Goal: Transaction & Acquisition: Book appointment/travel/reservation

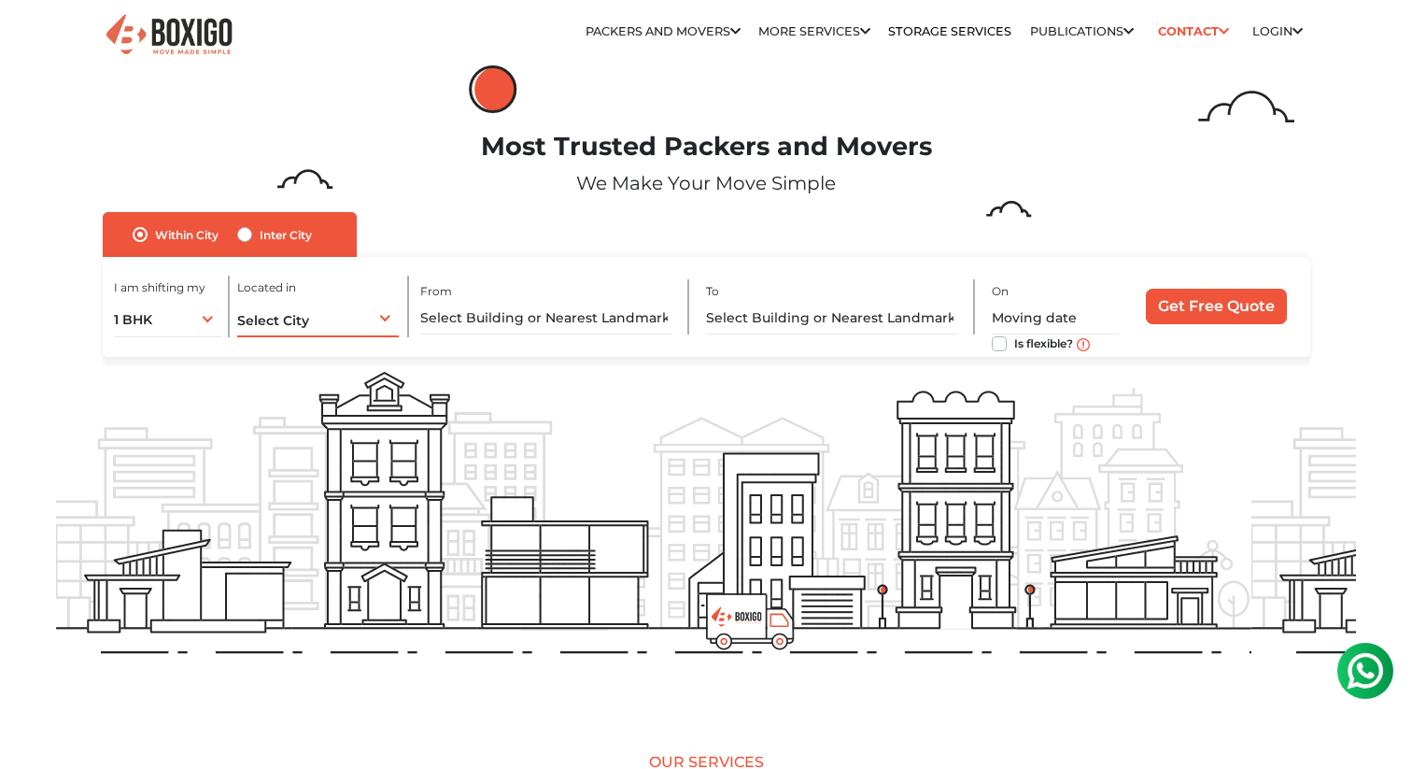
click at [298, 327] on span "Select City" at bounding box center [273, 320] width 72 height 17
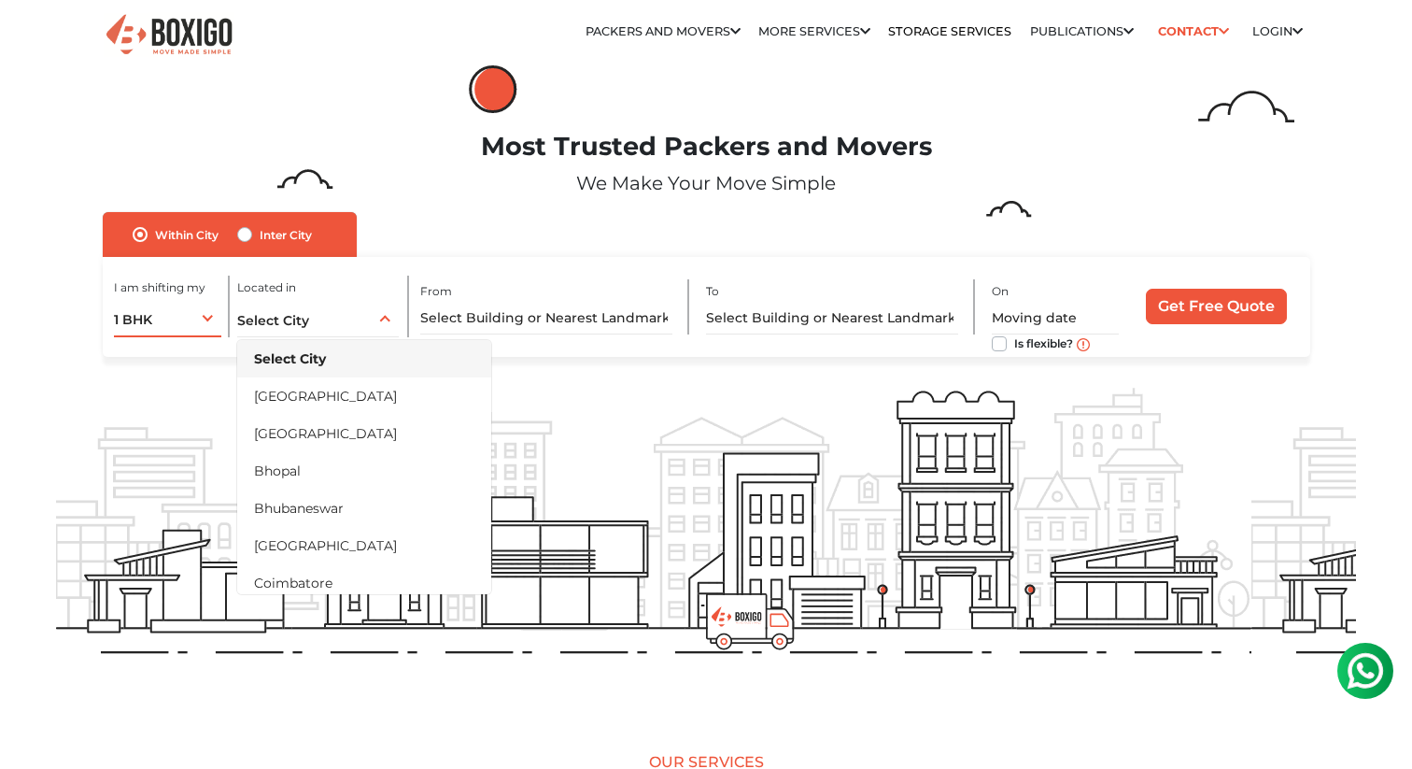
click at [195, 320] on div "1 BHK 1 BHK 2 BHK 3 BHK 3 + BHK FEW ITEMS" at bounding box center [167, 317] width 107 height 39
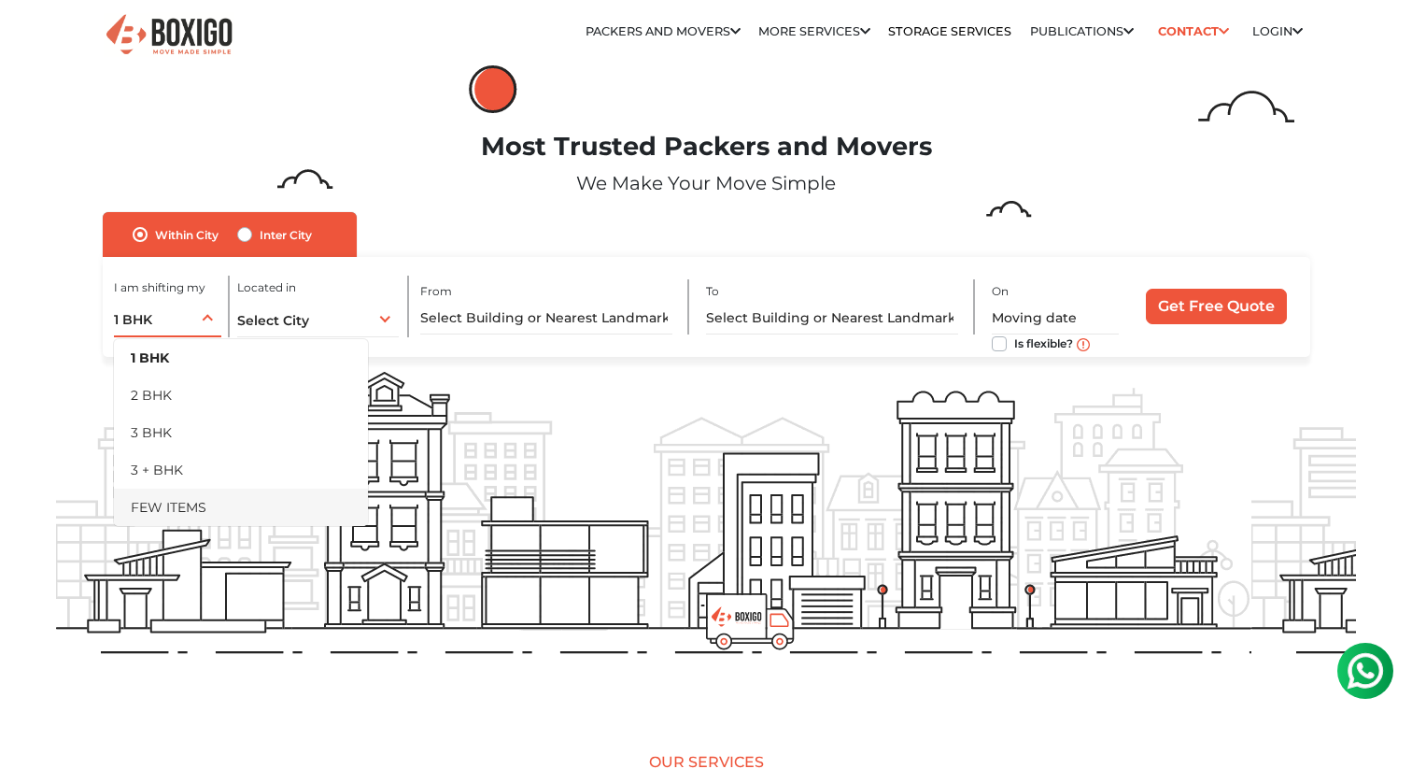
click at [225, 518] on li "FEW ITEMS" at bounding box center [241, 506] width 254 height 37
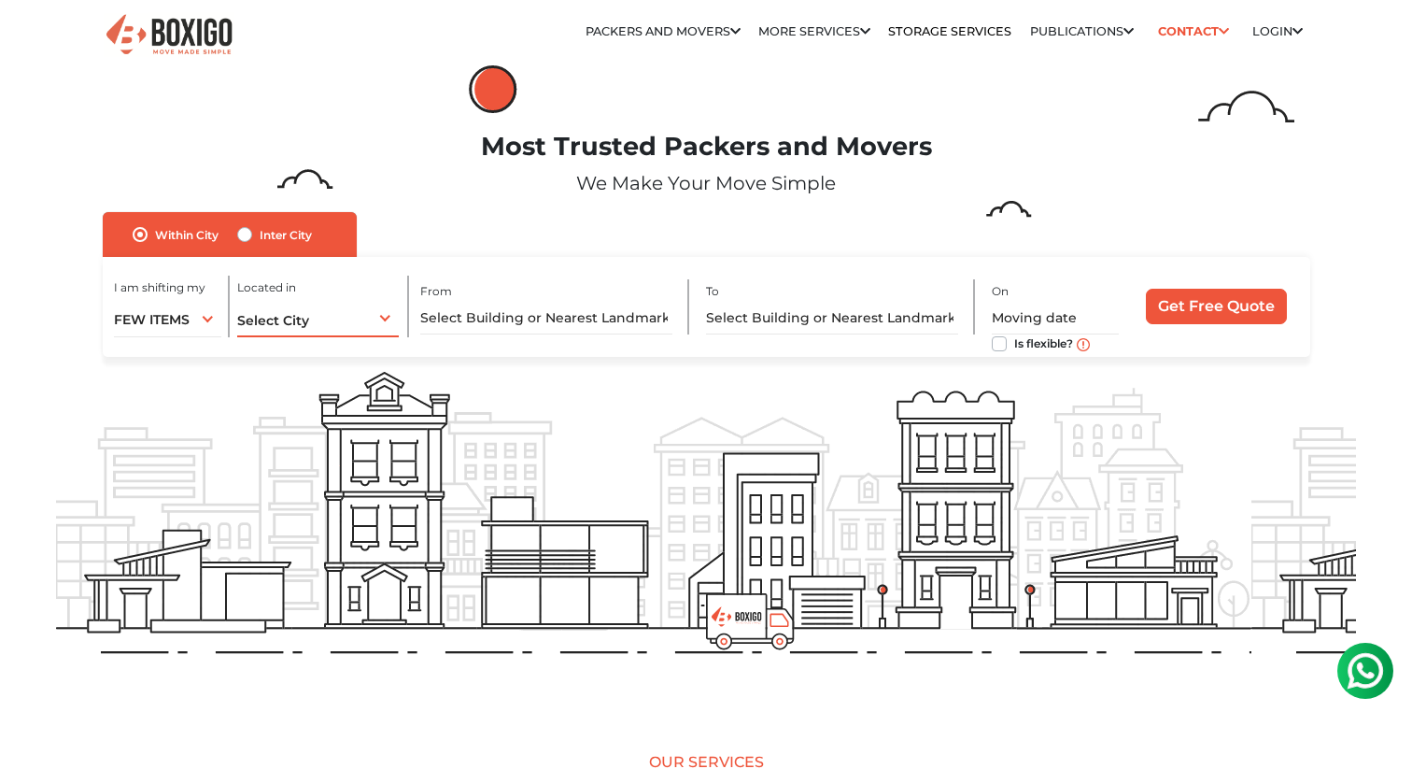
click at [283, 321] on span "Select City" at bounding box center [273, 320] width 72 height 17
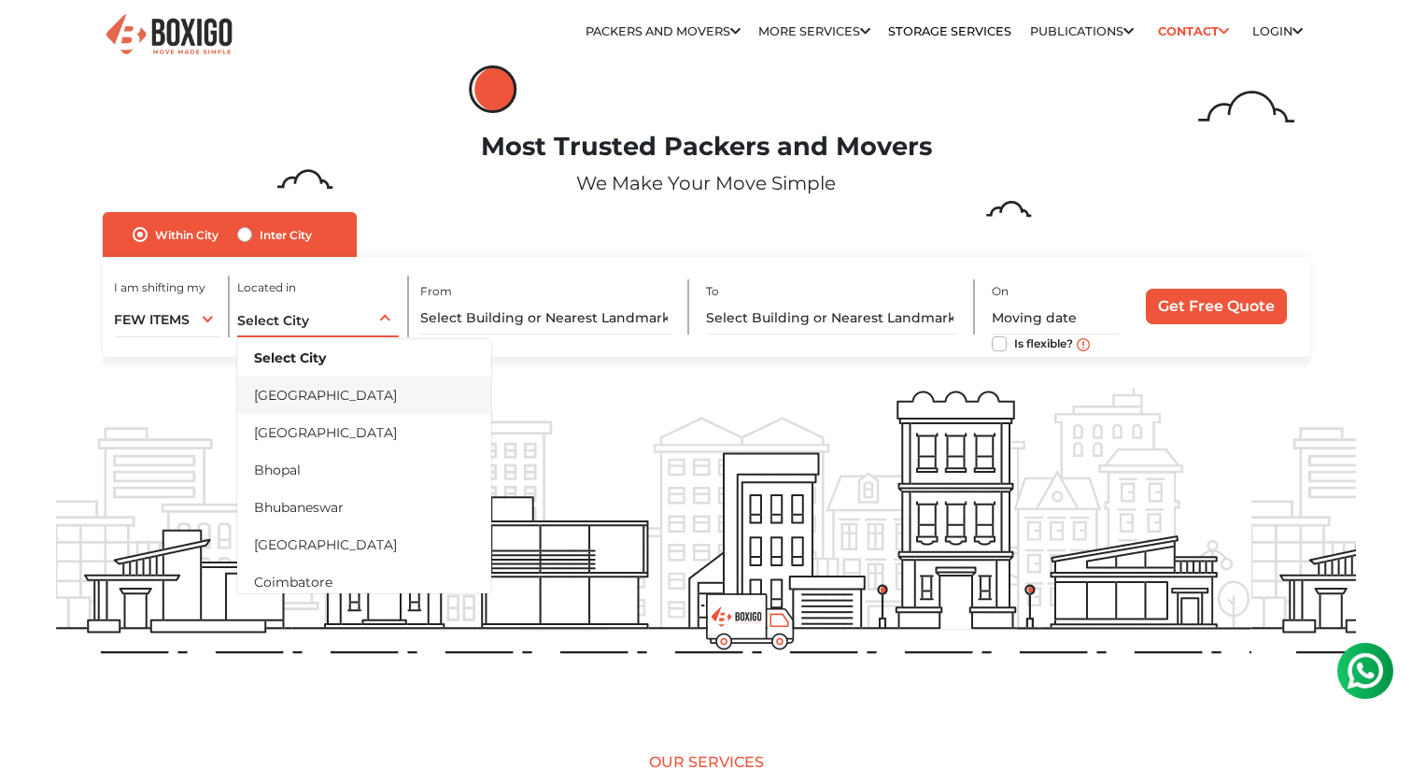
click at [316, 403] on li "[GEOGRAPHIC_DATA]" at bounding box center [364, 394] width 254 height 37
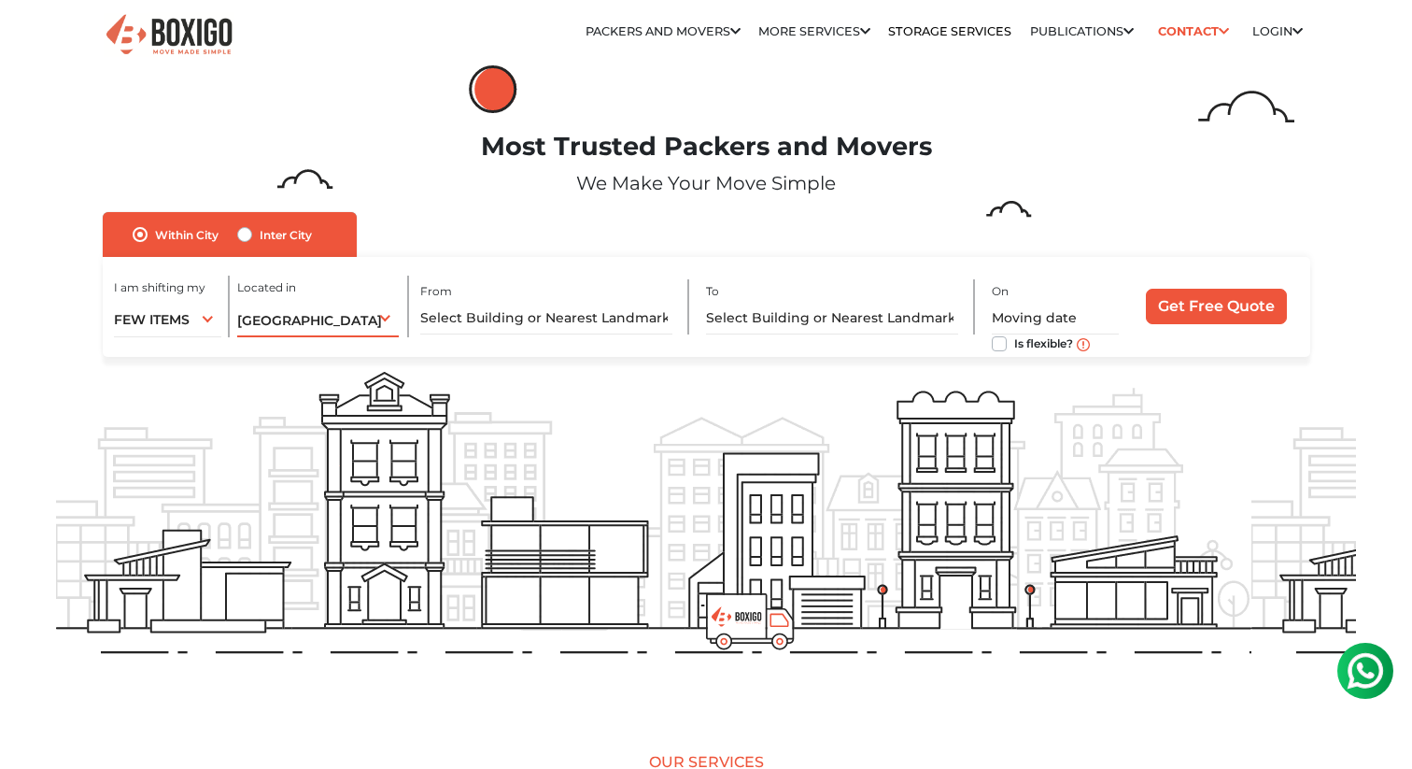
click at [332, 330] on div "Bangalore Select City Bangalore Bengaluru Bhopal Bhubaneswar Chennai Coimbatore…" at bounding box center [318, 317] width 162 height 39
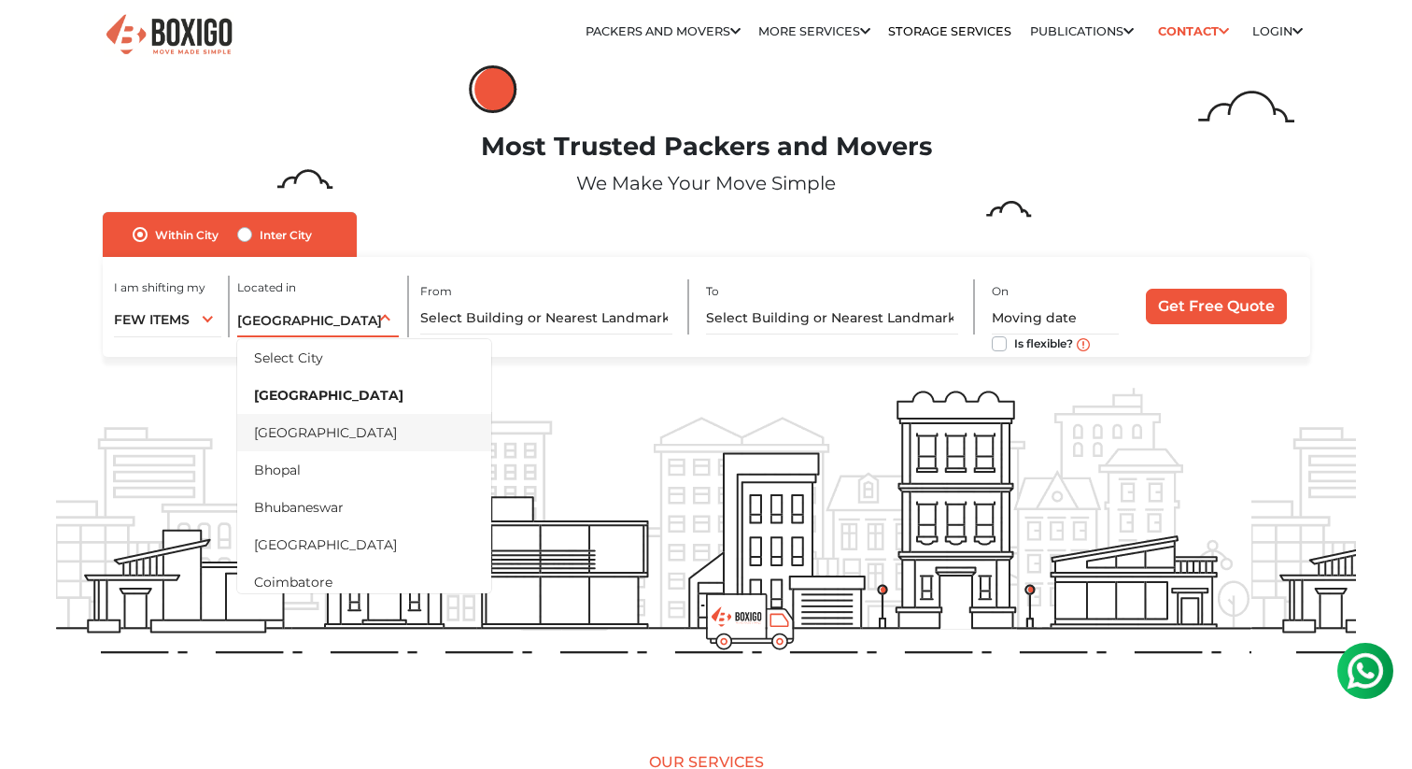
click at [328, 429] on li "[GEOGRAPHIC_DATA]" at bounding box center [364, 432] width 254 height 37
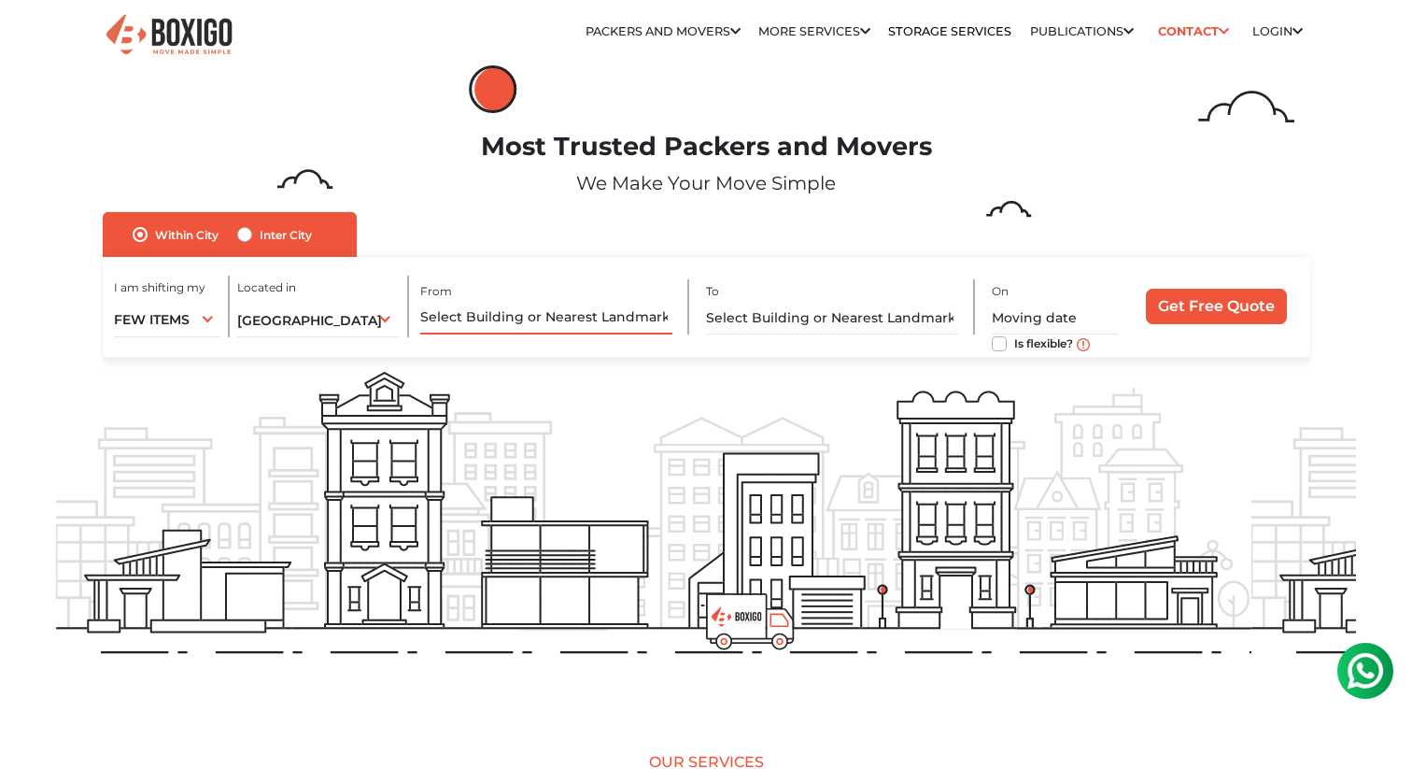
click at [541, 313] on input "text" at bounding box center [546, 318] width 252 height 33
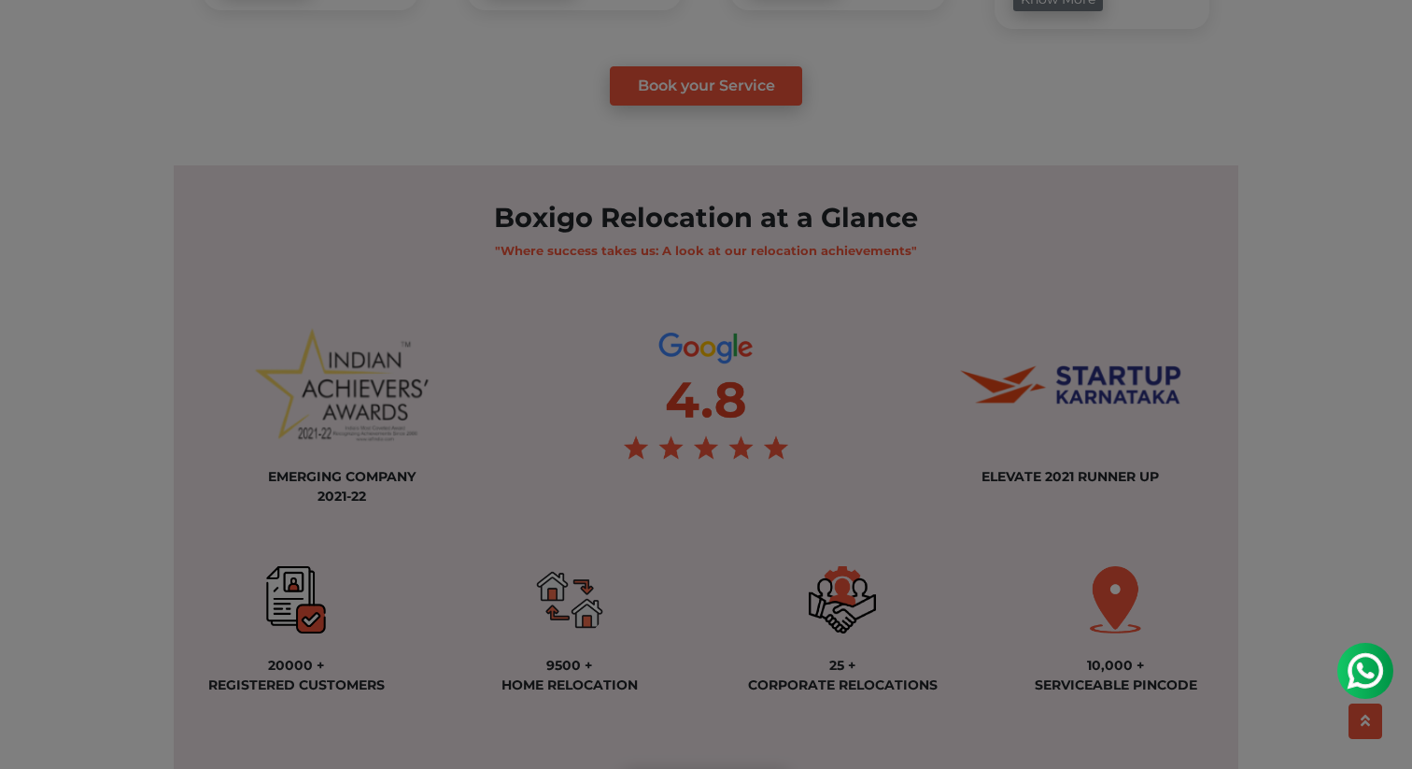
scroll to position [1206, 0]
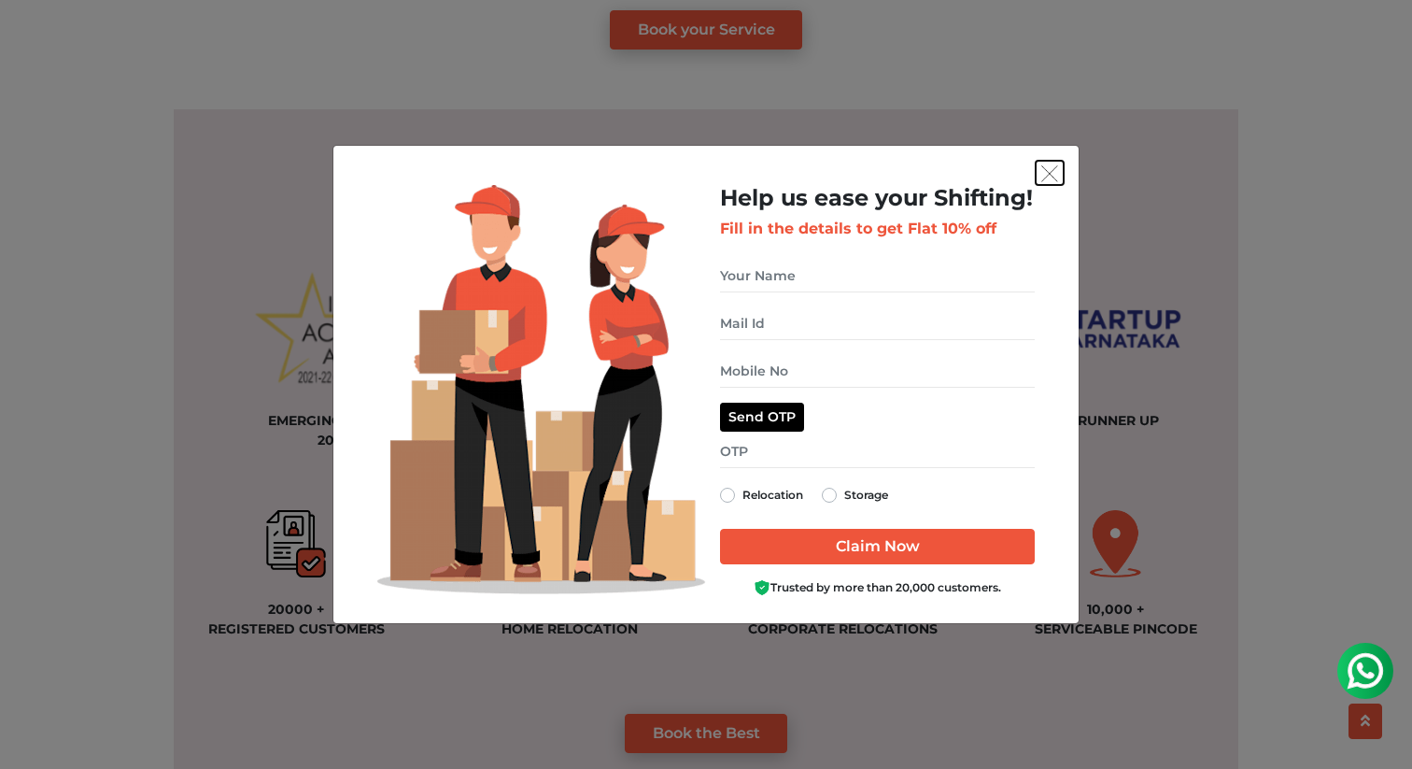
click at [1050, 174] on img "get free quote dialog" at bounding box center [1049, 173] width 17 height 17
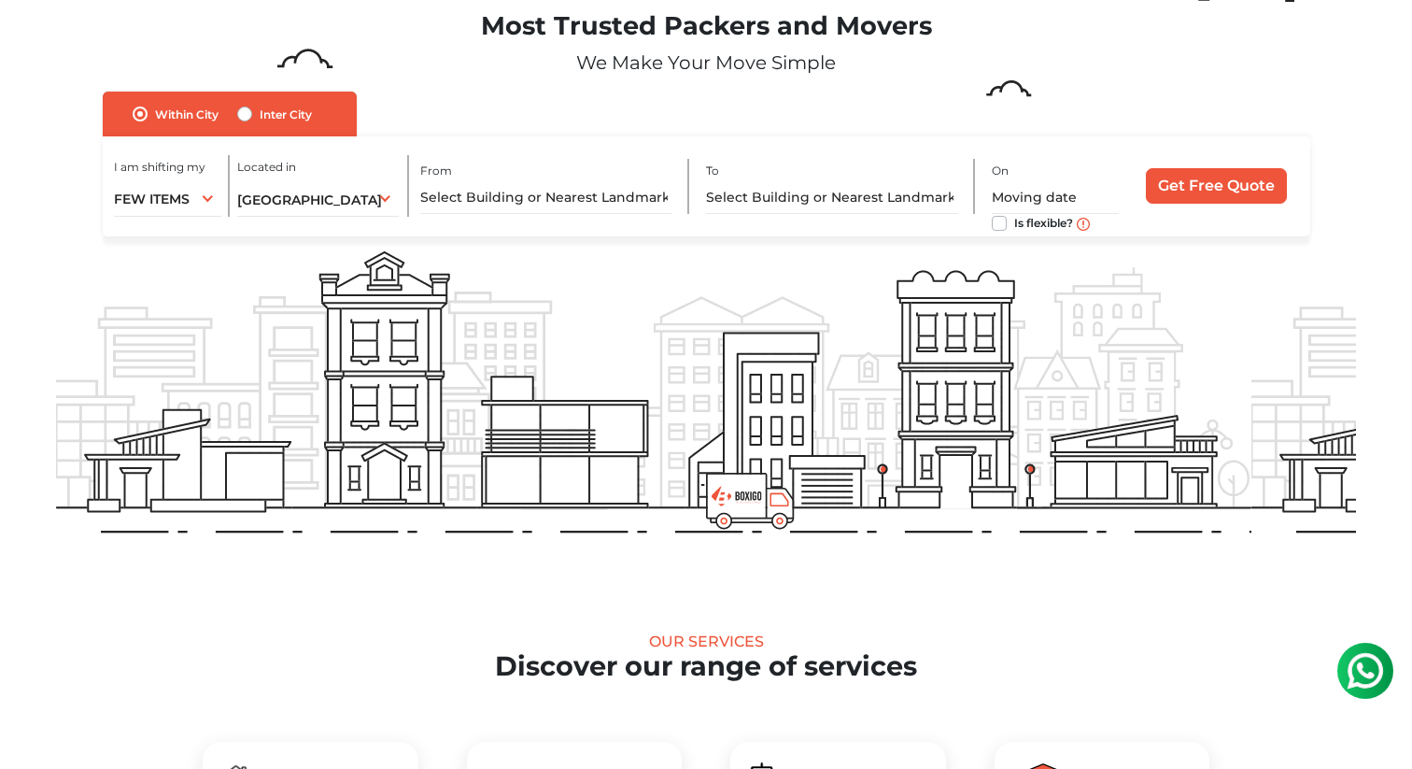
scroll to position [0, 0]
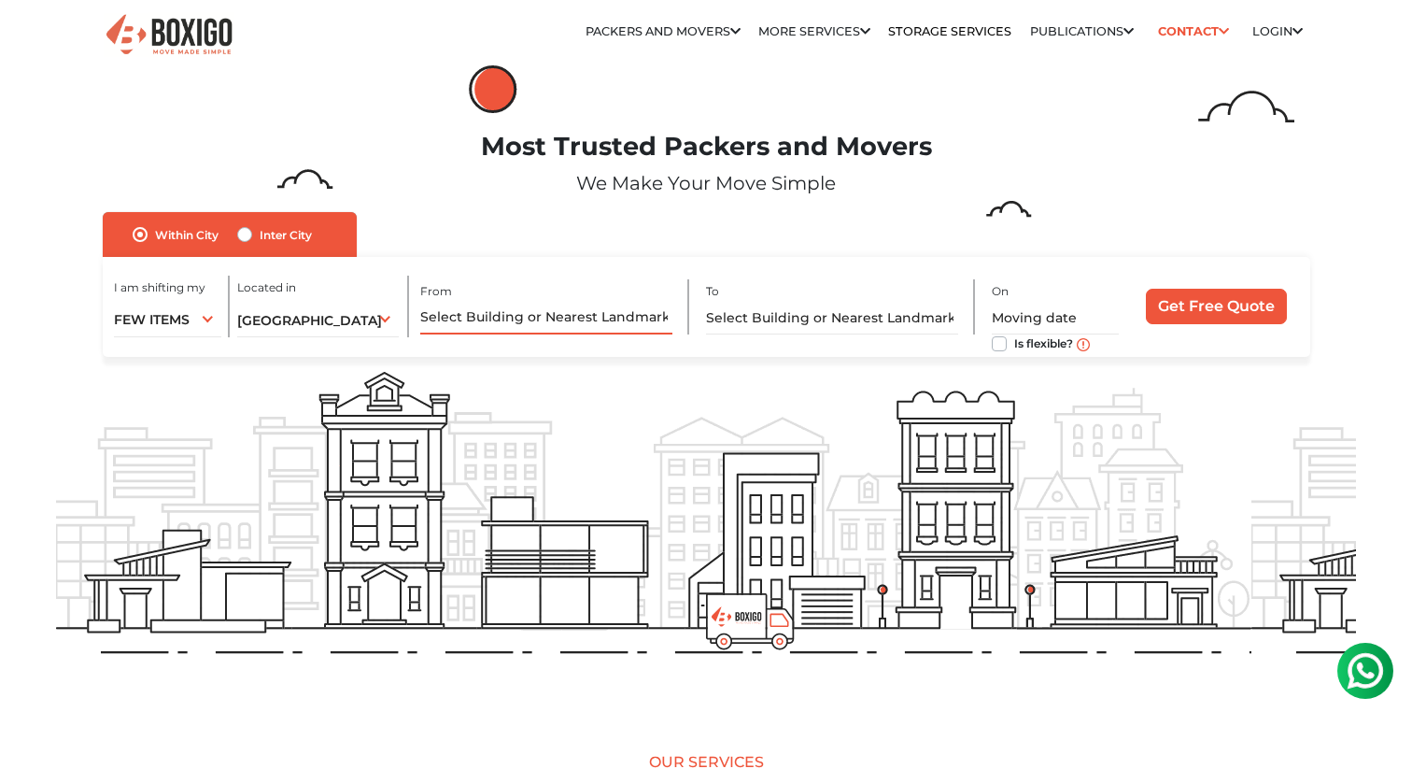
click at [497, 312] on input "text" at bounding box center [546, 318] width 252 height 33
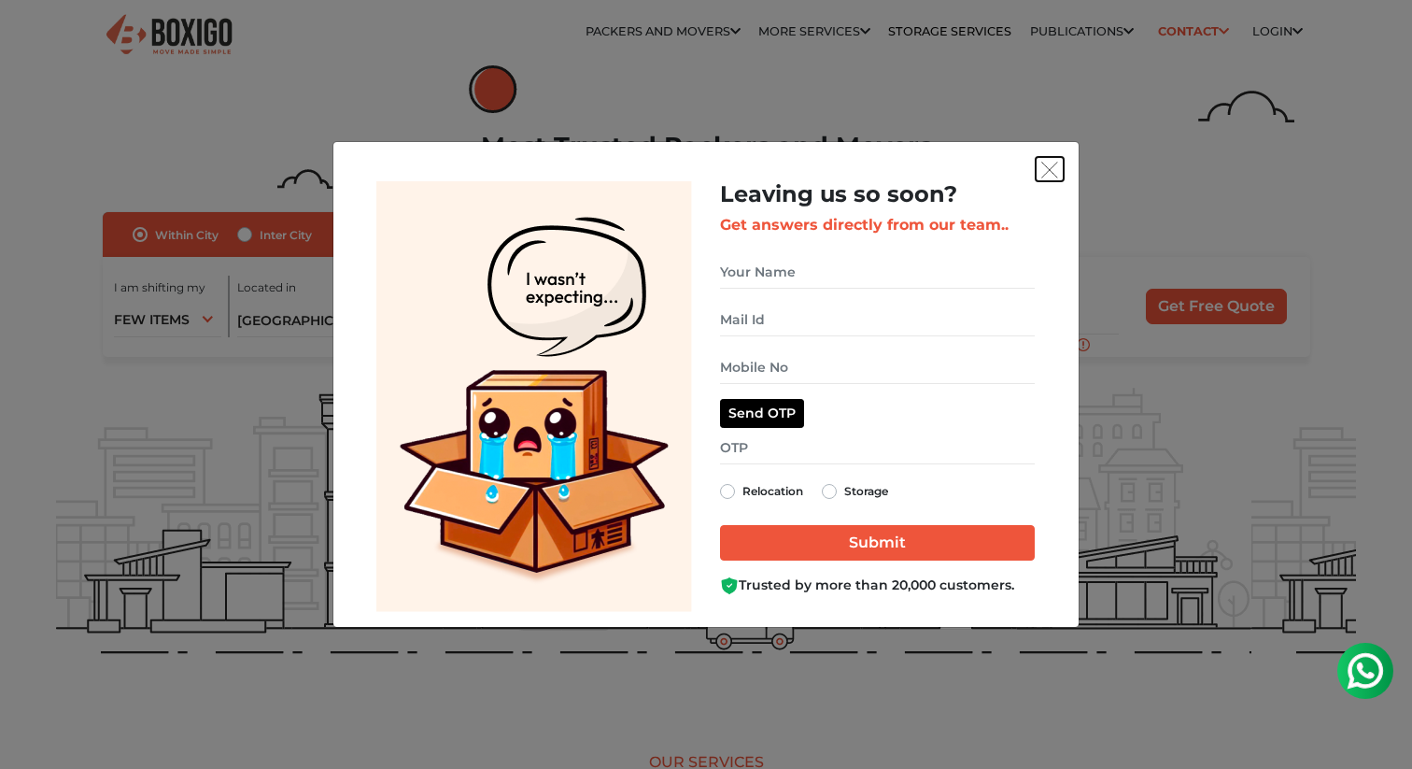
click at [1051, 173] on img "get free quote dialog" at bounding box center [1049, 170] width 17 height 17
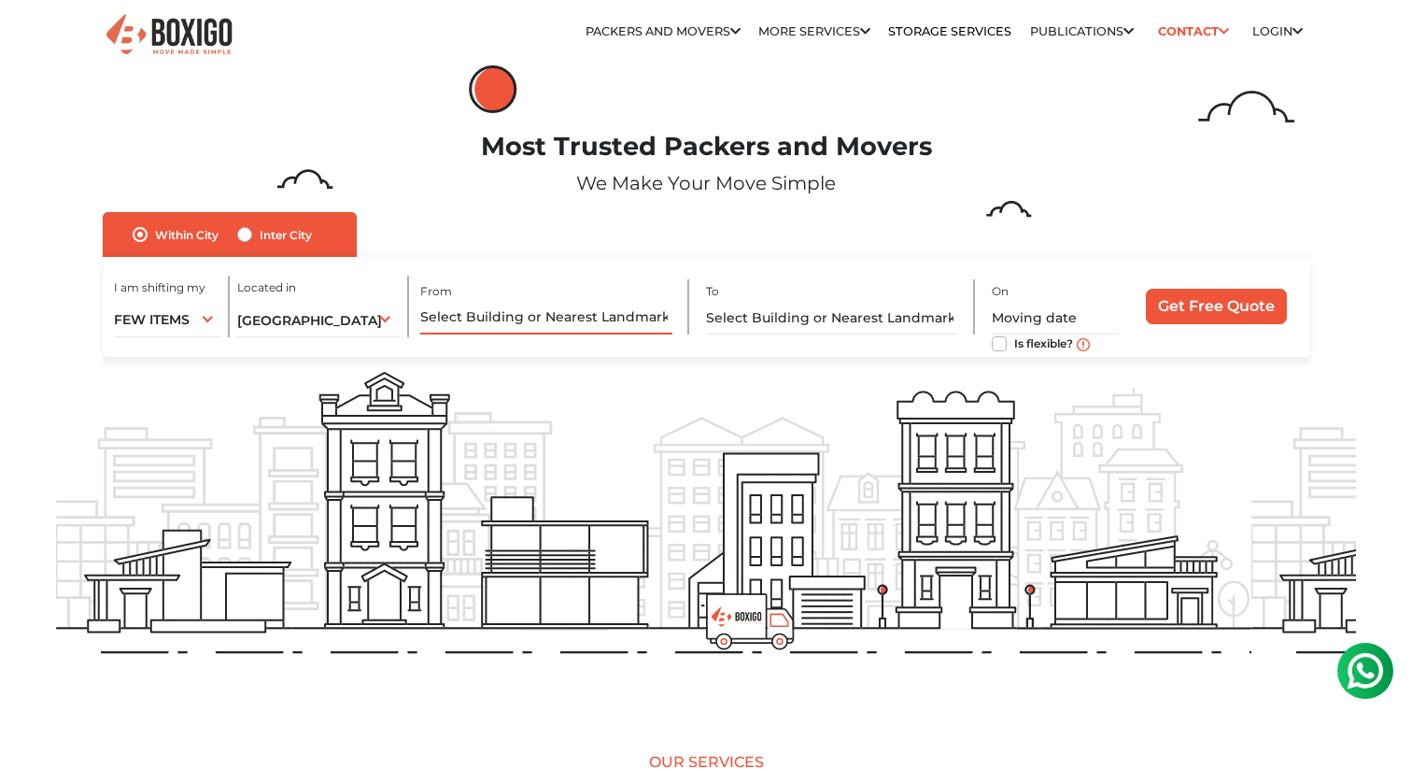
click at [492, 307] on input "text" at bounding box center [546, 318] width 252 height 33
paste input "Sri Sravya PG for Gents and Ladies"
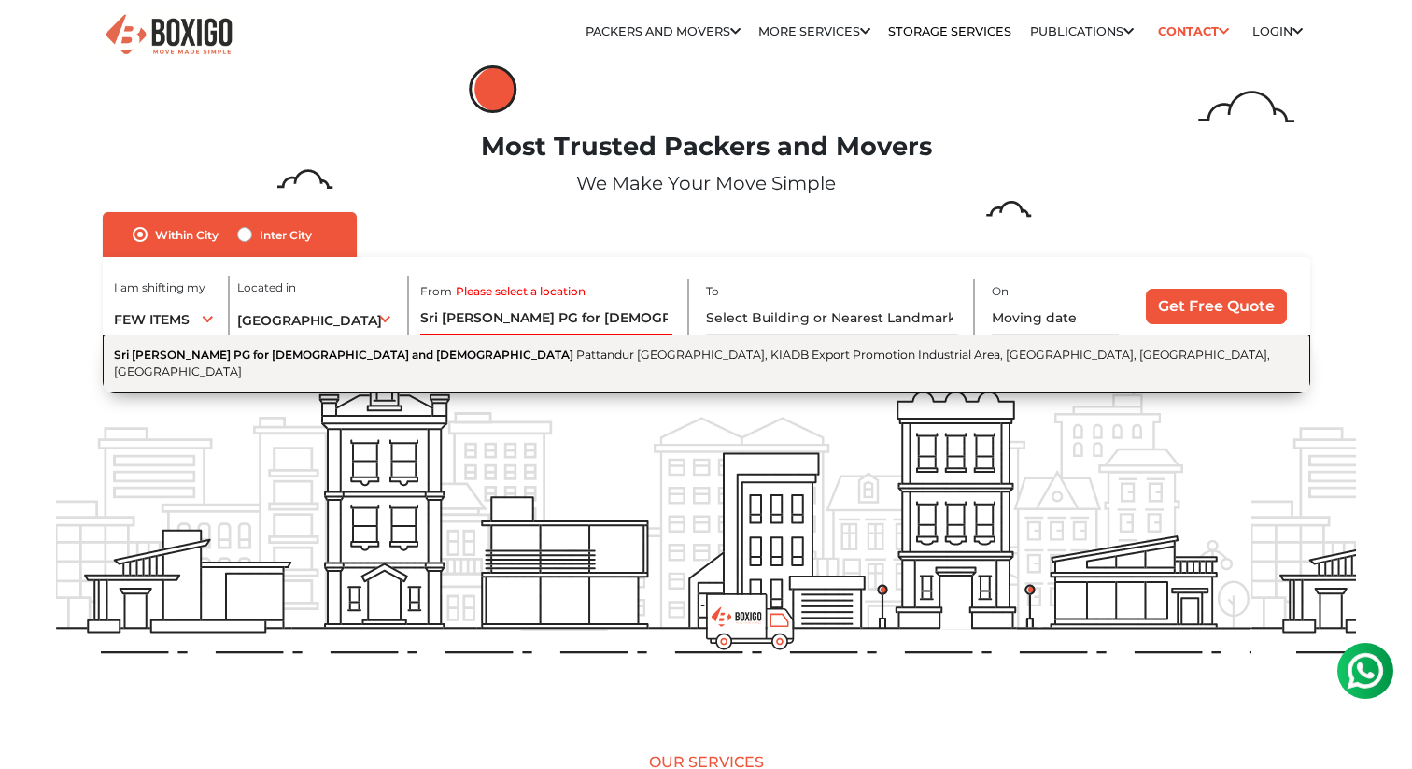
click at [473, 362] on button "Sri Sravya PG for Gents and Ladies Pattandur Agrahara Village Main Road, KIADB …" at bounding box center [707, 363] width 1208 height 59
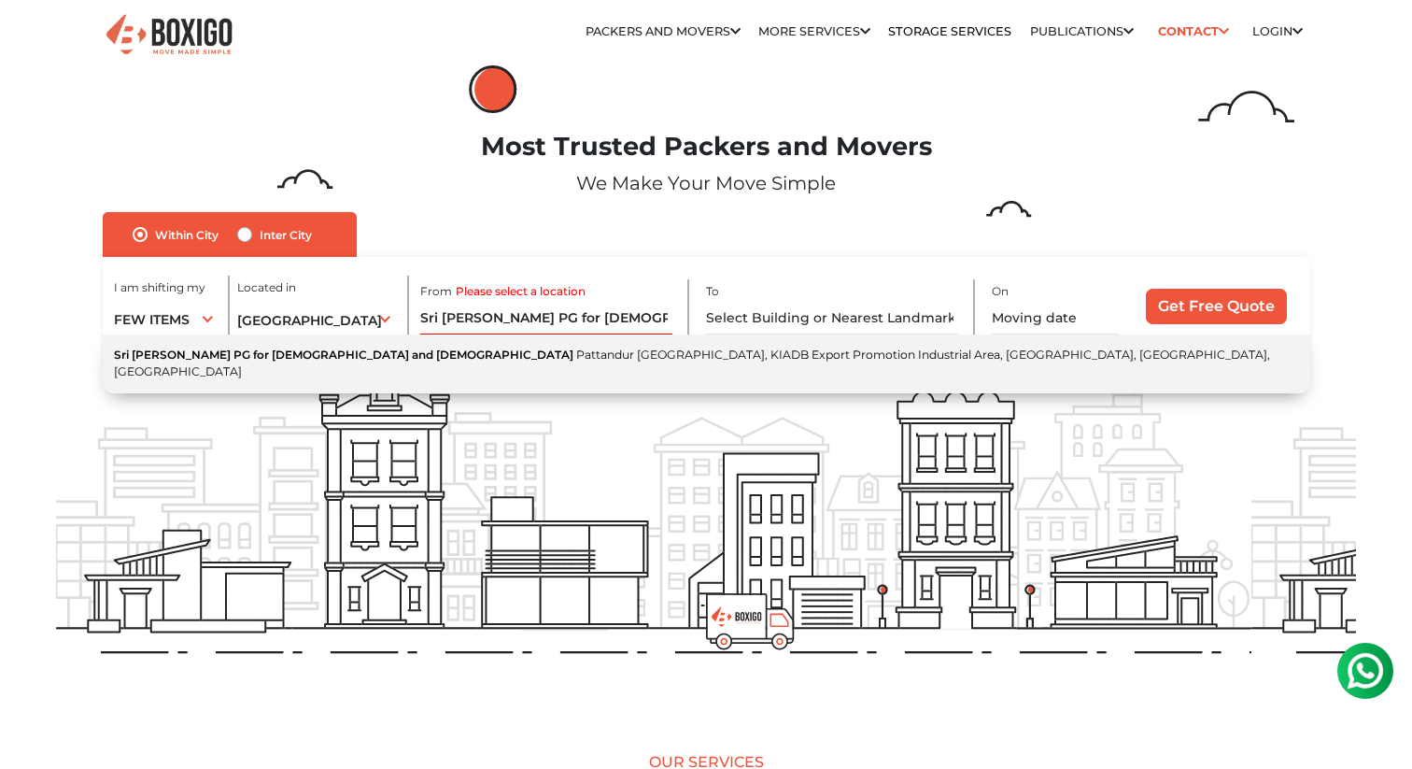
type input "Sri Sravya PG for Gents and Ladies, Pattandur Agrahara Village Main Road, KIADB…"
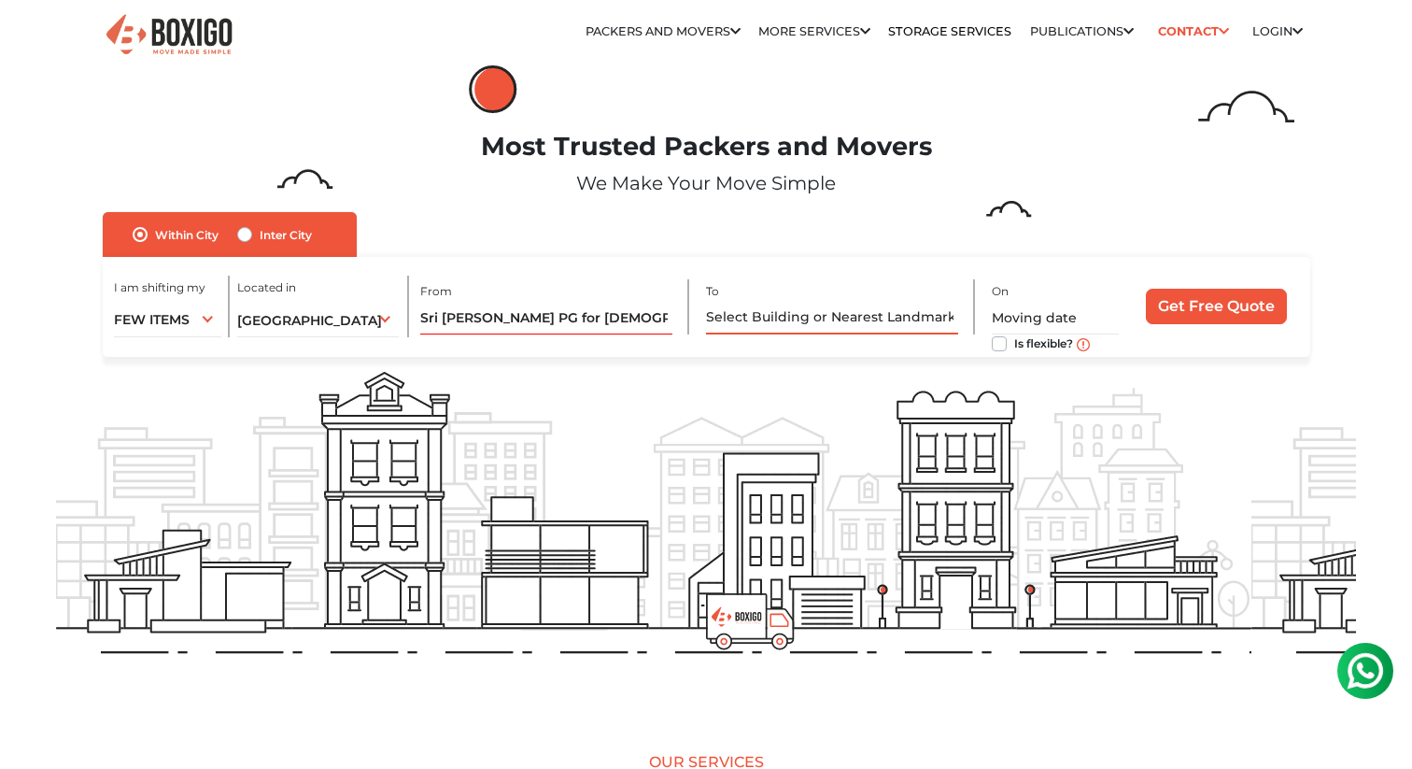
click at [788, 324] on input "text" at bounding box center [832, 318] width 252 height 33
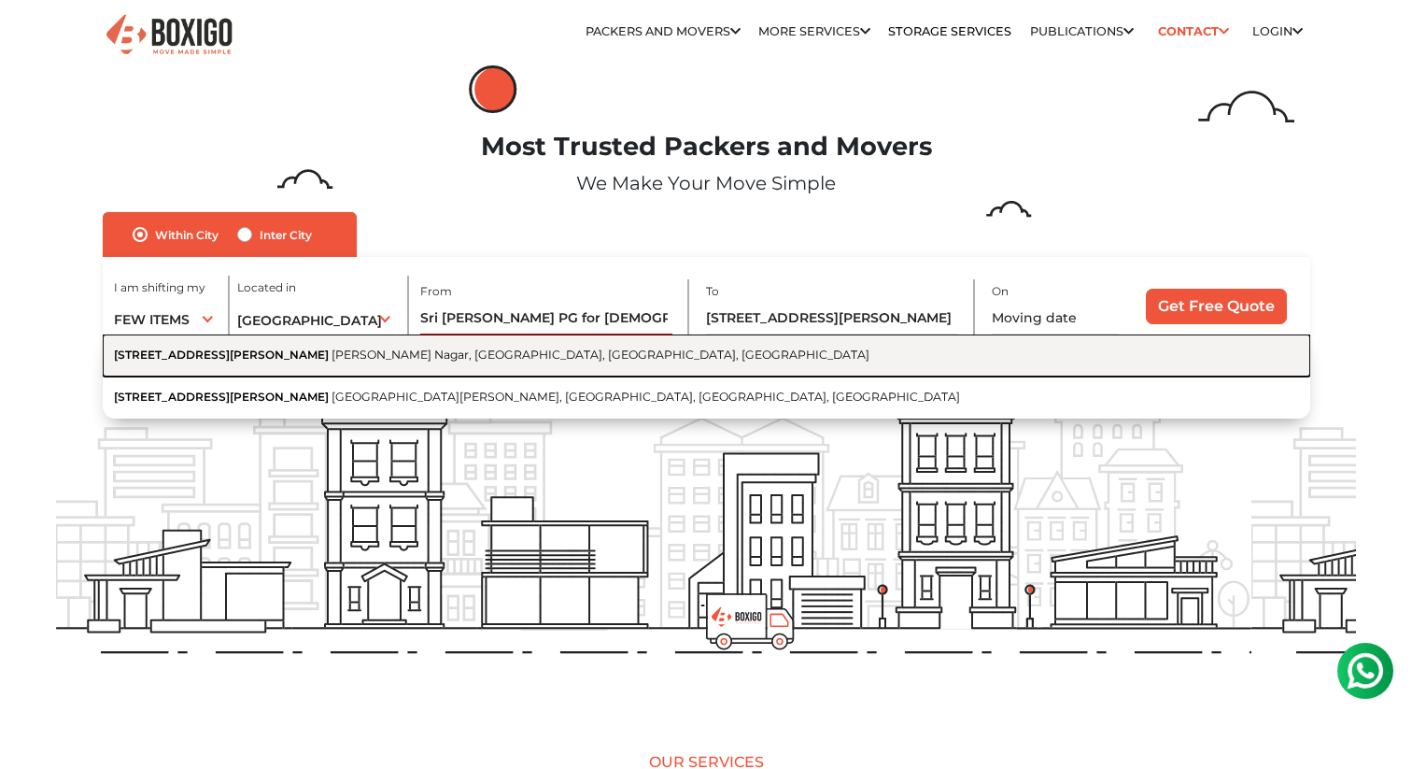
click at [452, 362] on button "5/66, Natesan Nagar Main Road Natesan Nagar, Ramapuram, Chennai, Tamil Nadu" at bounding box center [707, 355] width 1208 height 42
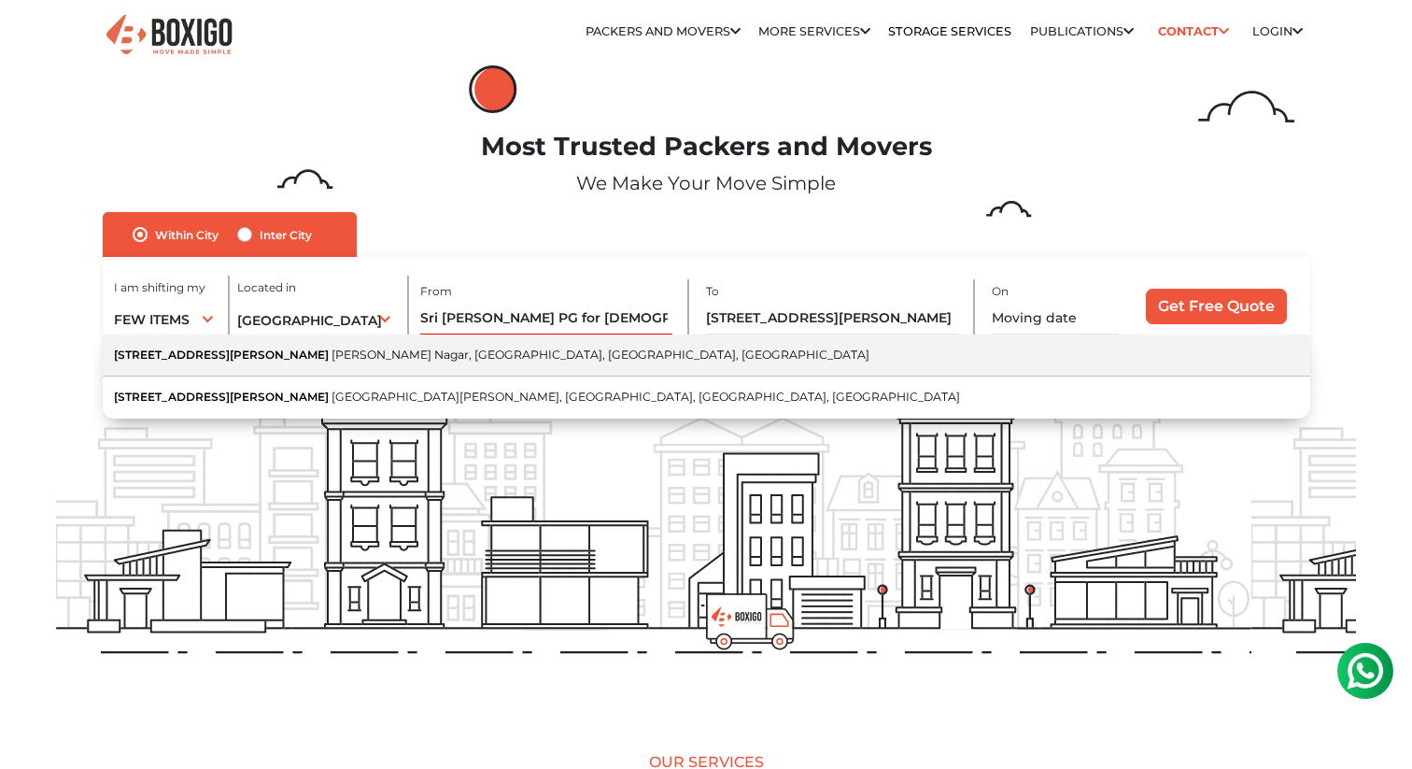
type input "5/66, Natesan Nagar Main Road, Natesan Nagar, Ramapuram, Chennai, Tamil Nadu"
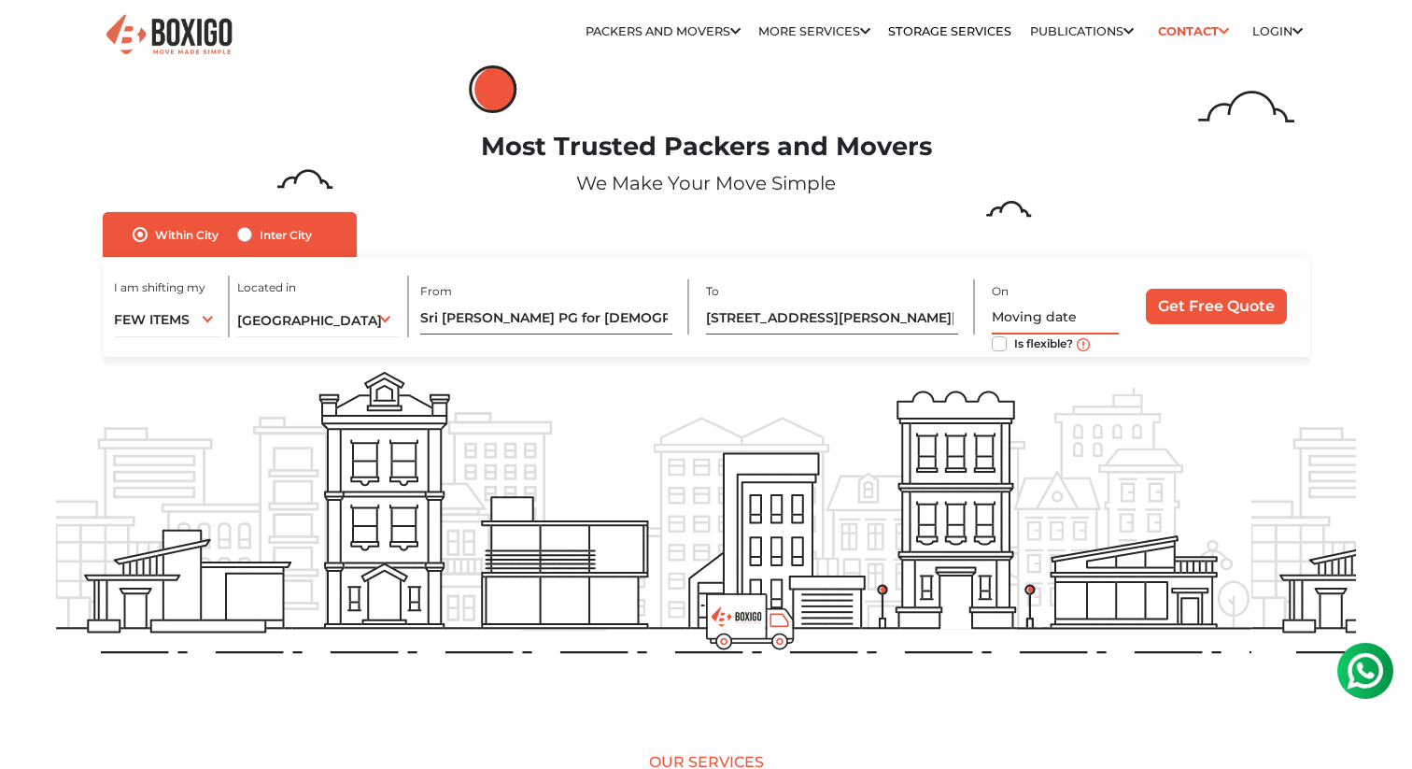
click at [1026, 315] on input "text" at bounding box center [1055, 318] width 127 height 33
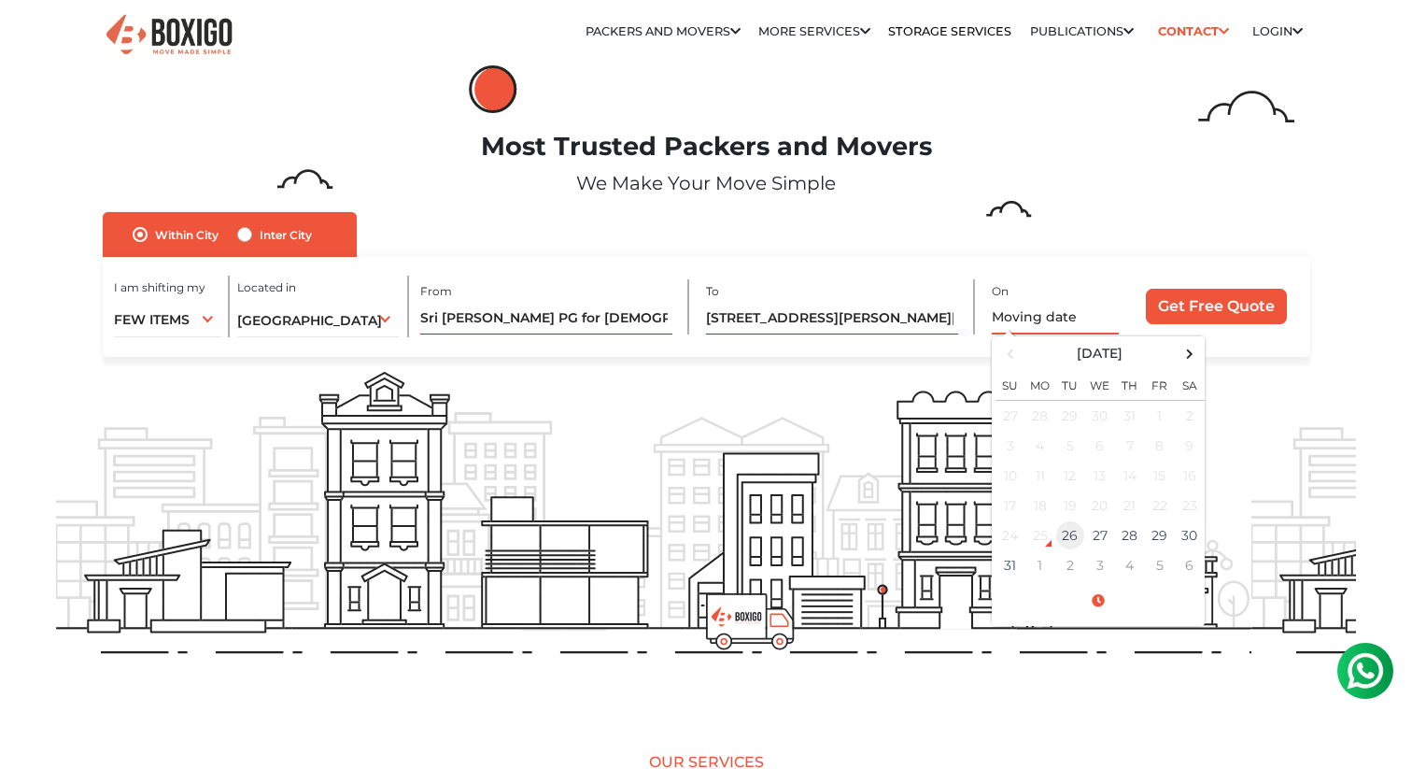
click at [1075, 541] on td "26" at bounding box center [1070, 535] width 30 height 30
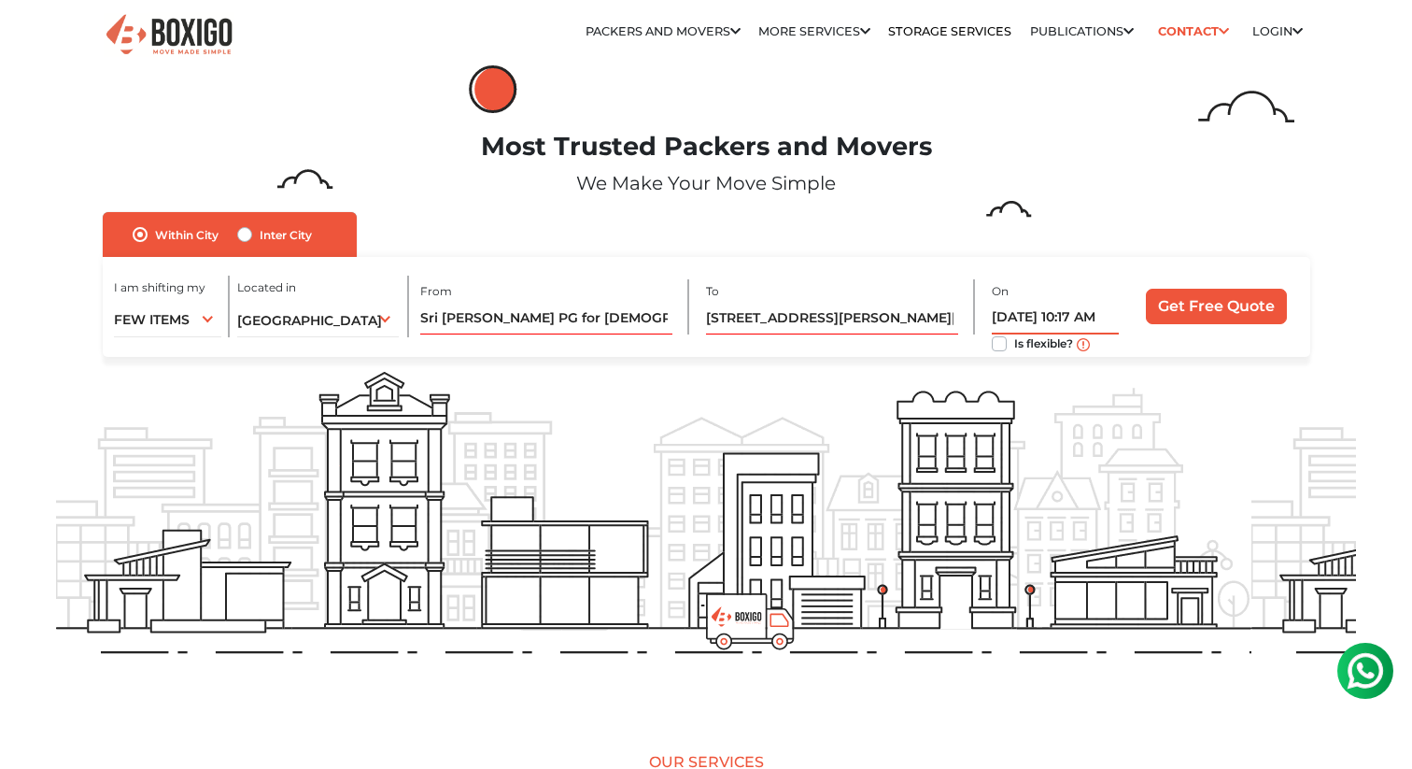
click at [1094, 324] on input "08/26/2025 10:17 AM" at bounding box center [1055, 318] width 127 height 33
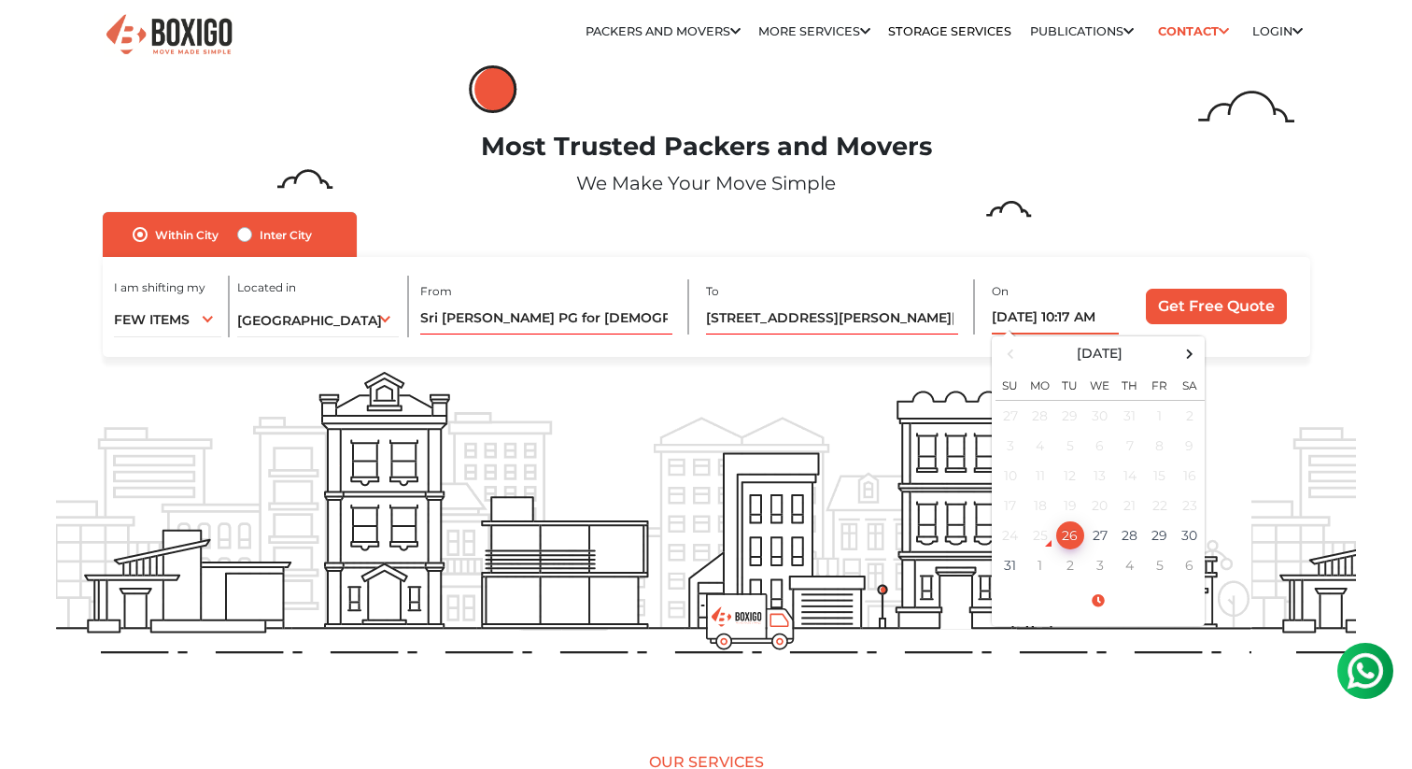
click at [1102, 319] on input "08/26/2025 10:17 AM" at bounding box center [1055, 318] width 127 height 33
drag, startPoint x: 1102, startPoint y: 319, endPoint x: 1069, endPoint y: 318, distance: 32.7
click at [1069, 318] on input "08/26/2025 10:17 AM" at bounding box center [1055, 318] width 127 height 33
click at [1073, 538] on td "26" at bounding box center [1070, 535] width 30 height 30
click at [1097, 608] on span at bounding box center [1098, 601] width 205 height 33
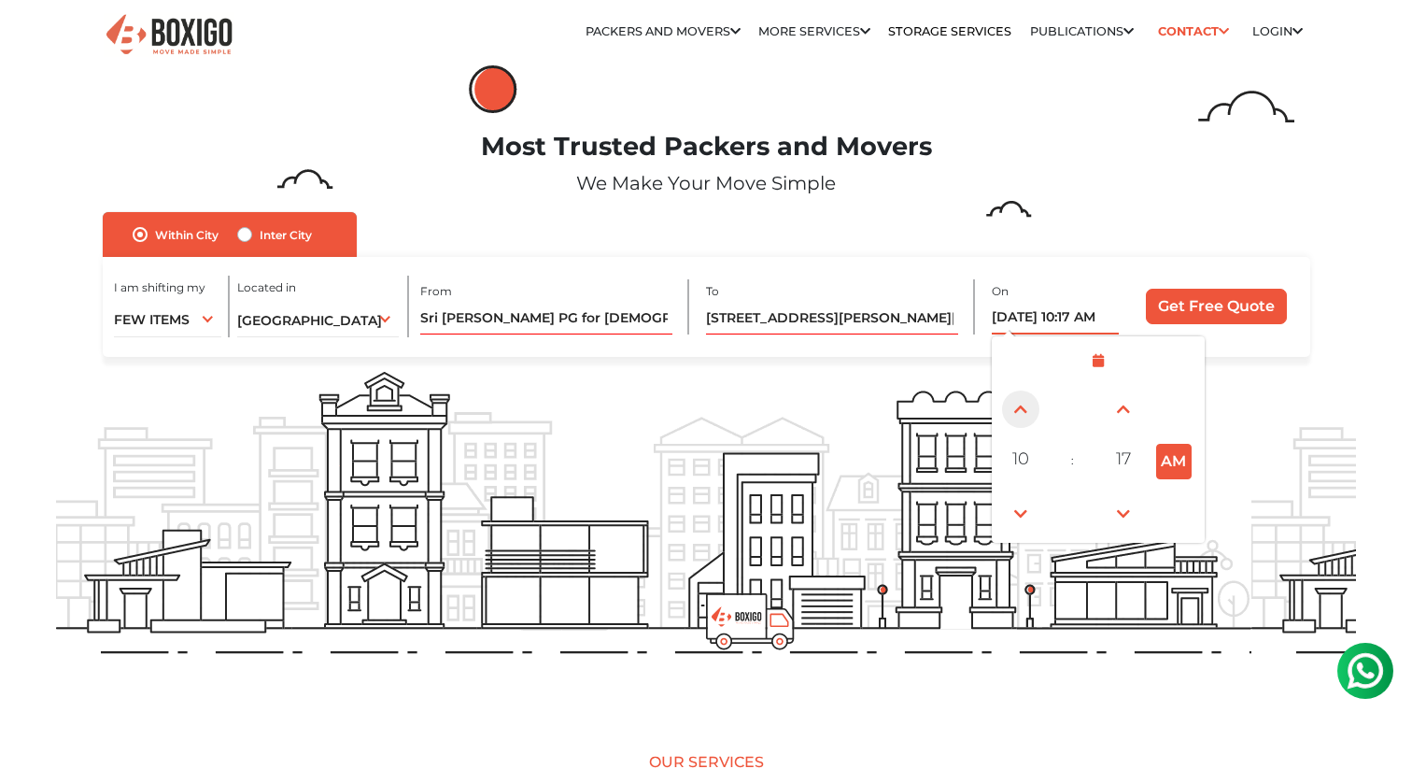
click at [1020, 407] on span at bounding box center [1020, 408] width 37 height 37
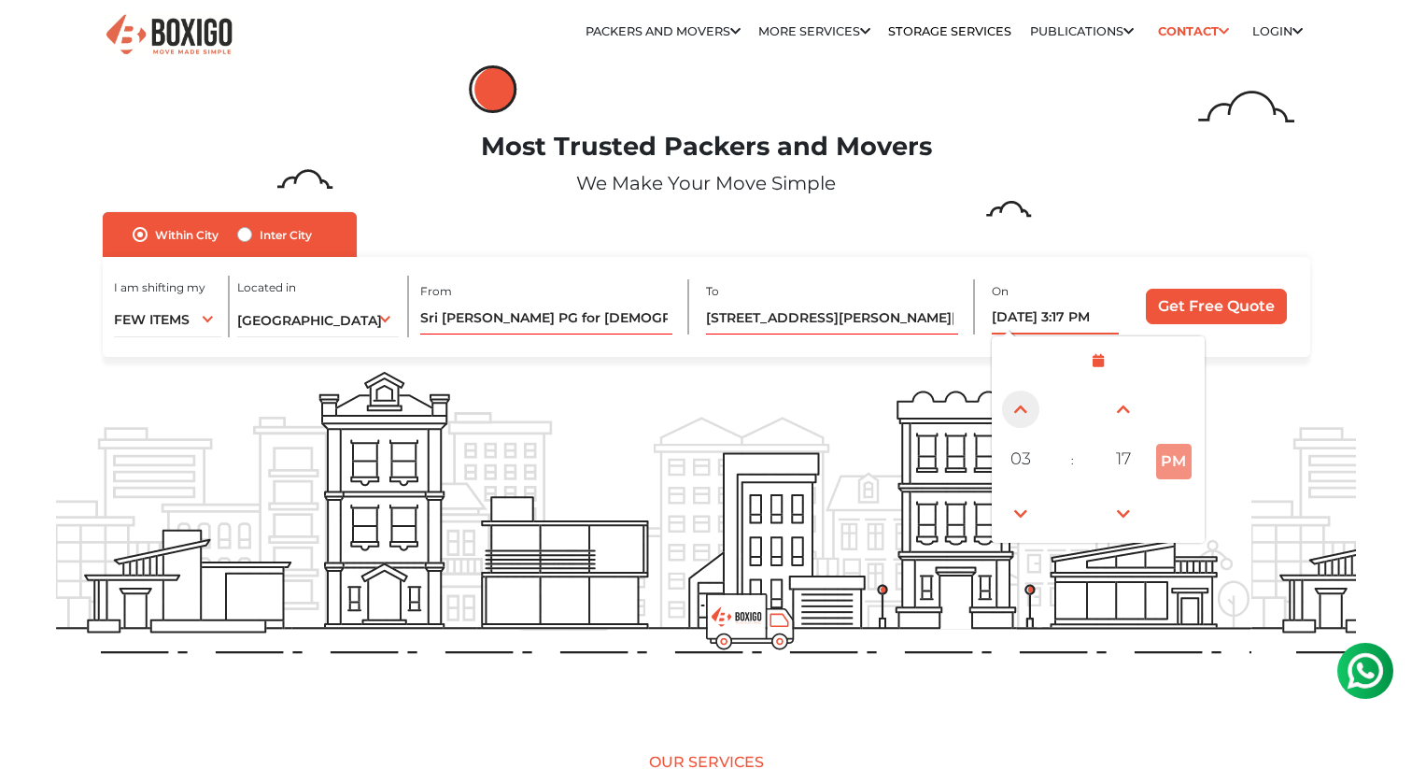
click at [1020, 407] on span at bounding box center [1020, 408] width 37 height 37
click at [1018, 516] on span at bounding box center [1020, 513] width 37 height 37
click at [1018, 398] on span at bounding box center [1020, 408] width 37 height 37
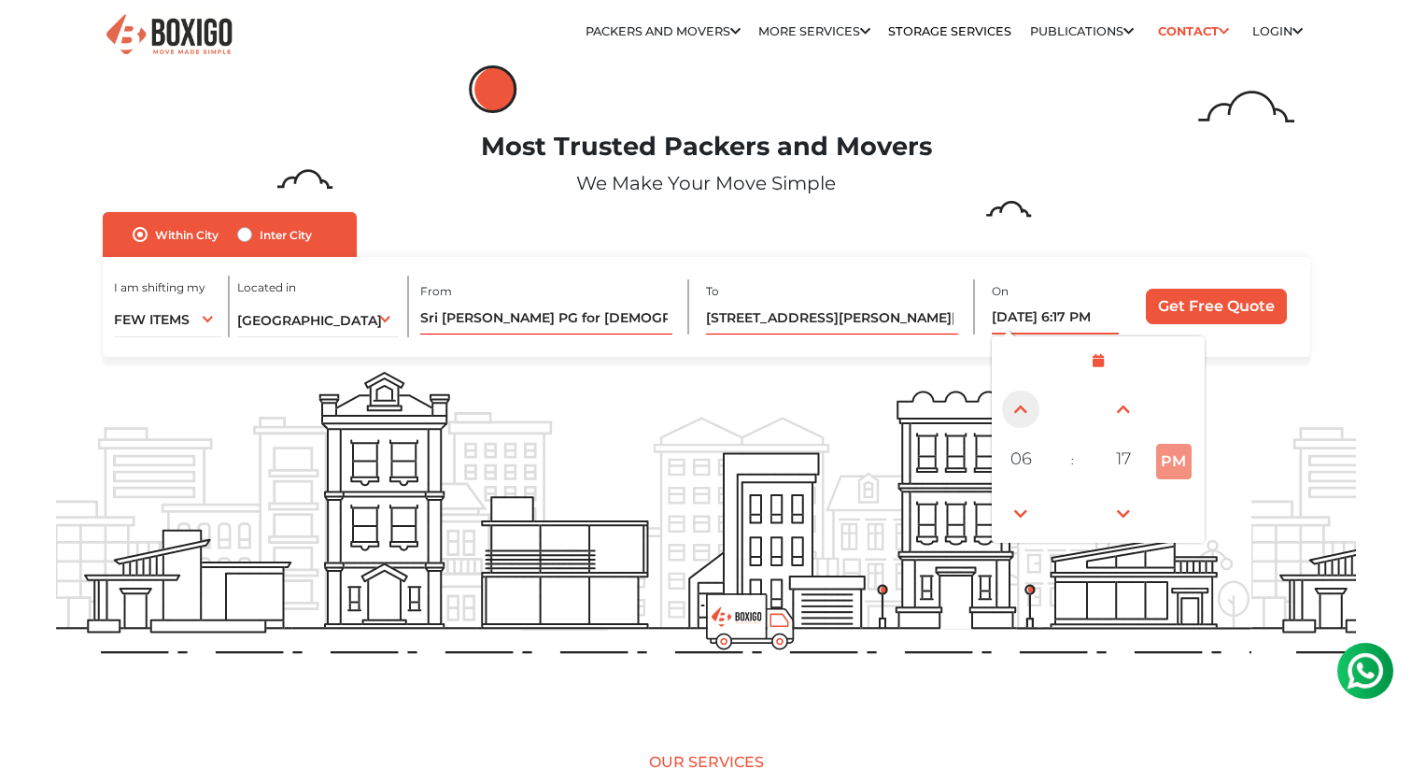
click at [1018, 398] on span at bounding box center [1020, 408] width 37 height 37
click at [1008, 523] on span at bounding box center [1020, 513] width 37 height 37
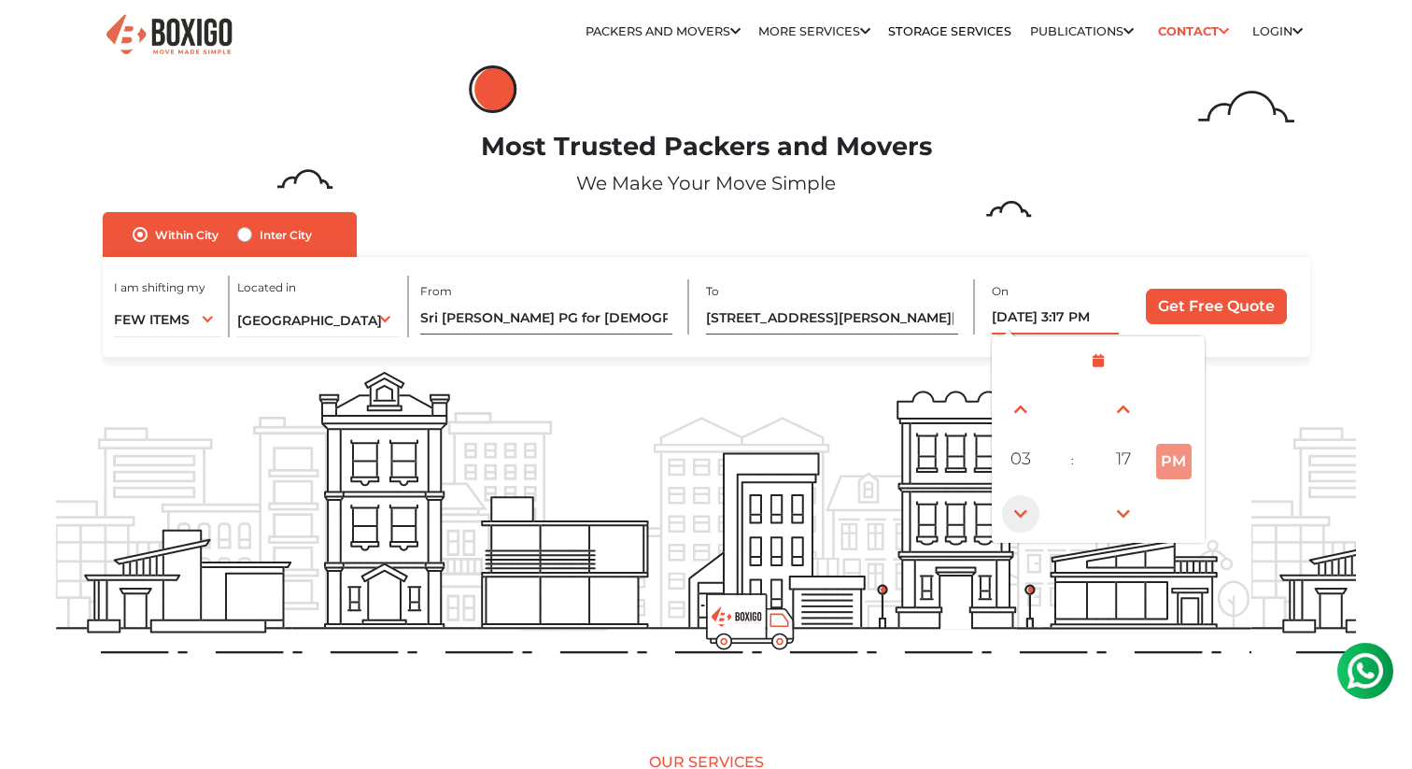
click at [1008, 523] on span at bounding box center [1020, 513] width 37 height 37
click at [1016, 414] on span at bounding box center [1020, 408] width 37 height 37
click at [1126, 511] on span at bounding box center [1123, 513] width 37 height 37
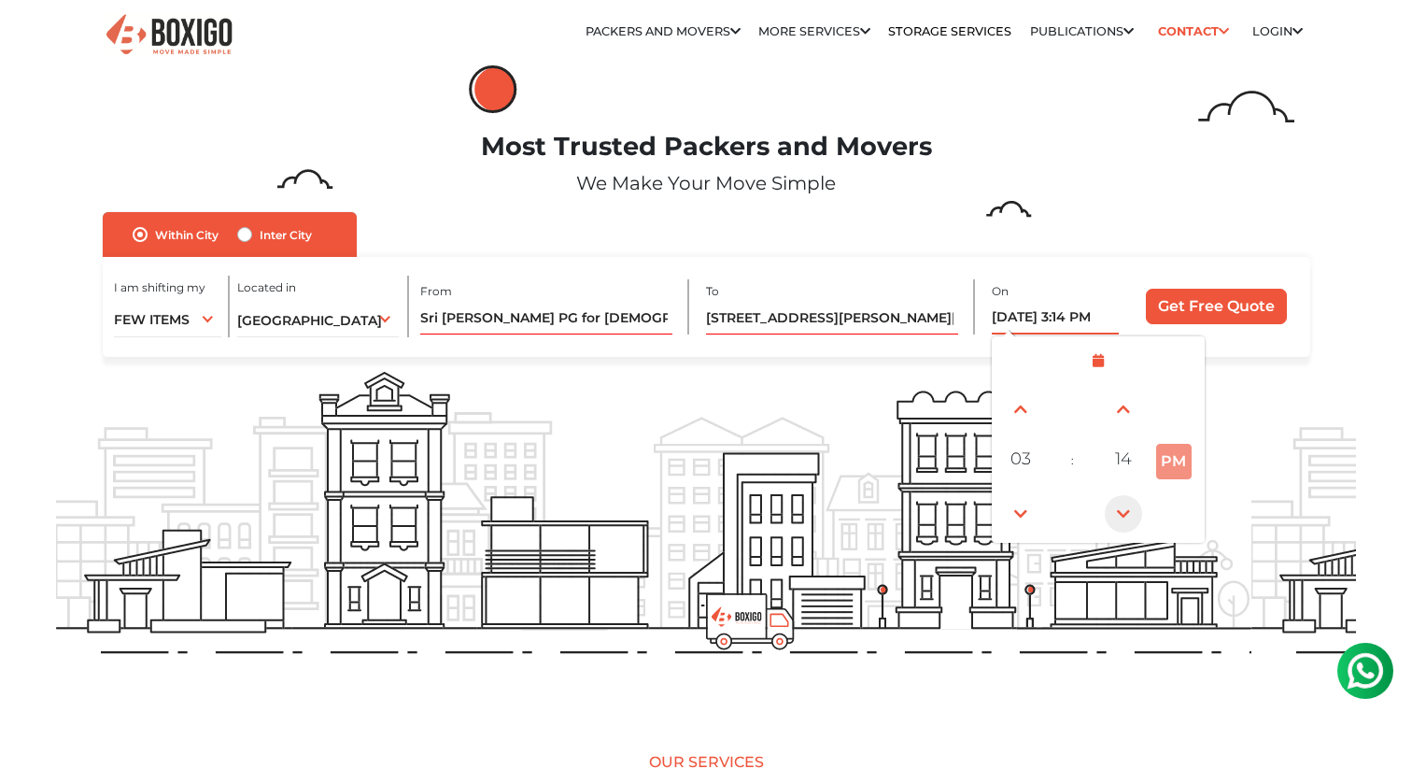
click at [1126, 511] on span at bounding box center [1123, 513] width 37 height 37
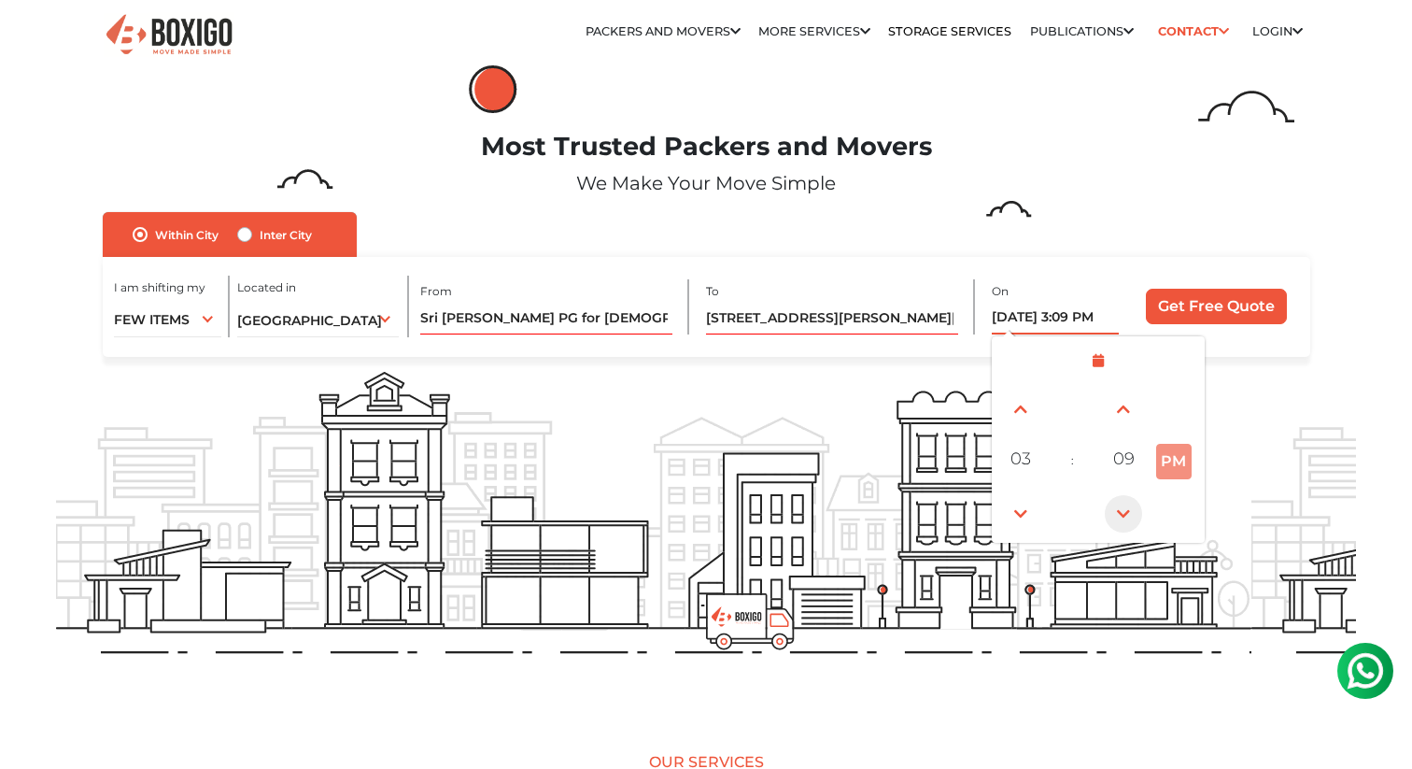
click at [1126, 511] on span at bounding box center [1123, 513] width 37 height 37
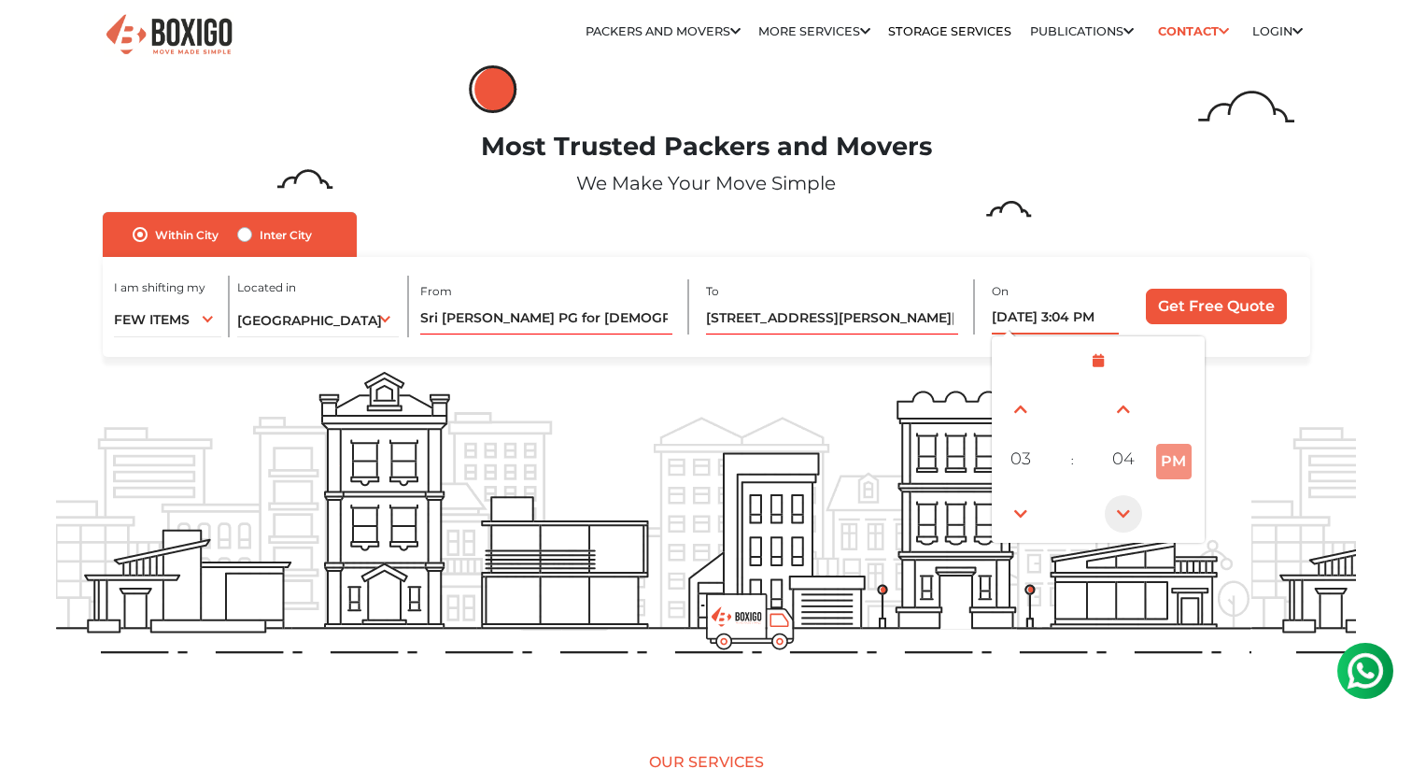
click at [1126, 511] on span at bounding box center [1123, 513] width 37 height 37
click at [1016, 525] on span at bounding box center [1020, 513] width 37 height 37
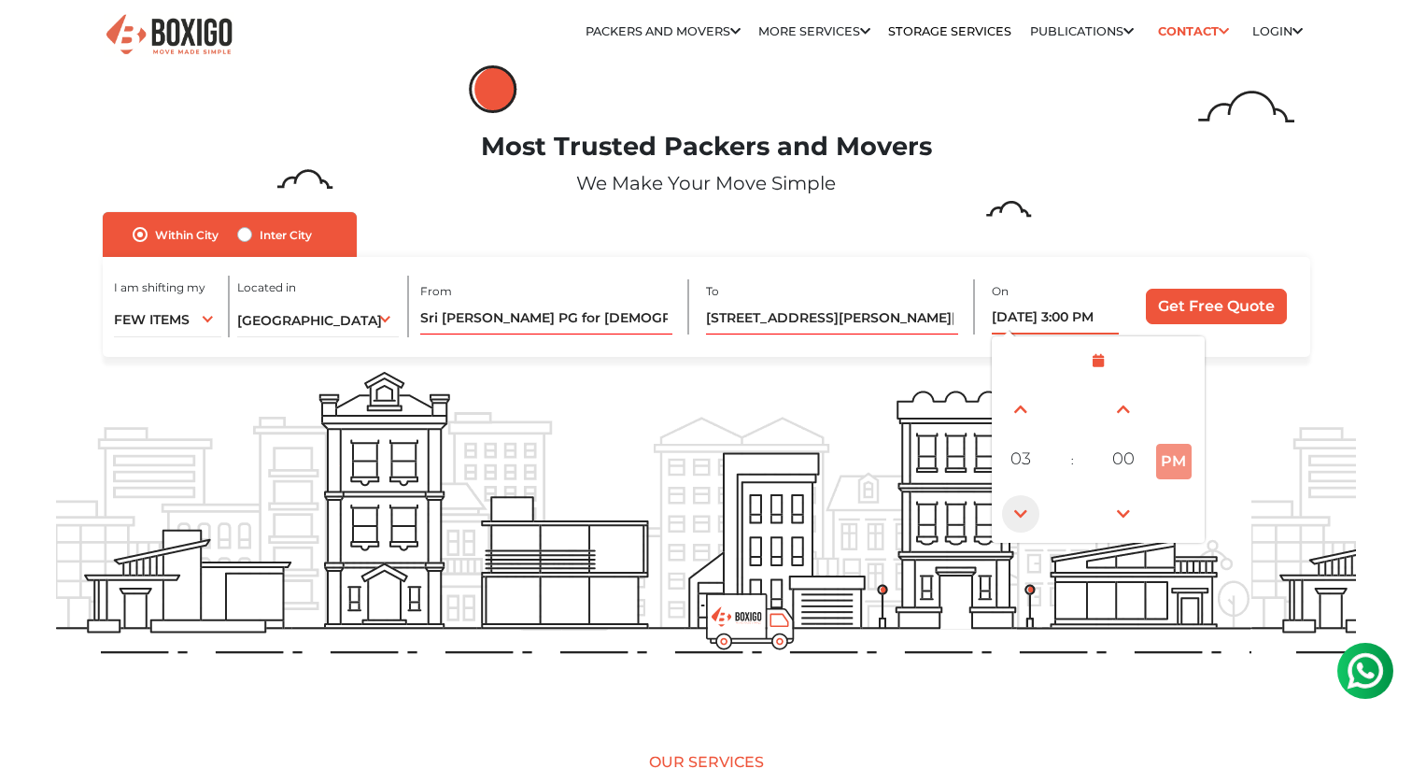
type input "08/26/2025 2:00 PM"
click at [1181, 311] on input "Get Free Quote" at bounding box center [1216, 306] width 141 height 35
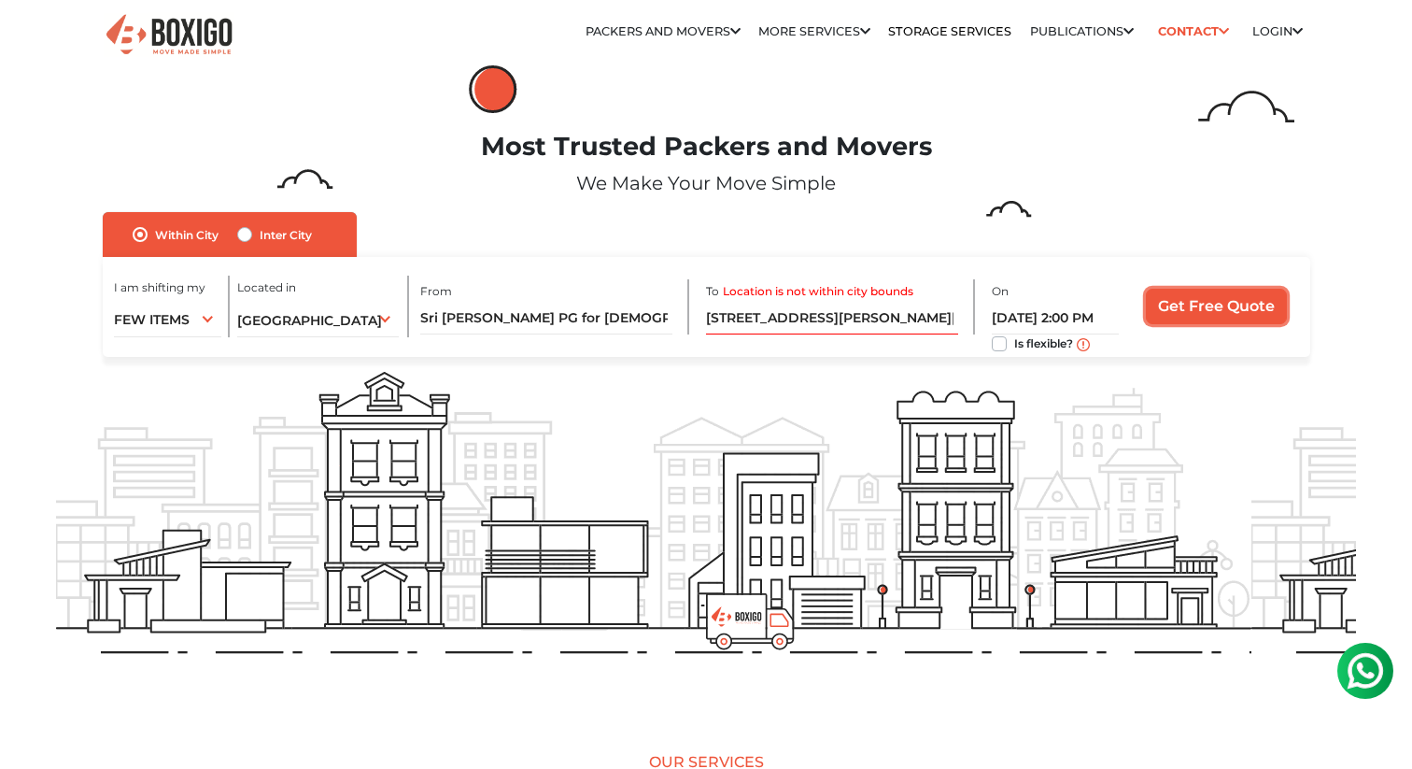
click at [1196, 307] on input "Get Free Quote" at bounding box center [1216, 306] width 141 height 35
click at [260, 239] on label "Inter City" at bounding box center [286, 234] width 52 height 22
click at [251, 239] on input "Inter City" at bounding box center [244, 232] width 15 height 19
radio input "true"
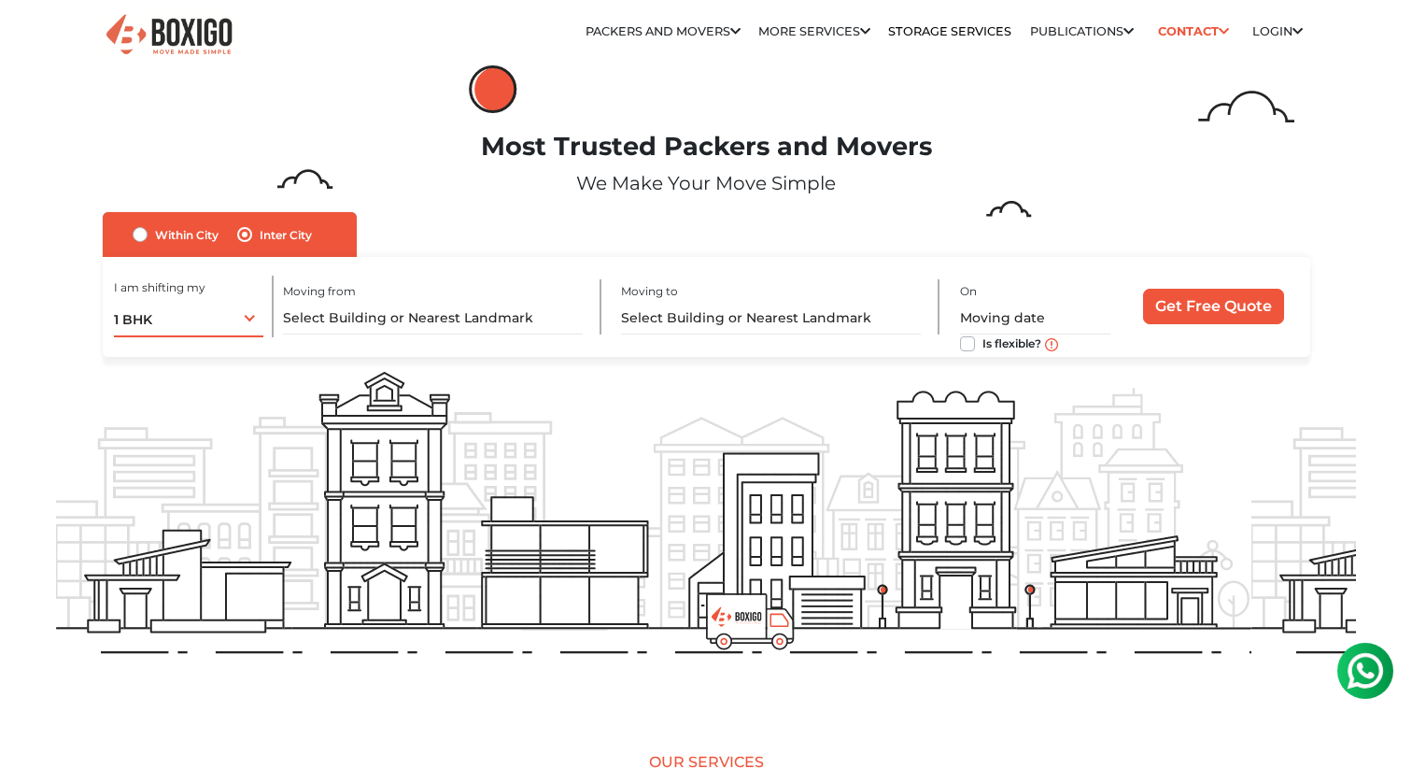
click at [212, 330] on div "1 BHK 1 BHK 2 BHK 3 BHK 3 + BHK FEW ITEMS" at bounding box center [188, 317] width 149 height 39
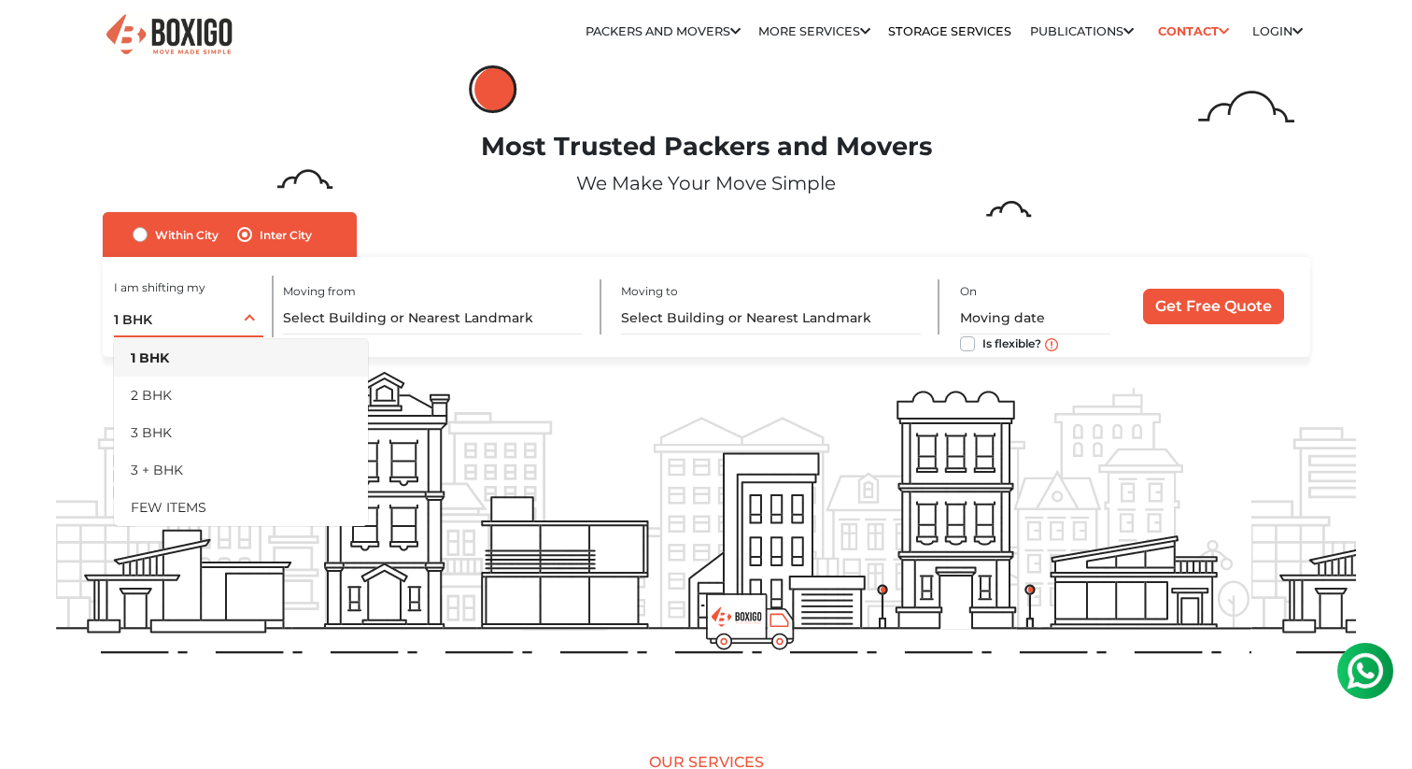
click at [206, 361] on li "1 BHK" at bounding box center [241, 357] width 254 height 37
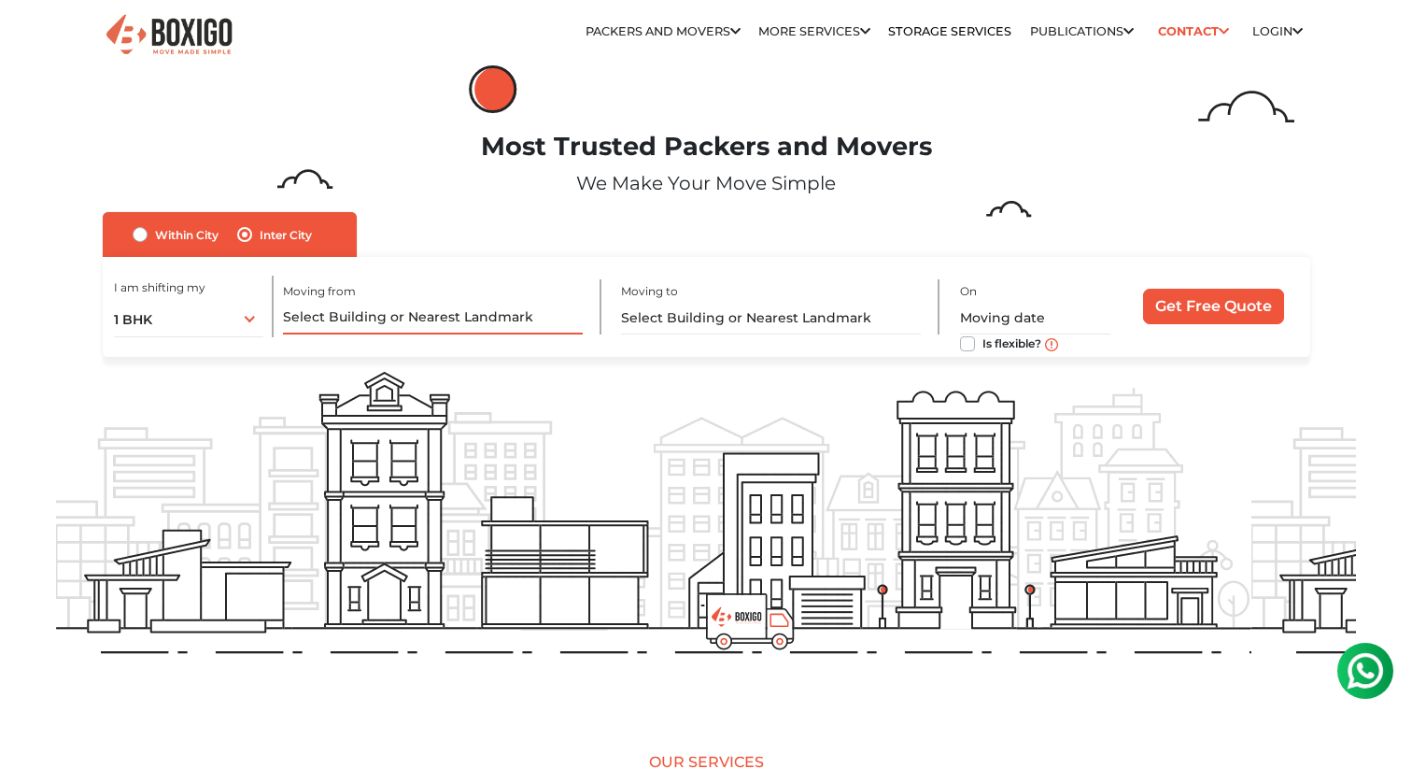
click at [338, 315] on input "text" at bounding box center [432, 318] width 299 height 33
type input "s"
paste input "Sri Sravya PG for Gents and Ladies"
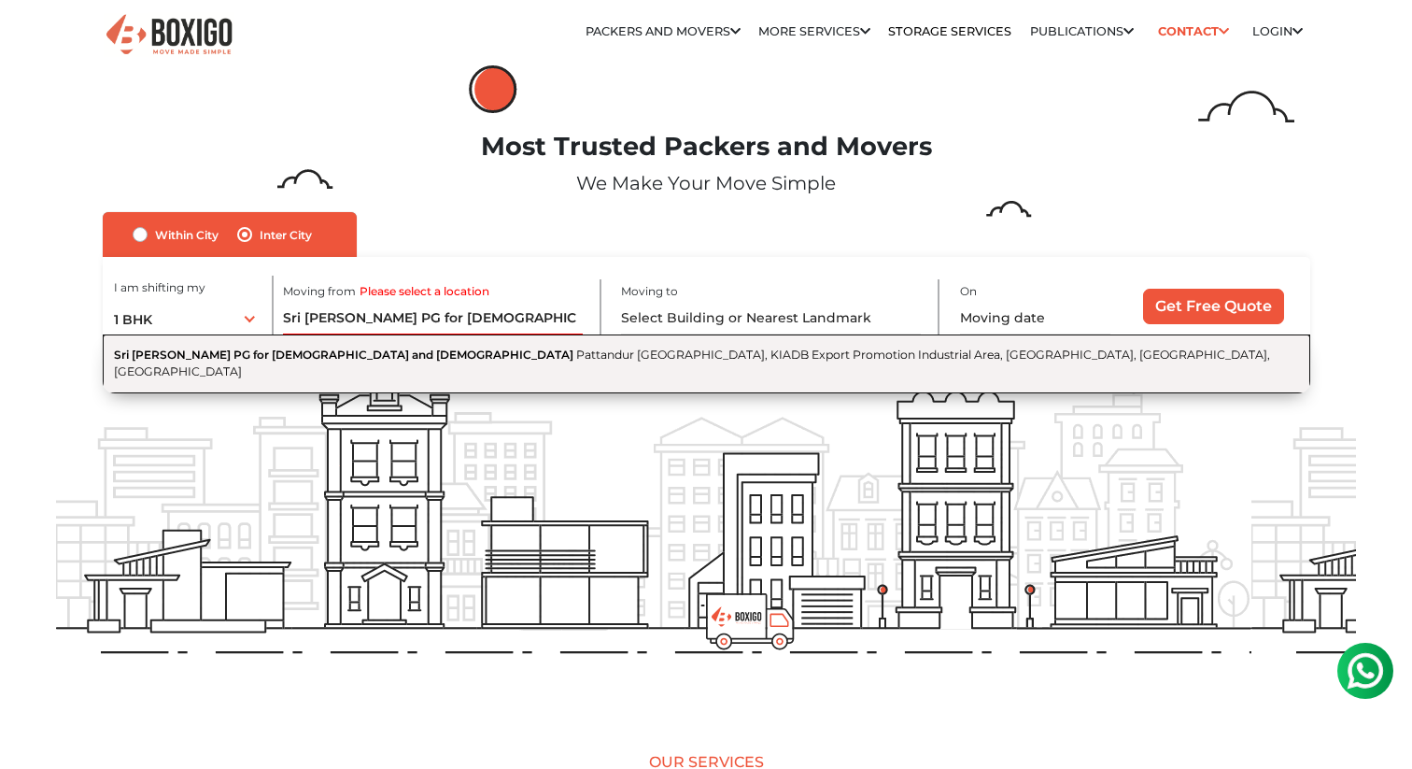
click at [267, 362] on button "Sri Sravya PG for Gents and Ladies Pattandur Agrahara Village Main Road, KIADB …" at bounding box center [707, 363] width 1208 height 59
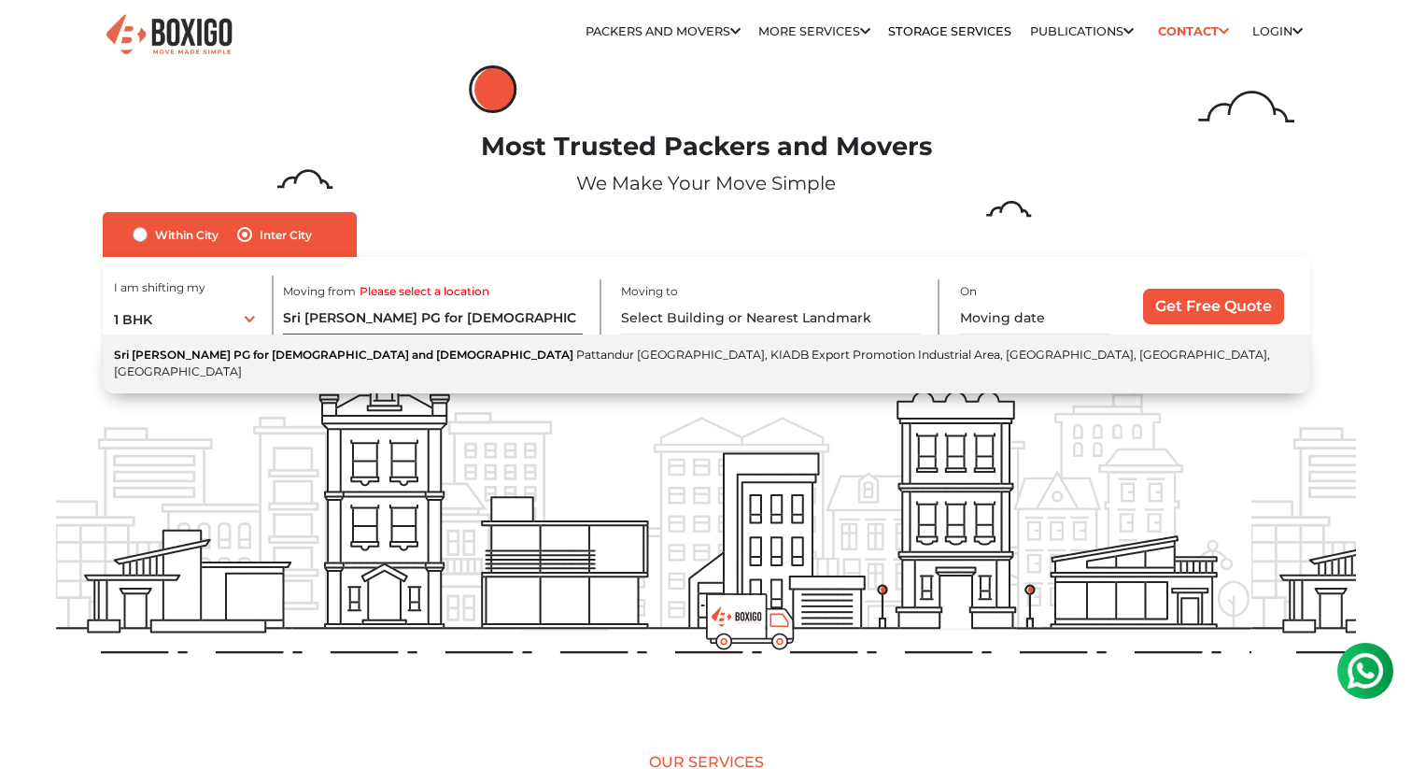
type input "Sri Sravya PG for Gents and Ladies, Pattandur Agrahara Village Main Road, KIADB…"
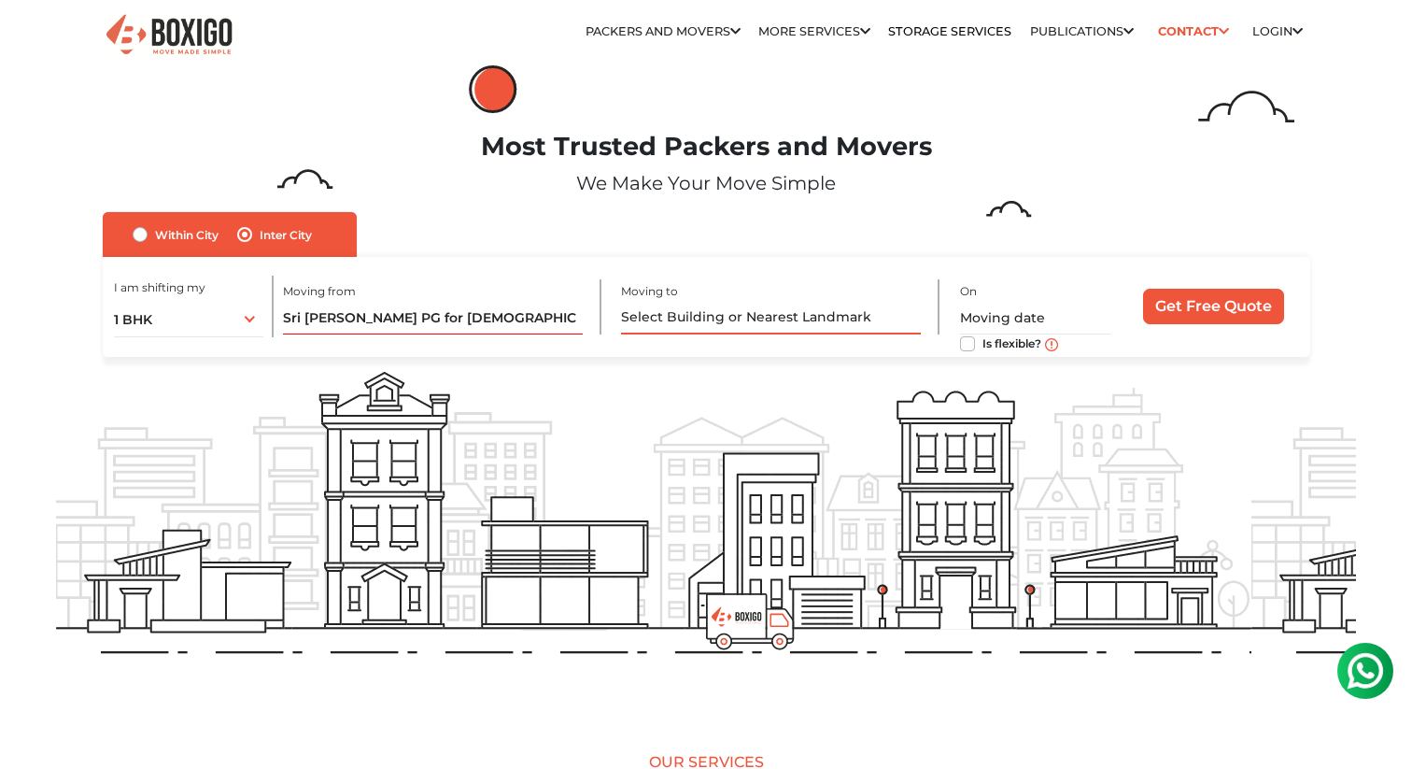
click at [655, 325] on input "text" at bounding box center [770, 318] width 299 height 33
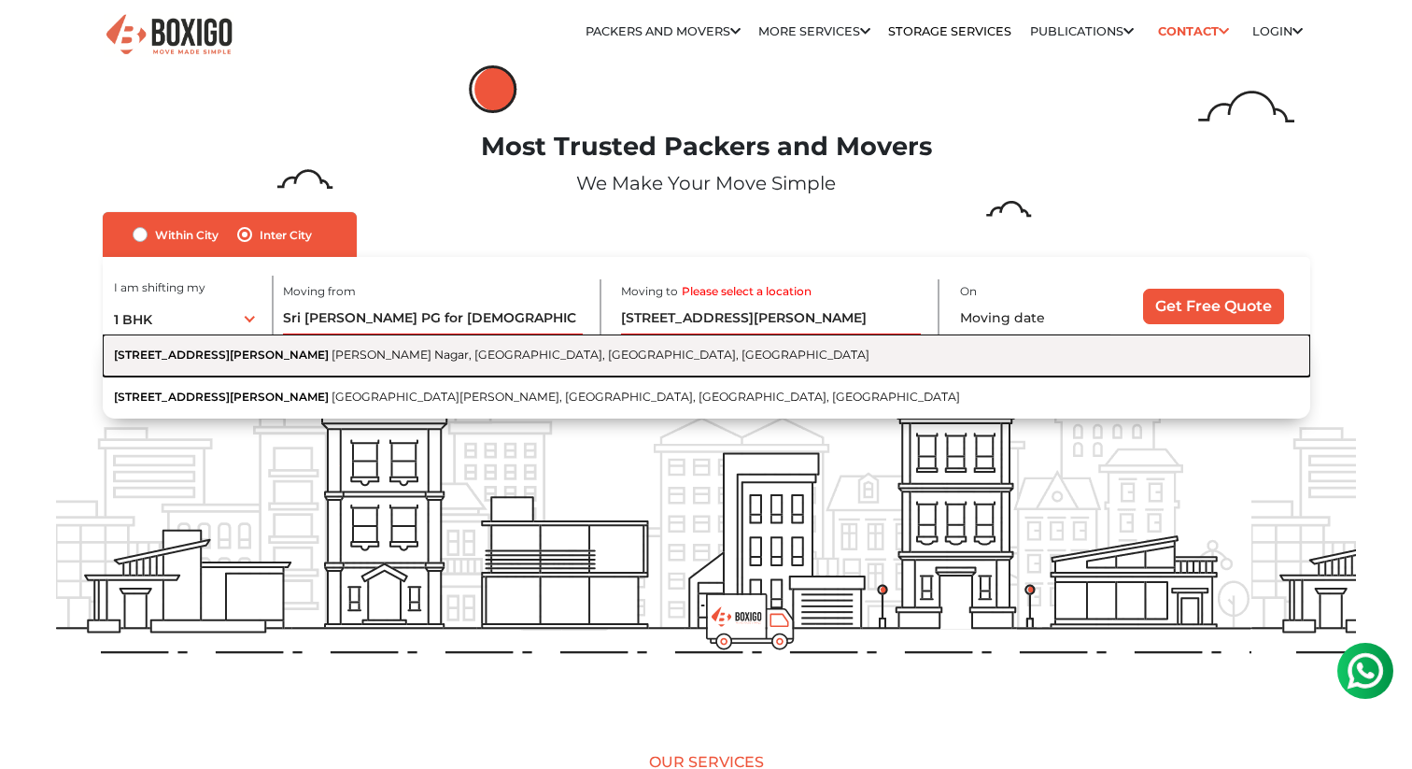
click at [488, 362] on button "5/66, Natesan Nagar Main Road Natesan Nagar, Ramapuram, Chennai, Tamil Nadu" at bounding box center [707, 355] width 1208 height 42
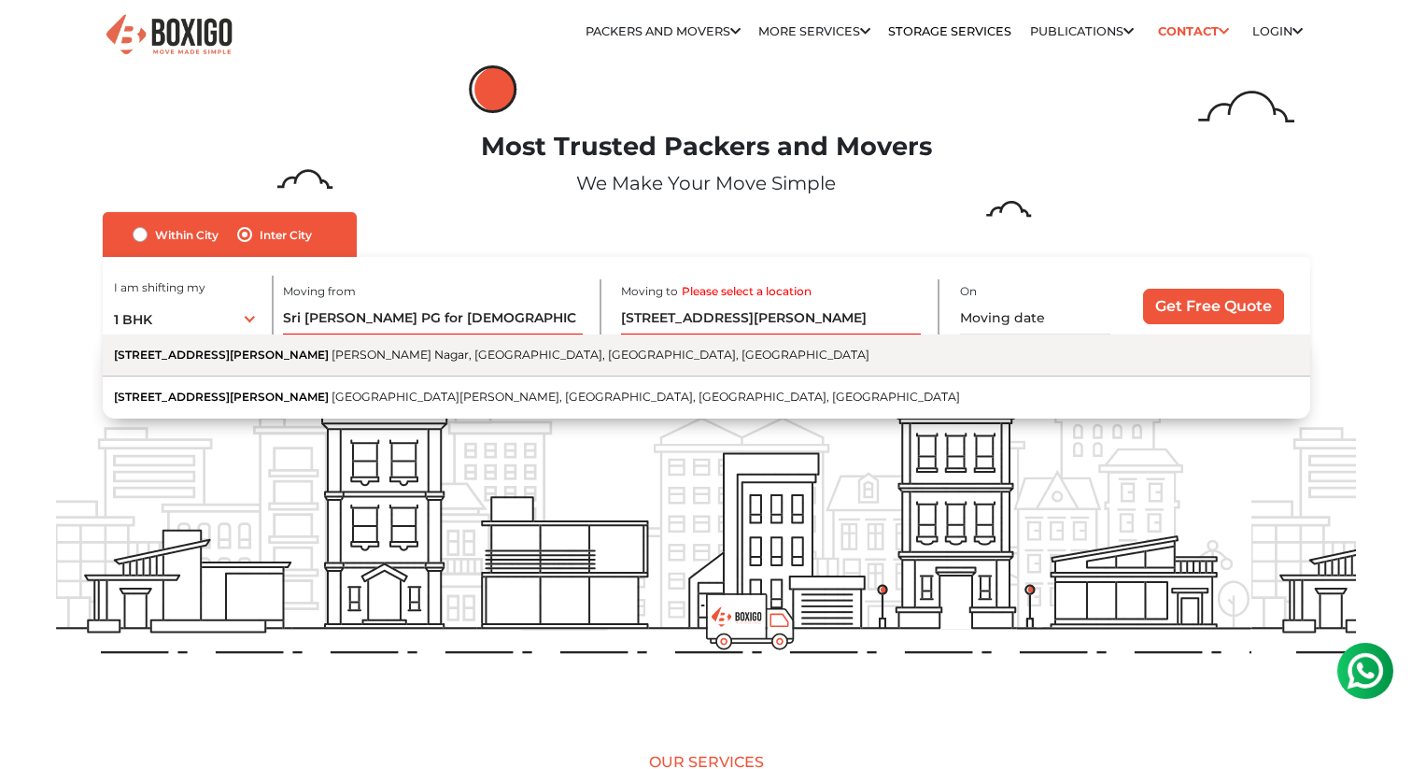
type input "5/66, Natesan Nagar Main Road, Natesan Nagar, Ramapuram, Chennai, Tamil Nadu"
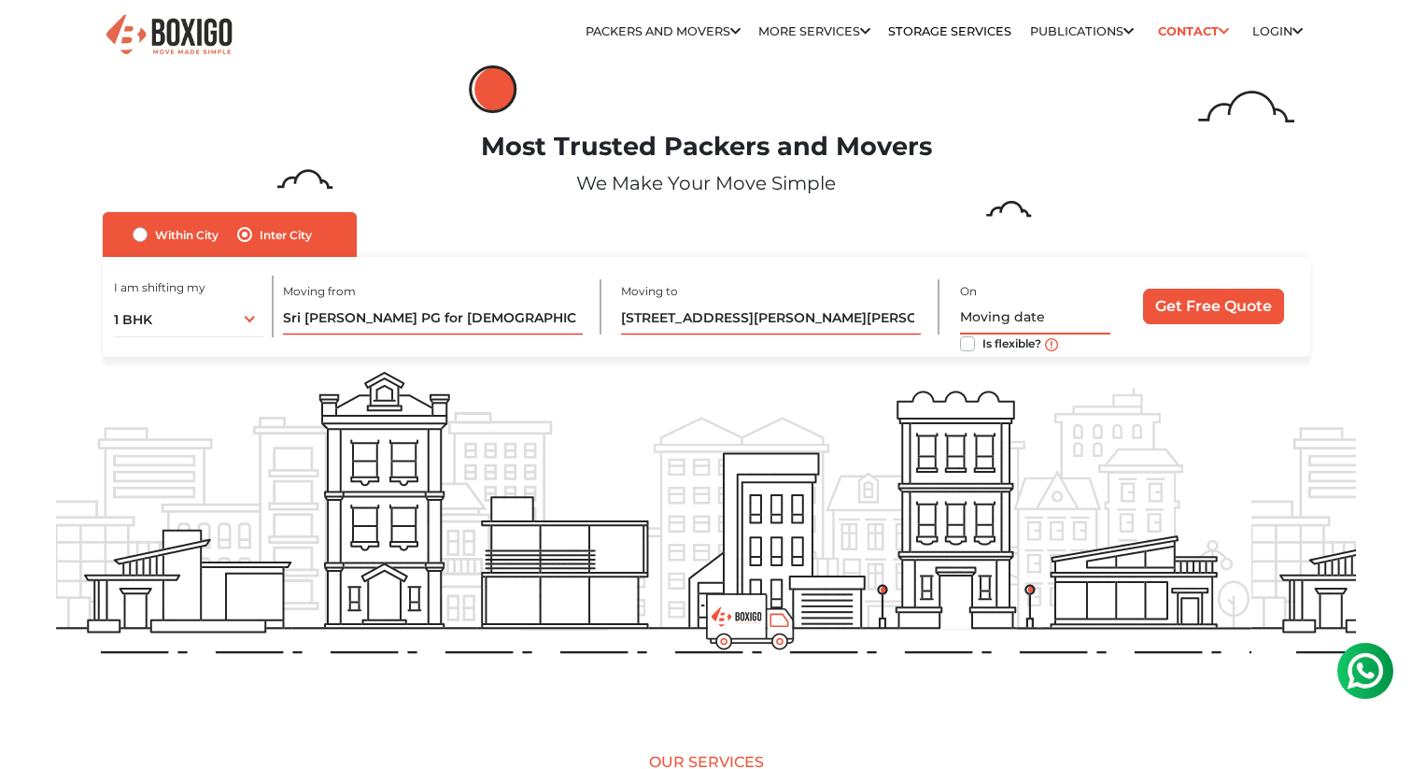
click at [977, 322] on input "text" at bounding box center [1035, 318] width 150 height 33
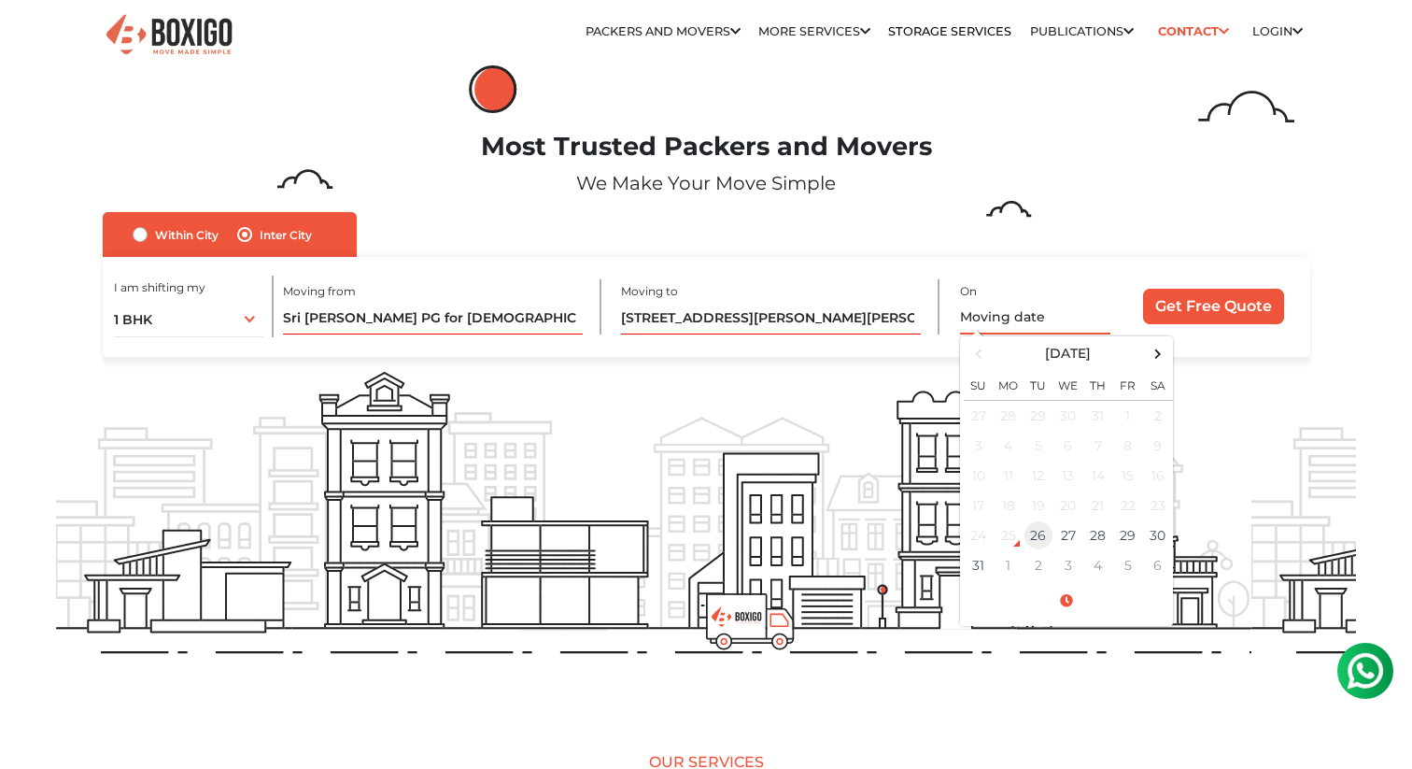
click at [1037, 539] on td "26" at bounding box center [1039, 535] width 30 height 30
click at [1070, 615] on span at bounding box center [1066, 601] width 205 height 33
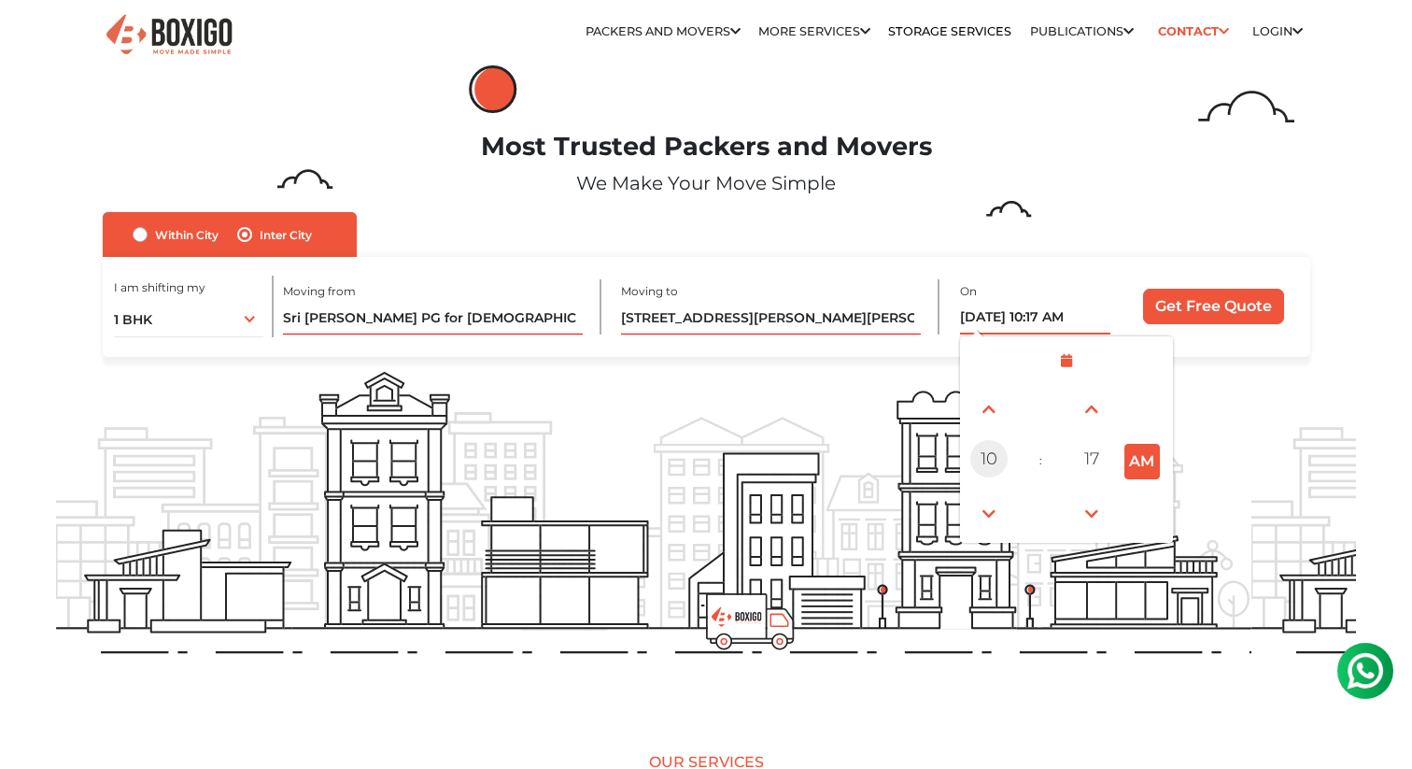
click at [990, 453] on span "10" at bounding box center [988, 458] width 37 height 37
click at [1066, 363] on span at bounding box center [1066, 361] width 205 height 33
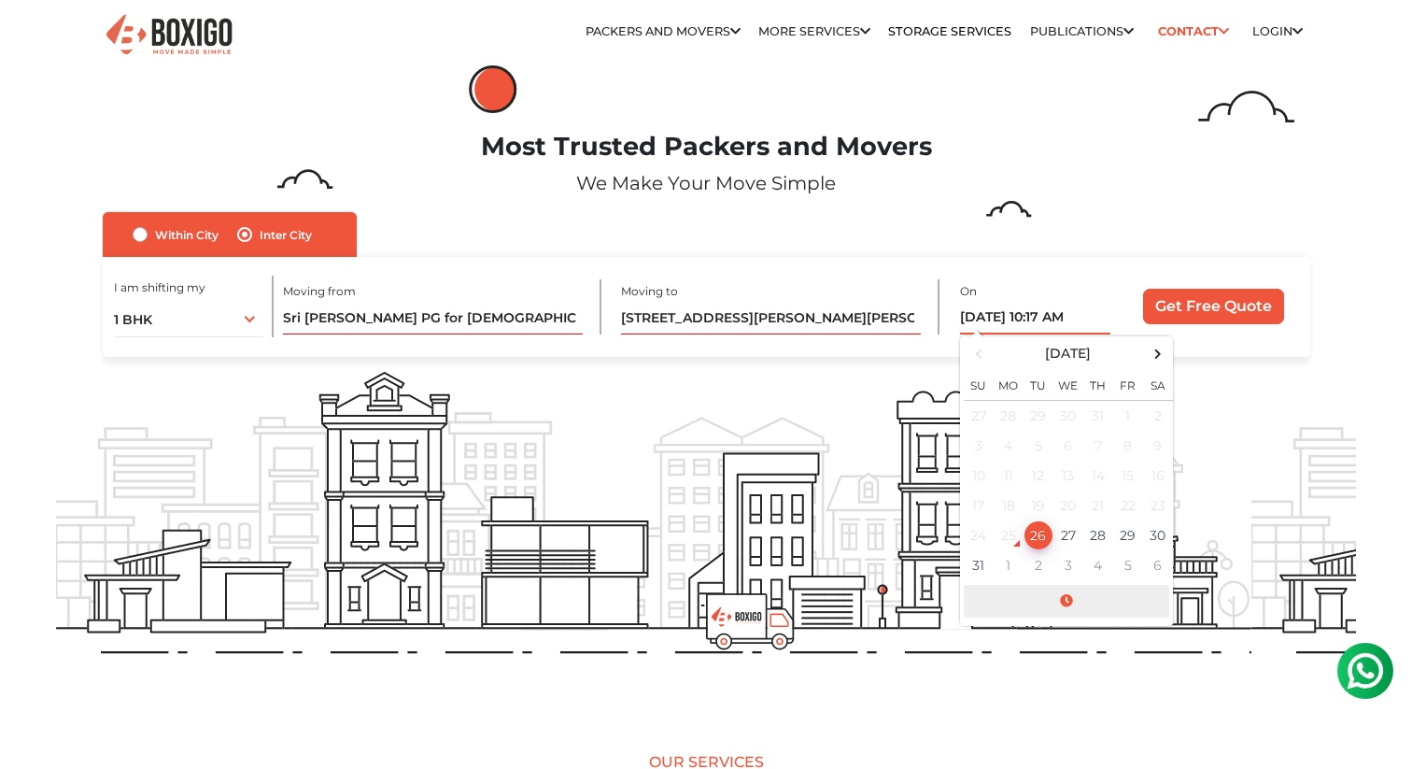
click at [1061, 599] on span at bounding box center [1066, 601] width 205 height 33
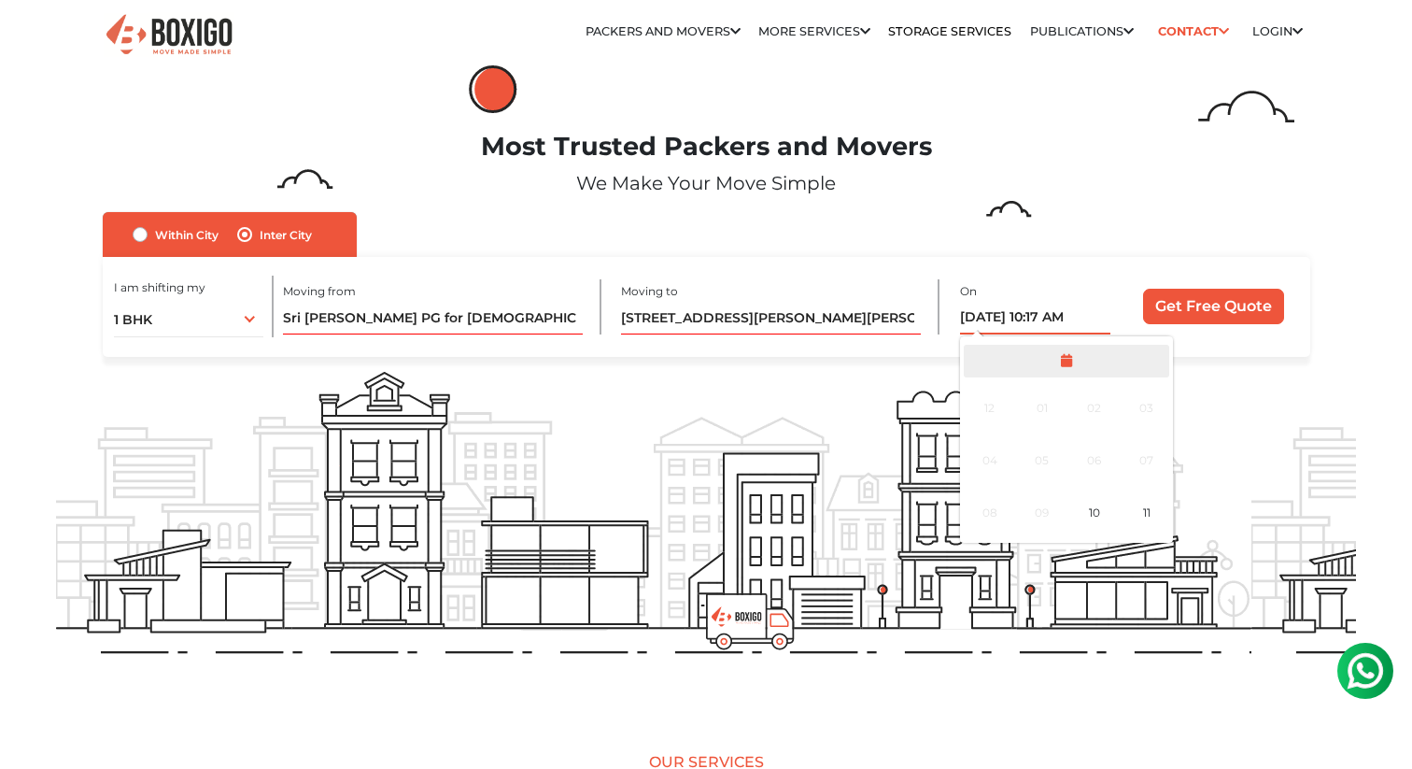
click at [1078, 363] on span at bounding box center [1066, 361] width 205 height 33
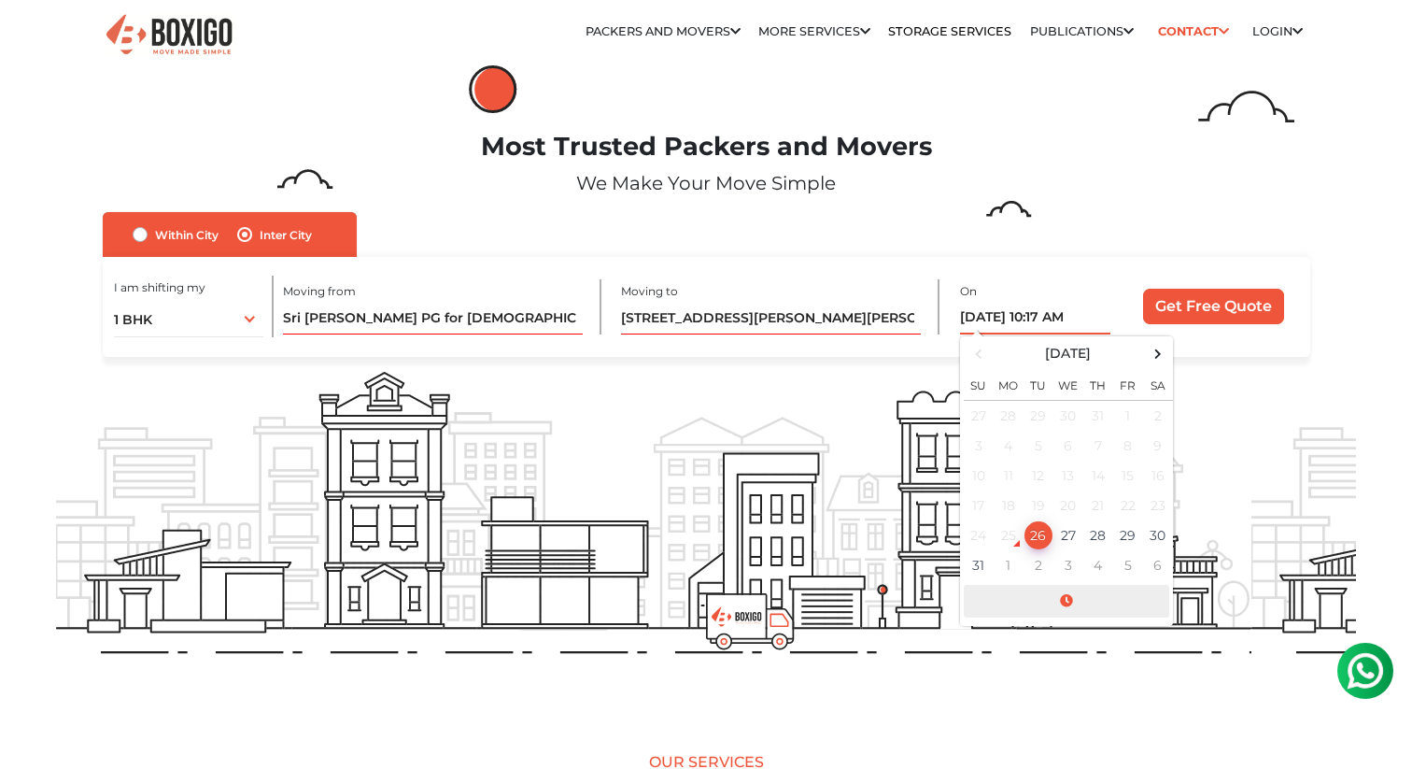
click at [1070, 601] on span at bounding box center [1066, 601] width 205 height 33
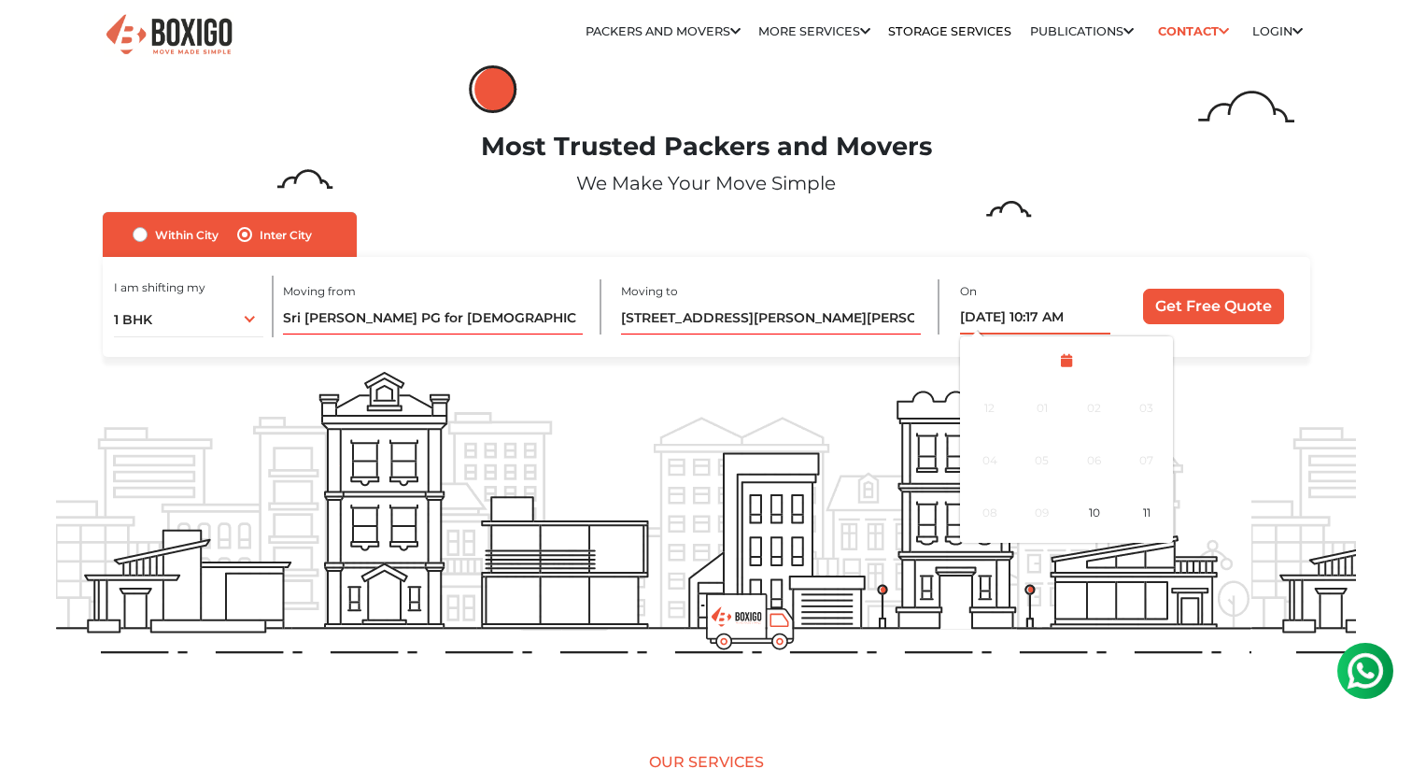
click at [1146, 508] on div "11" at bounding box center [1147, 513] width 50 height 50
click at [992, 449] on span "11" at bounding box center [988, 458] width 37 height 37
click at [1153, 522] on div "11" at bounding box center [1147, 513] width 50 height 50
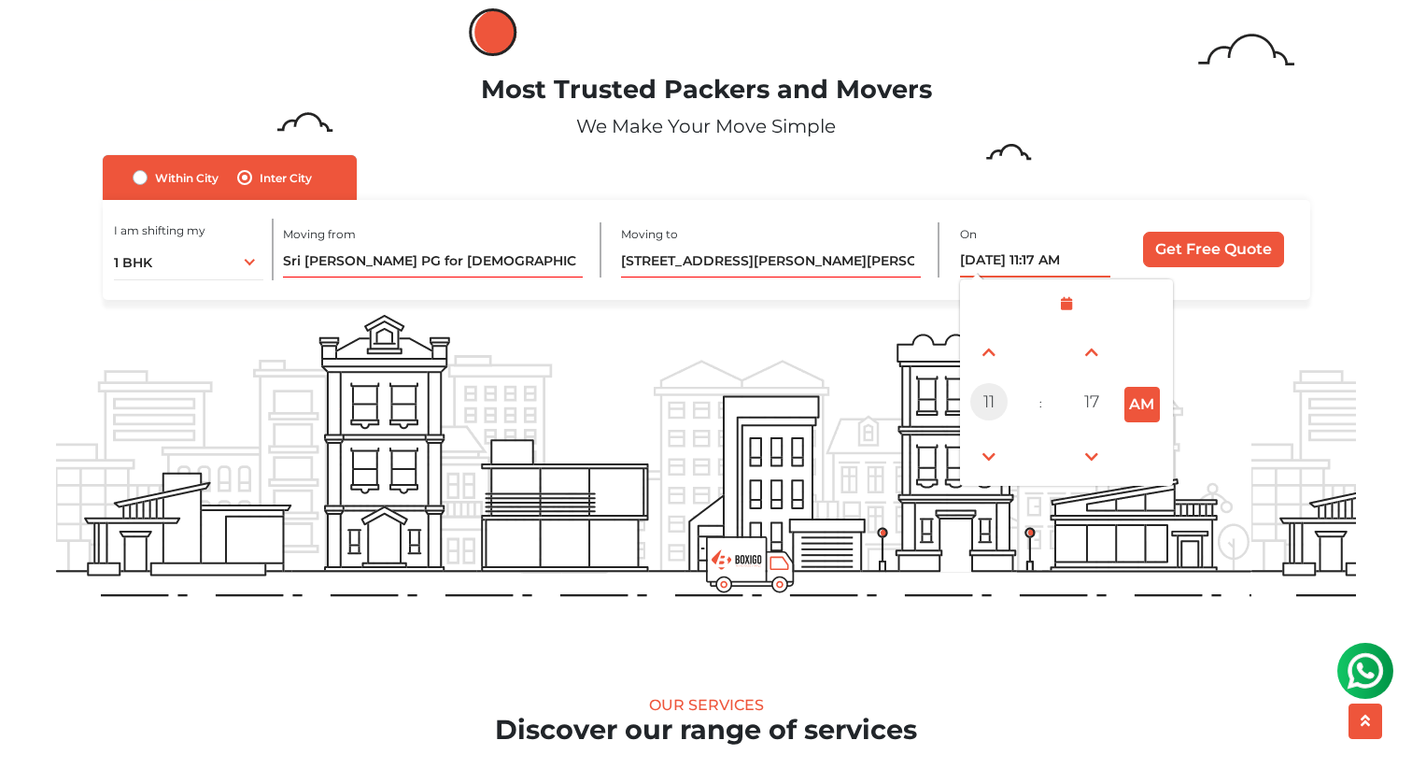
scroll to position [58, 0]
click at [988, 361] on span at bounding box center [988, 350] width 37 height 37
click at [1091, 457] on span at bounding box center [1091, 455] width 37 height 37
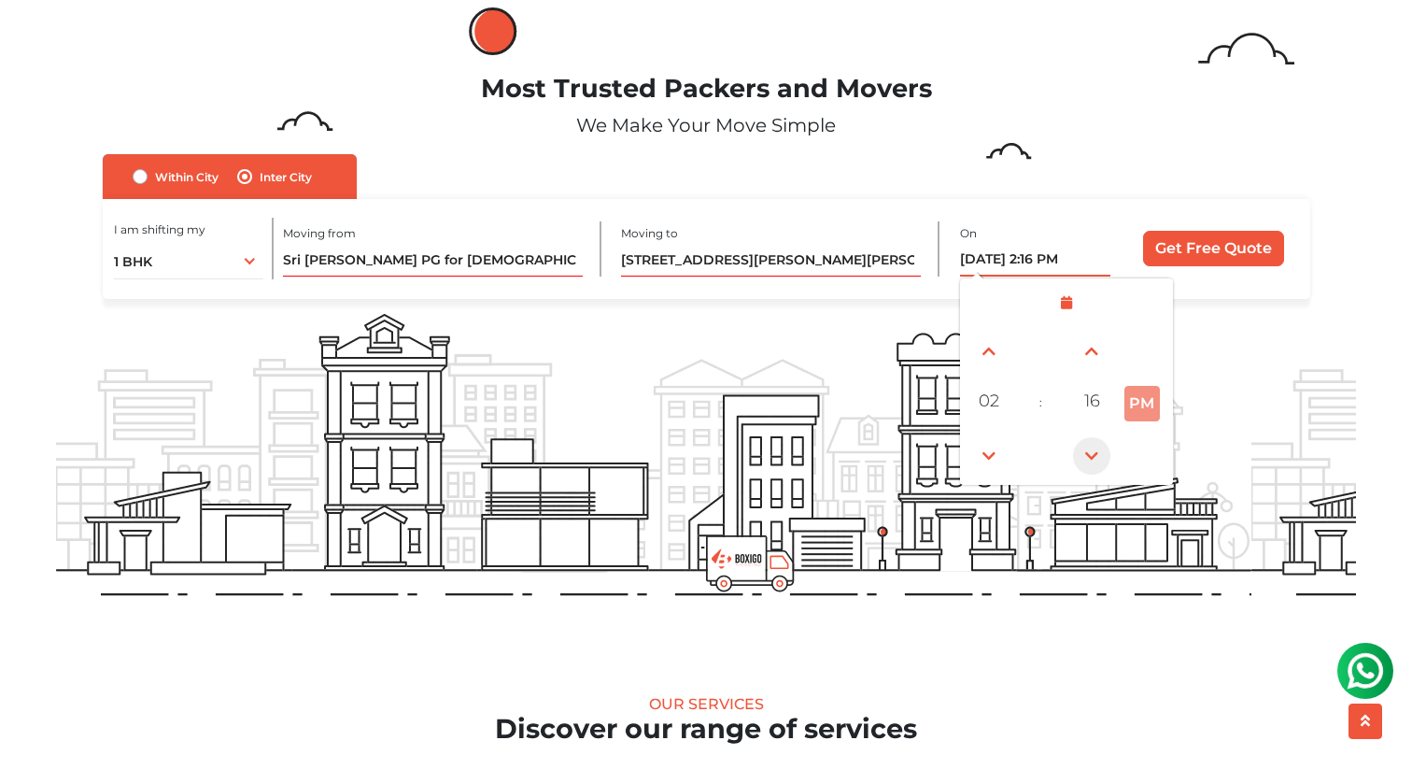
click at [1091, 457] on span at bounding box center [1091, 455] width 37 height 37
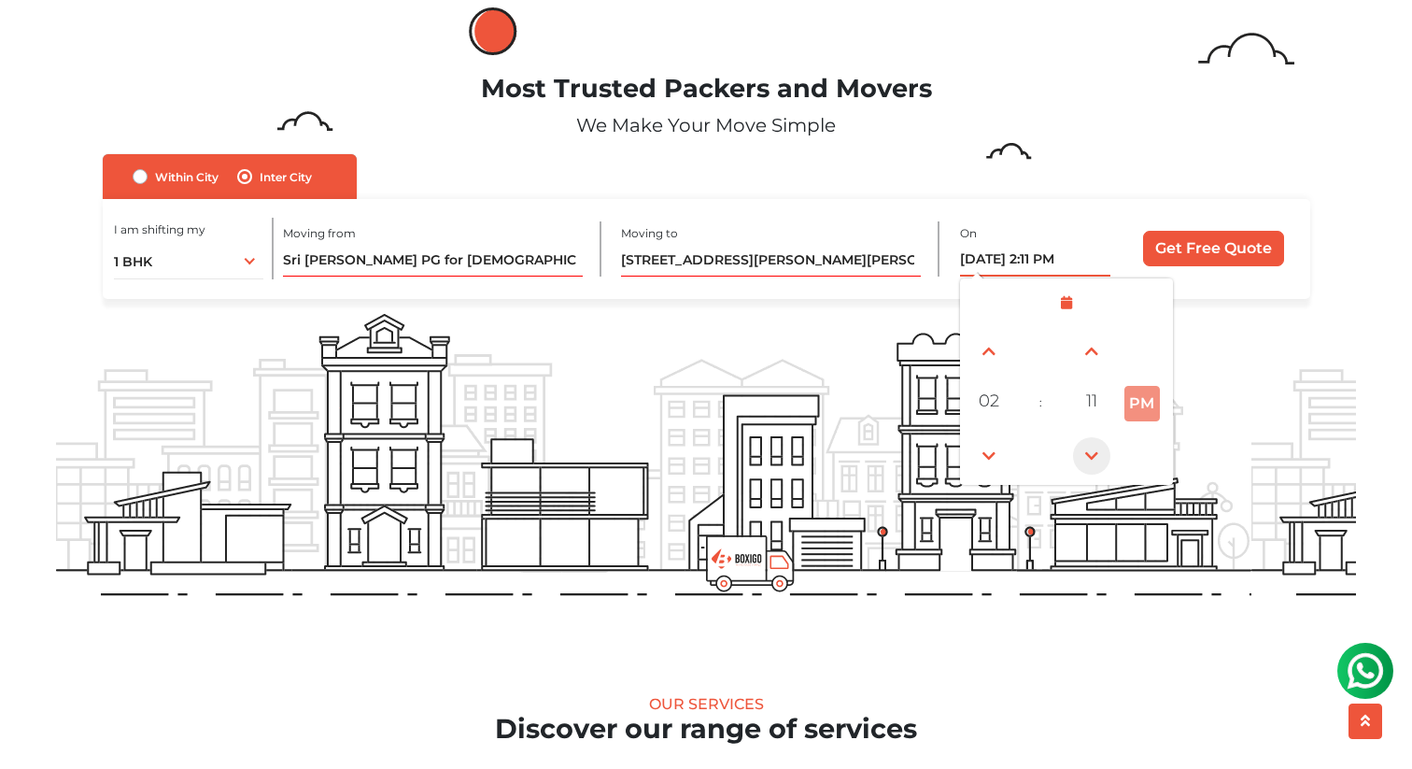
click at [1091, 457] on span at bounding box center [1091, 455] width 37 height 37
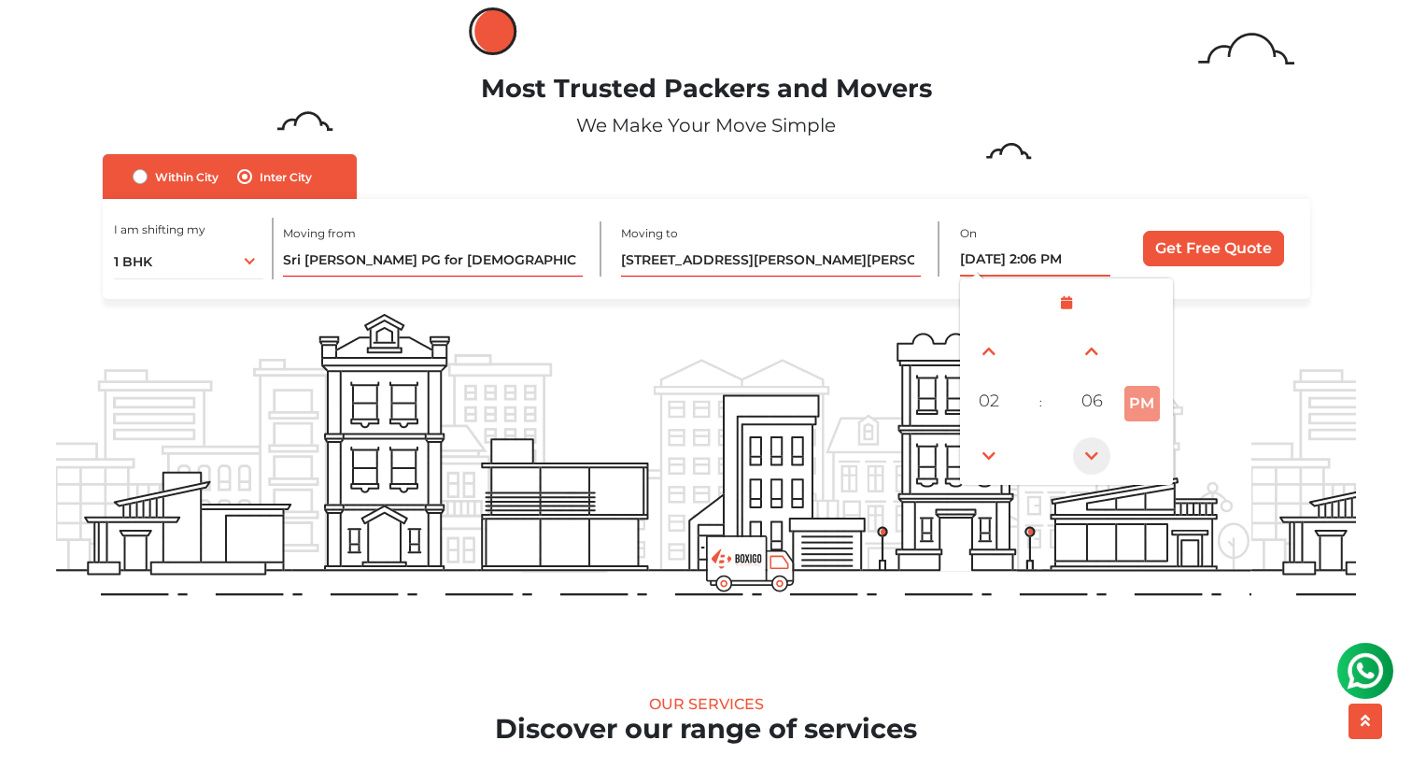
click at [1091, 457] on span at bounding box center [1091, 455] width 37 height 37
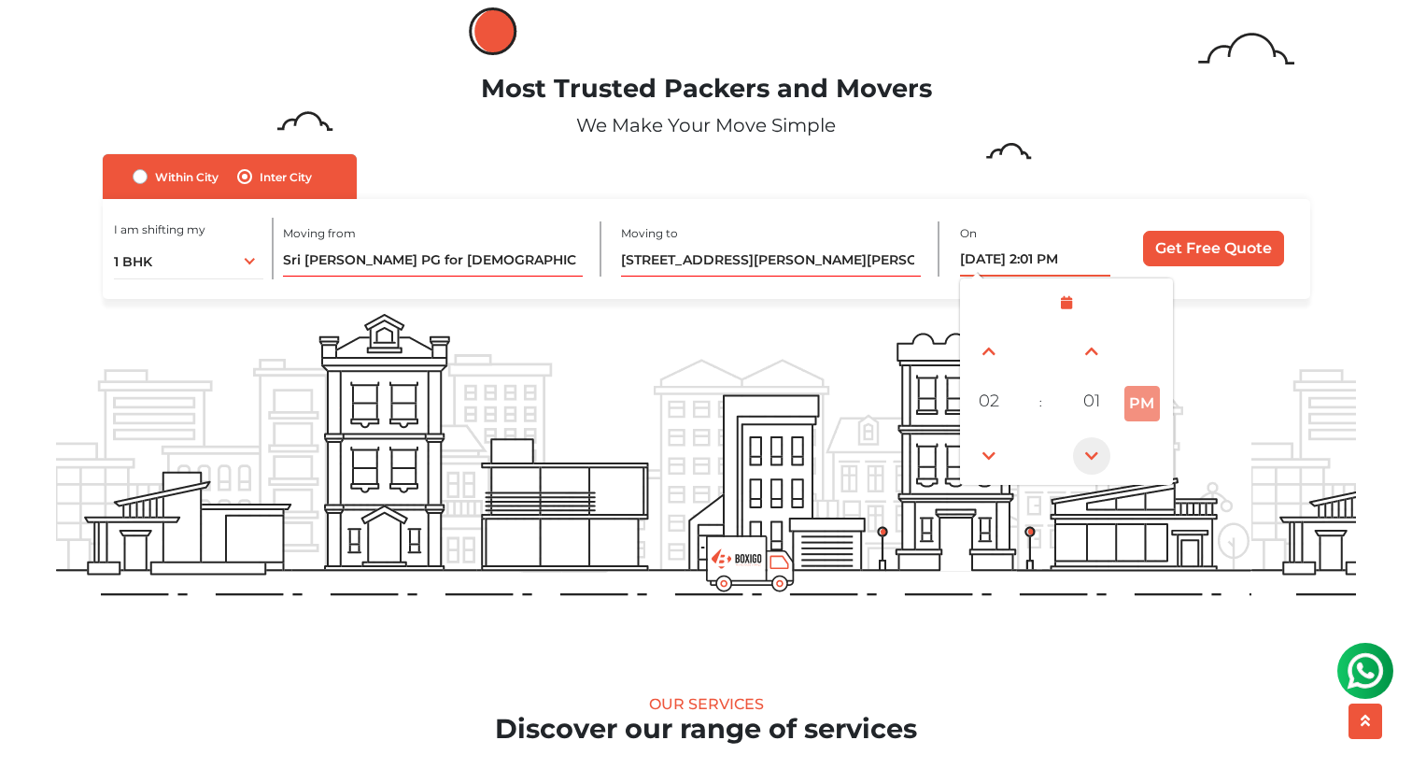
click at [1091, 457] on span at bounding box center [1091, 455] width 37 height 37
click at [1143, 402] on button "PM" at bounding box center [1142, 403] width 35 height 35
click at [988, 460] on span at bounding box center [988, 455] width 37 height 37
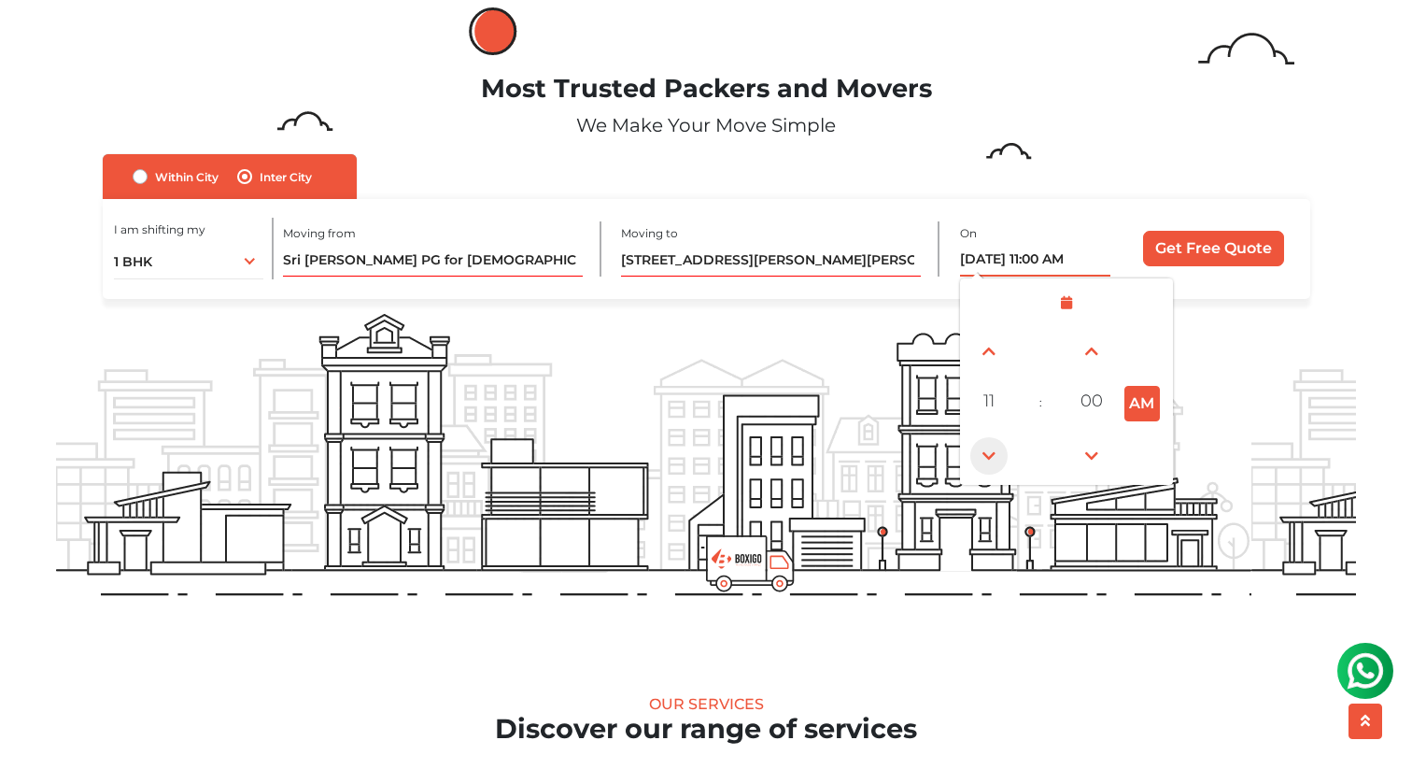
click at [988, 460] on span at bounding box center [988, 455] width 37 height 37
click at [994, 347] on span at bounding box center [988, 350] width 37 height 37
click at [992, 448] on span at bounding box center [988, 455] width 37 height 37
click at [981, 465] on span at bounding box center [988, 455] width 37 height 37
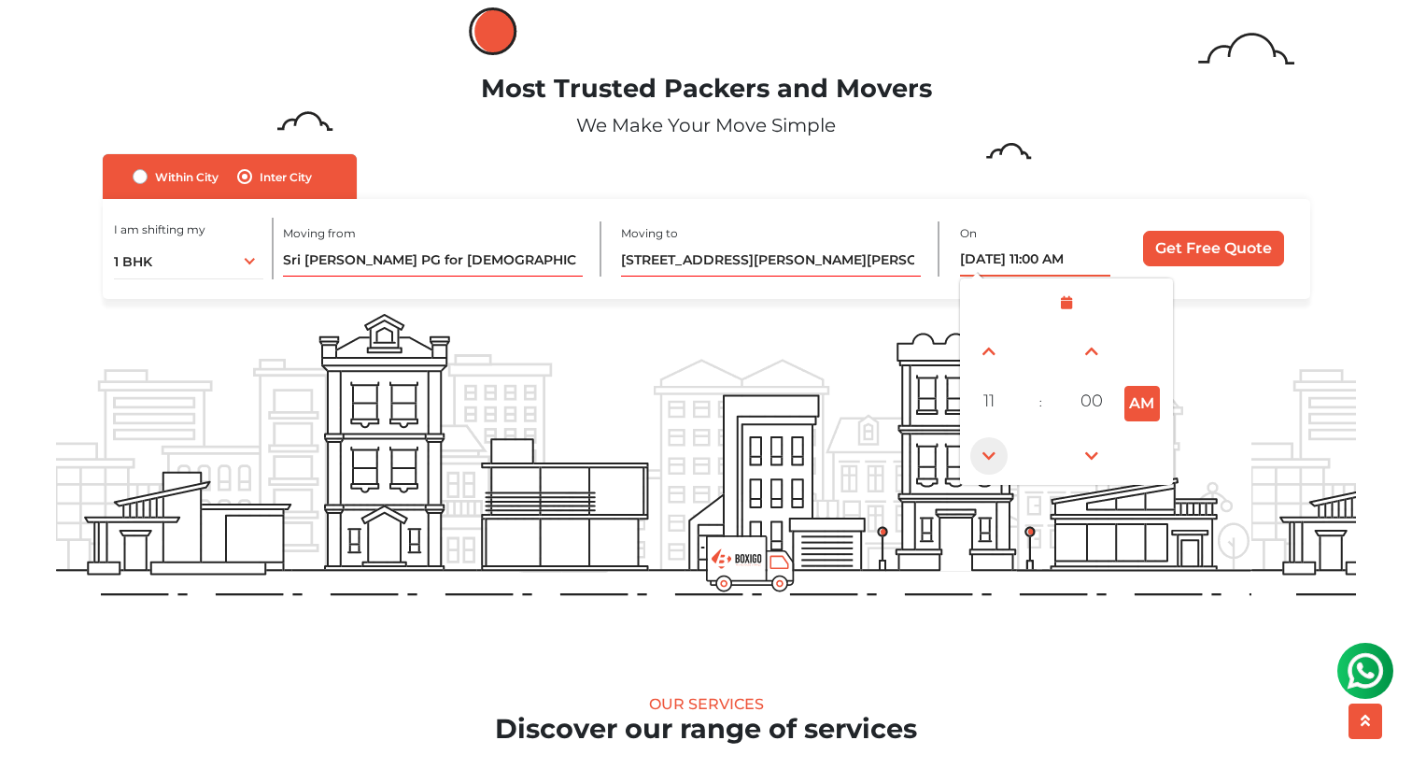
click at [988, 452] on span at bounding box center [988, 455] width 37 height 37
click at [983, 352] on span at bounding box center [988, 350] width 37 height 37
click at [991, 451] on span at bounding box center [988, 455] width 37 height 37
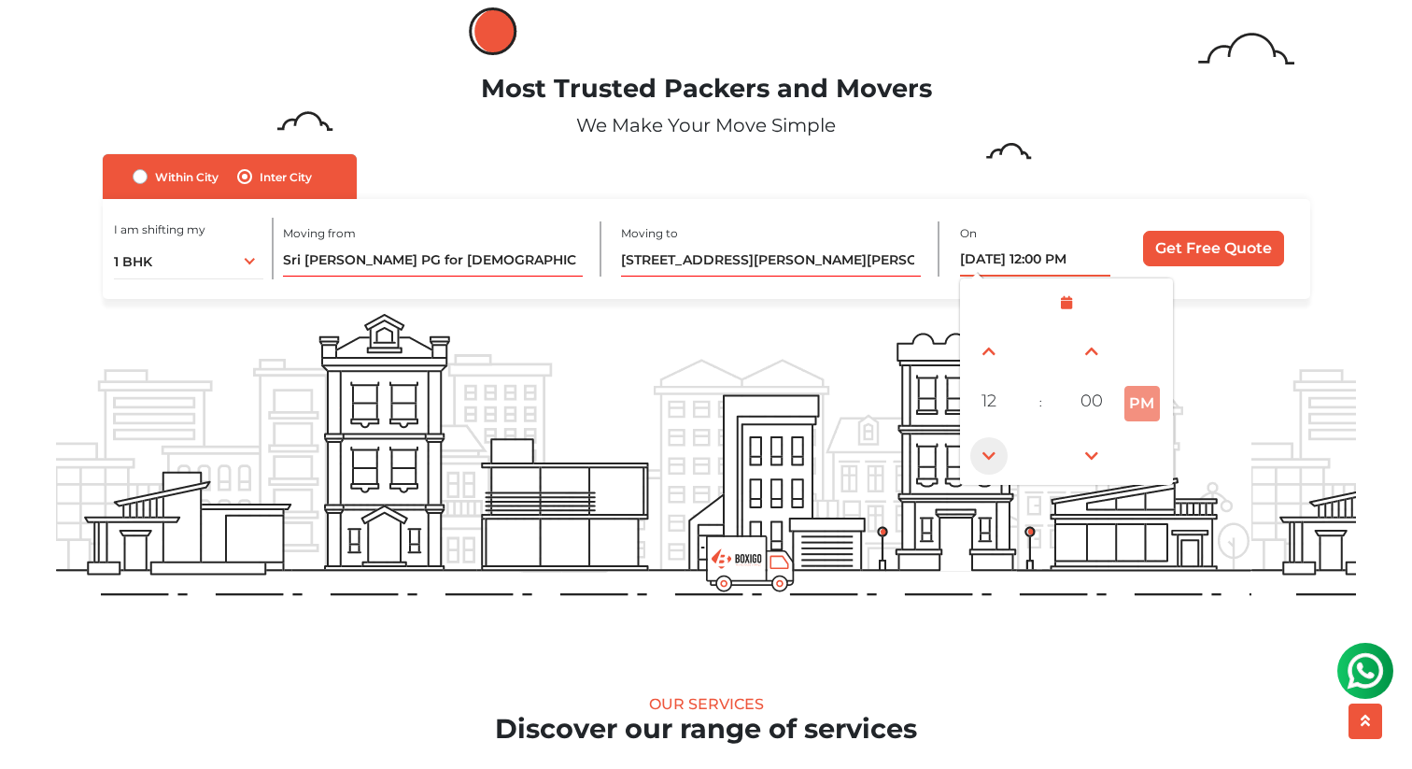
type input "08/26/2025 11:00 AM"
click at [991, 451] on span at bounding box center [988, 455] width 37 height 37
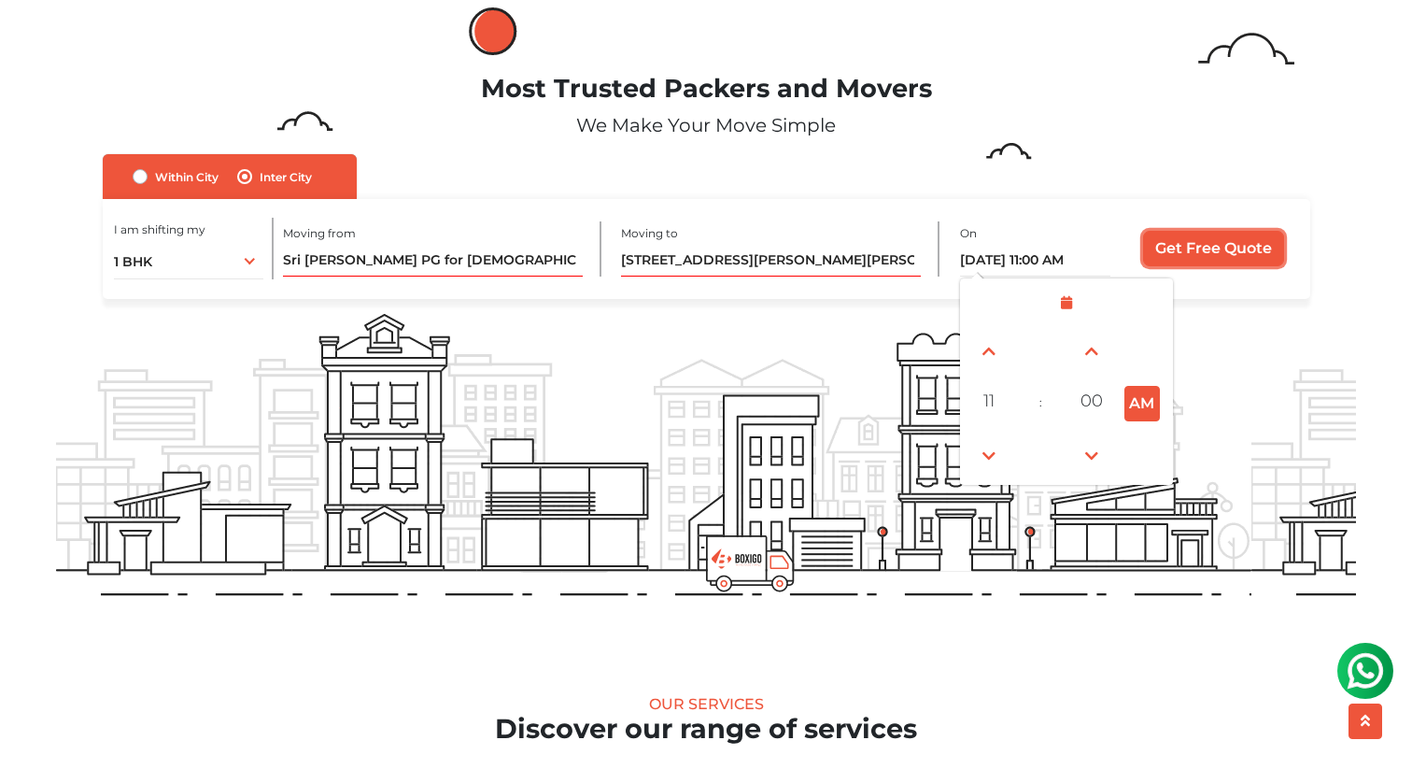
click at [1187, 242] on input "Get Free Quote" at bounding box center [1213, 248] width 141 height 35
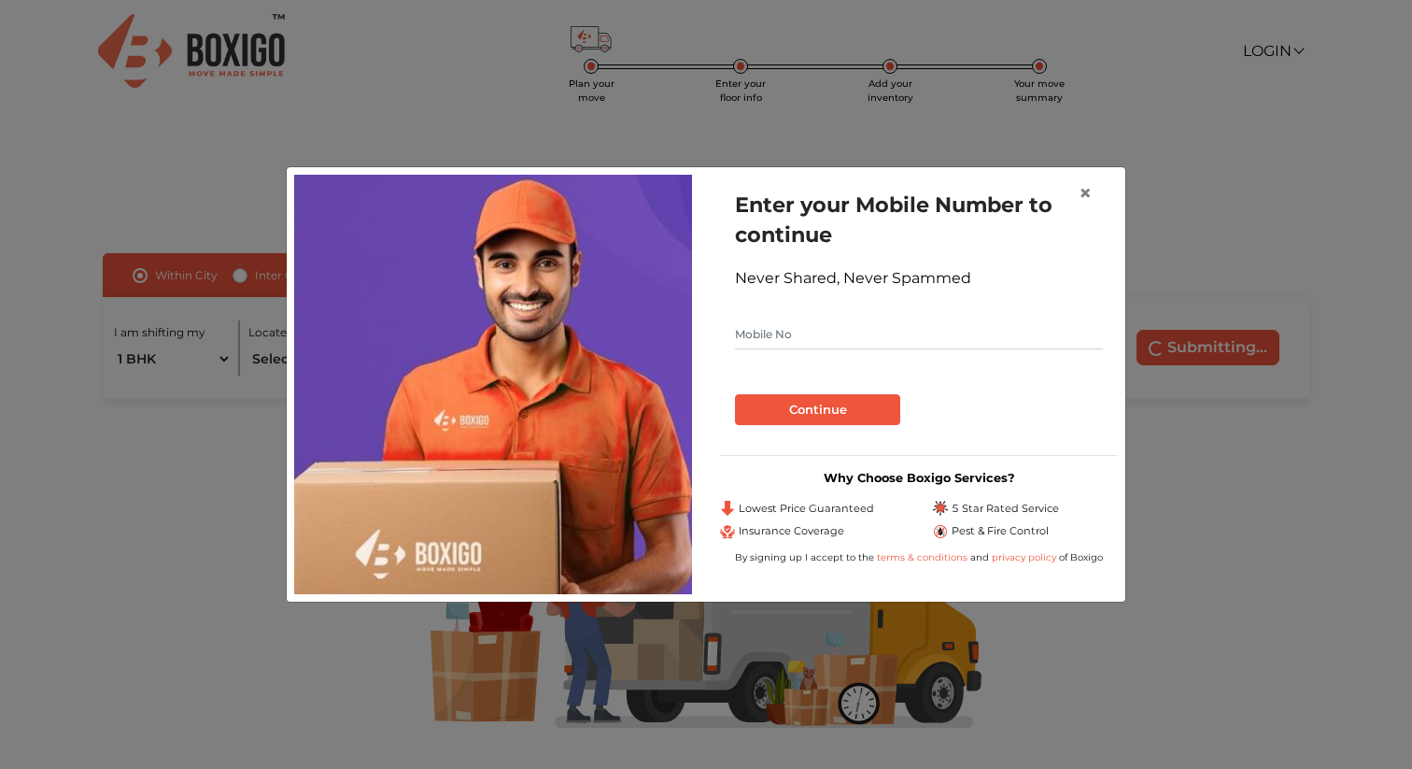
click at [880, 335] on input "text" at bounding box center [919, 334] width 368 height 30
type input "9962173996"
click at [799, 410] on button "Continue" at bounding box center [817, 410] width 165 height 32
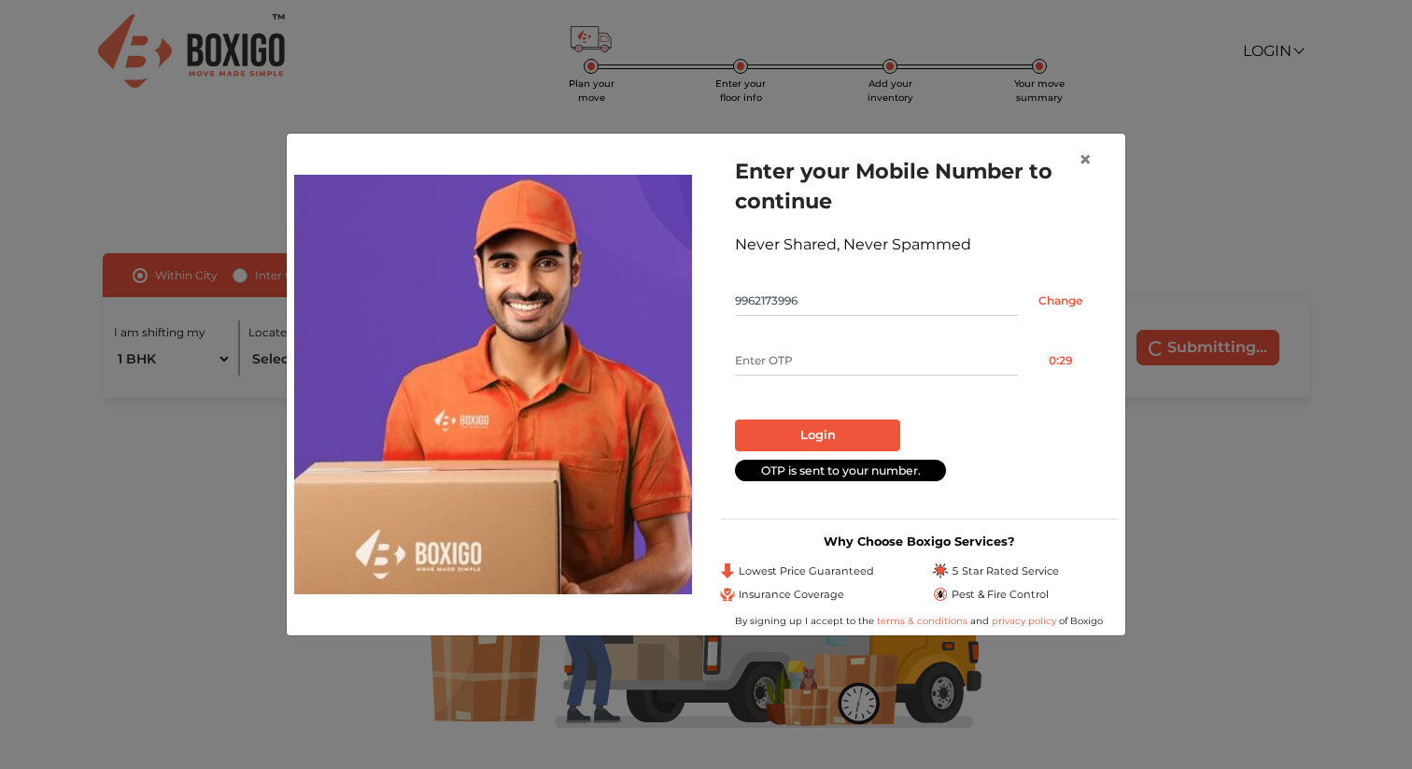
click at [782, 362] on input "text" at bounding box center [876, 361] width 283 height 30
type input "3690"
click at [762, 448] on button "Login" at bounding box center [817, 435] width 165 height 32
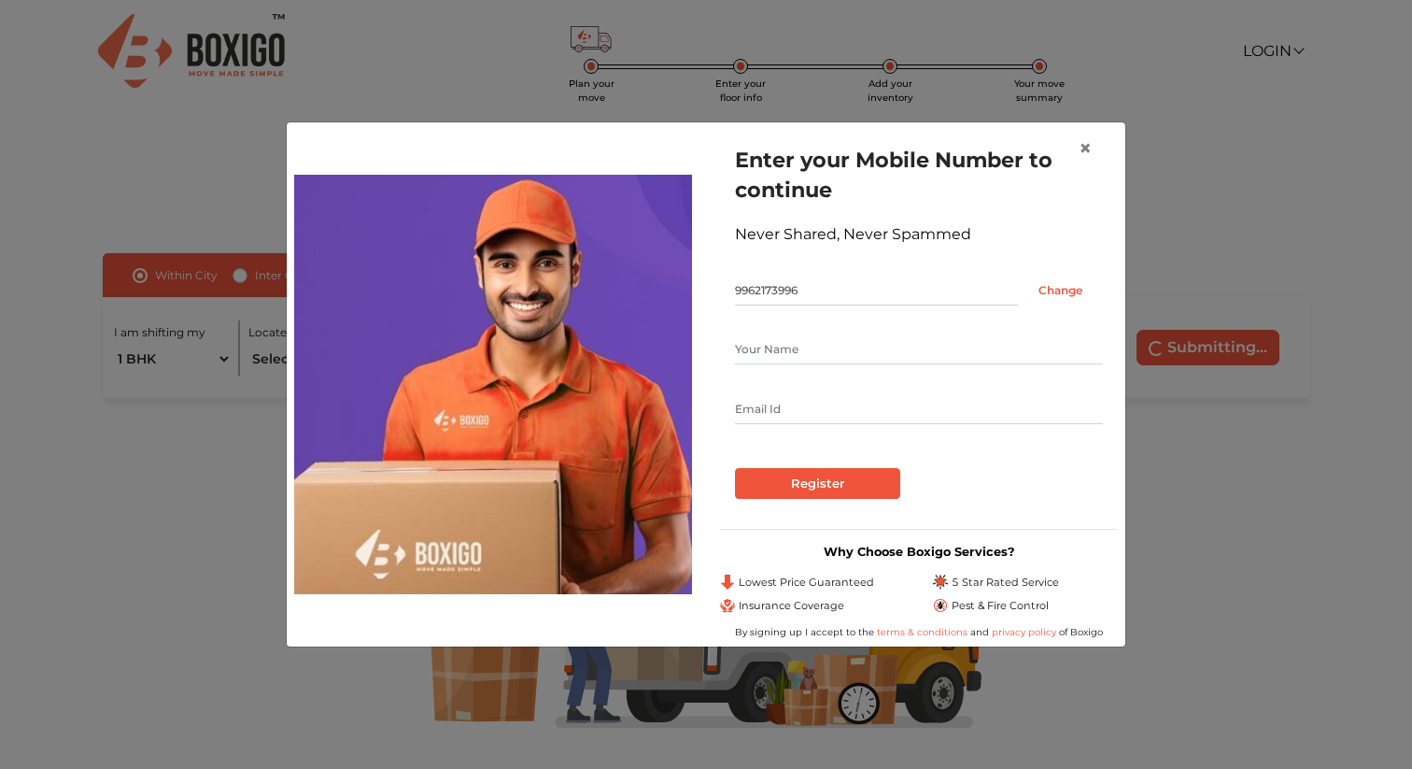
click at [774, 352] on input "text" at bounding box center [919, 349] width 368 height 30
type input "[PERSON_NAME]"
click at [829, 415] on input "[PERSON_NAME][EMAIL_ADDRESS][DOMAIN_NAME]" at bounding box center [919, 409] width 368 height 30
type input "[PERSON_NAME][EMAIL_ADDRESS][PERSON_NAME][DOMAIN_NAME]"
click at [825, 489] on input "Register" at bounding box center [817, 484] width 165 height 32
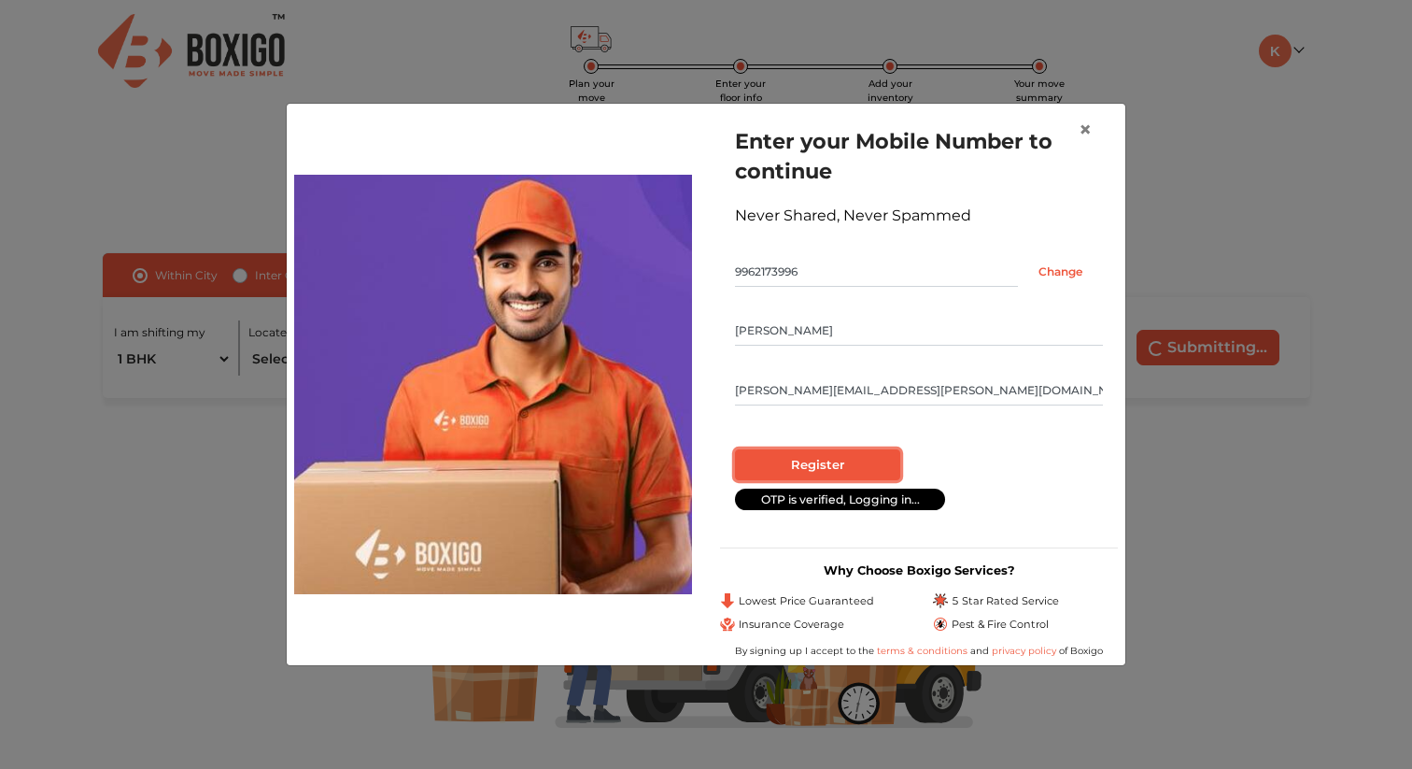
radio input "false"
radio input "true"
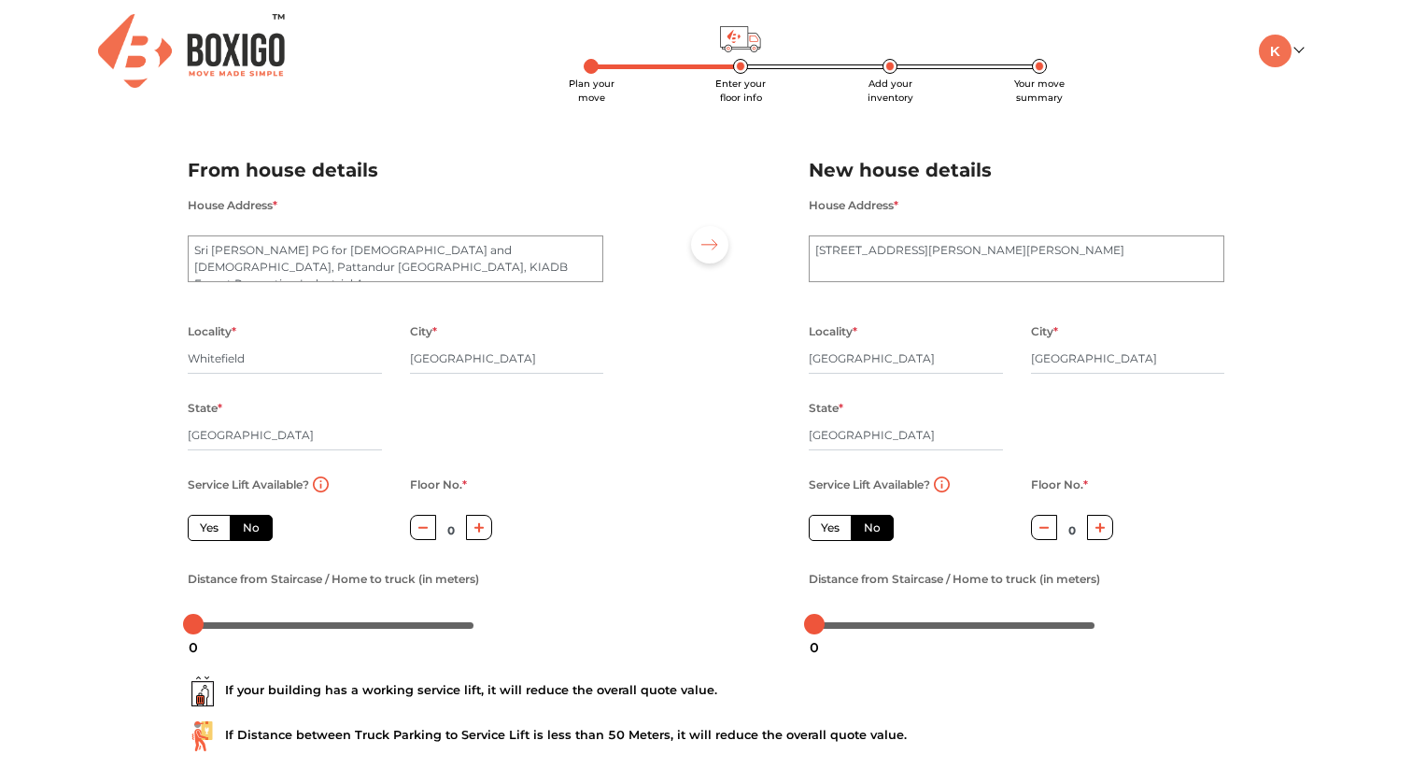
scroll to position [120, 0]
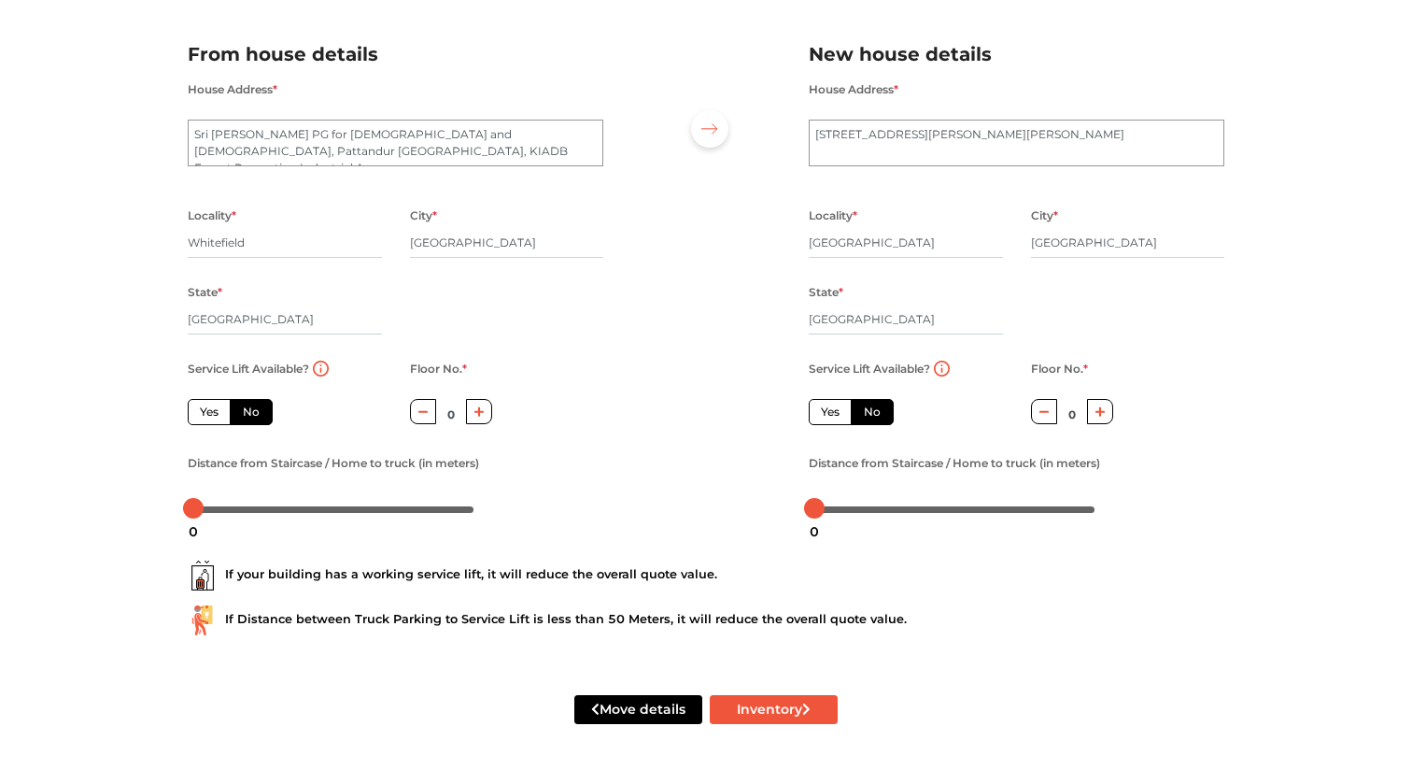
click at [420, 406] on icon "button" at bounding box center [423, 411] width 10 height 11
click at [211, 408] on label "Yes" at bounding box center [209, 412] width 43 height 26
click at [211, 408] on input "Yes" at bounding box center [206, 409] width 12 height 12
radio input "true"
click at [249, 408] on label "No" at bounding box center [251, 412] width 43 height 26
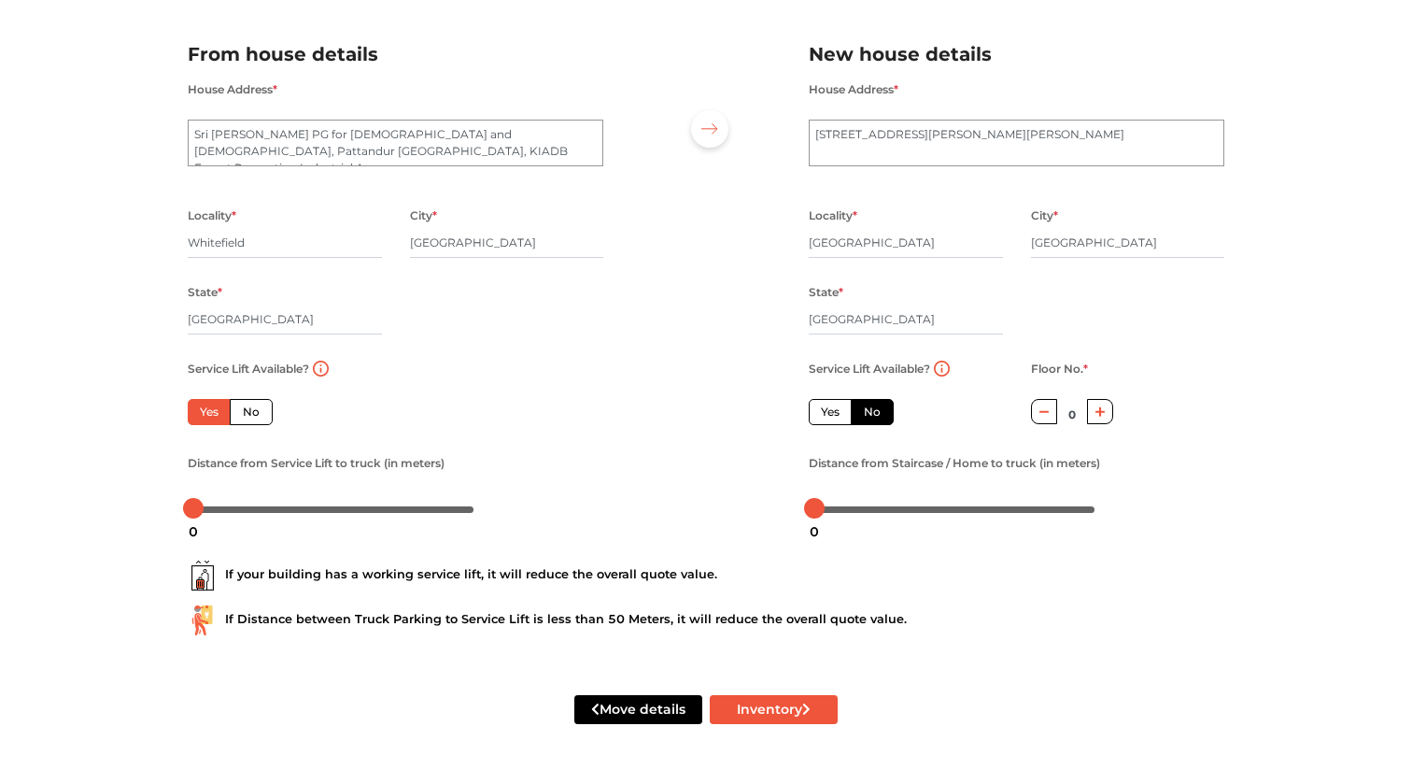
click at [249, 408] on input "No" at bounding box center [249, 409] width 12 height 12
radio input "true"
click at [429, 409] on button "button" at bounding box center [423, 411] width 27 height 25
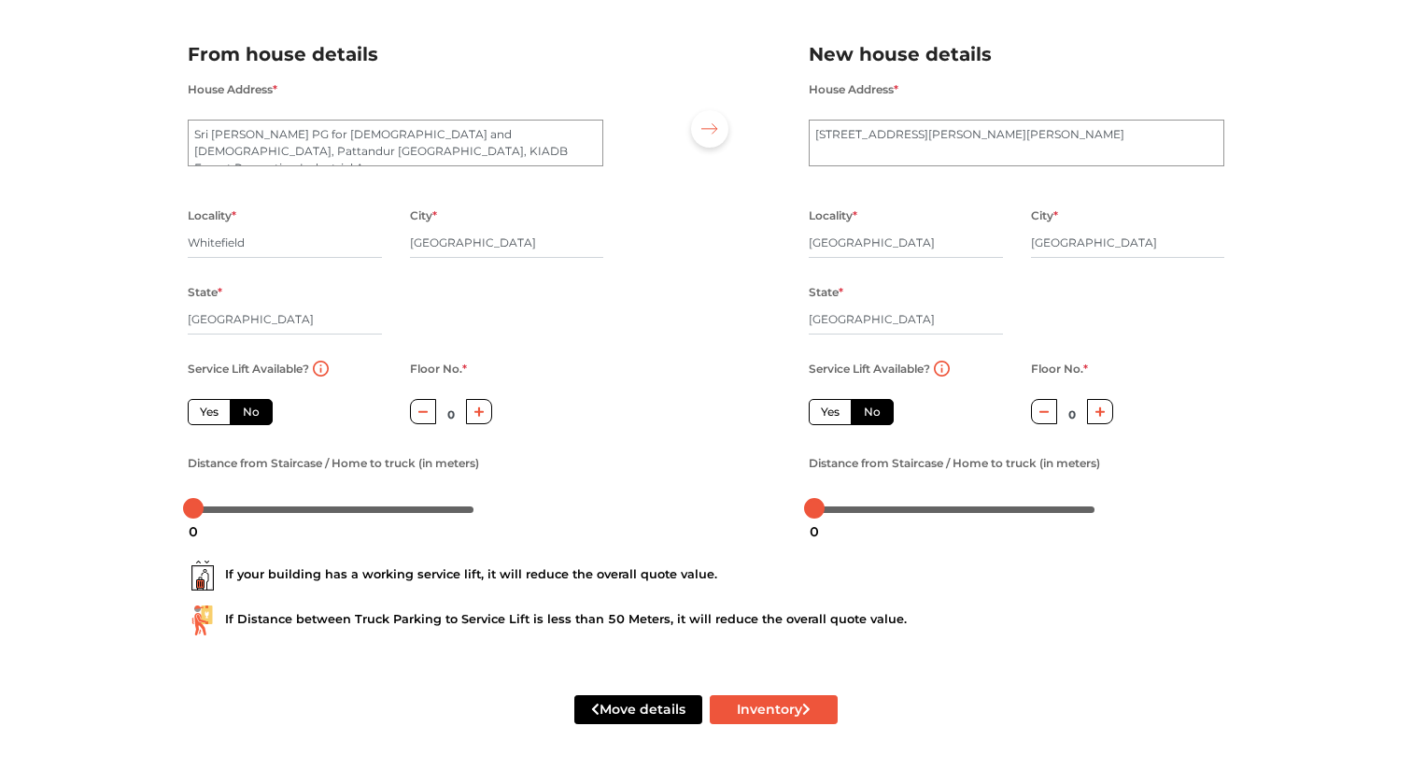
click at [203, 410] on label "Yes" at bounding box center [209, 412] width 43 height 26
click at [203, 410] on input "Yes" at bounding box center [206, 409] width 12 height 12
radio input "true"
click at [834, 404] on label "Yes" at bounding box center [830, 412] width 43 height 26
click at [833, 404] on input "Yes" at bounding box center [827, 409] width 12 height 12
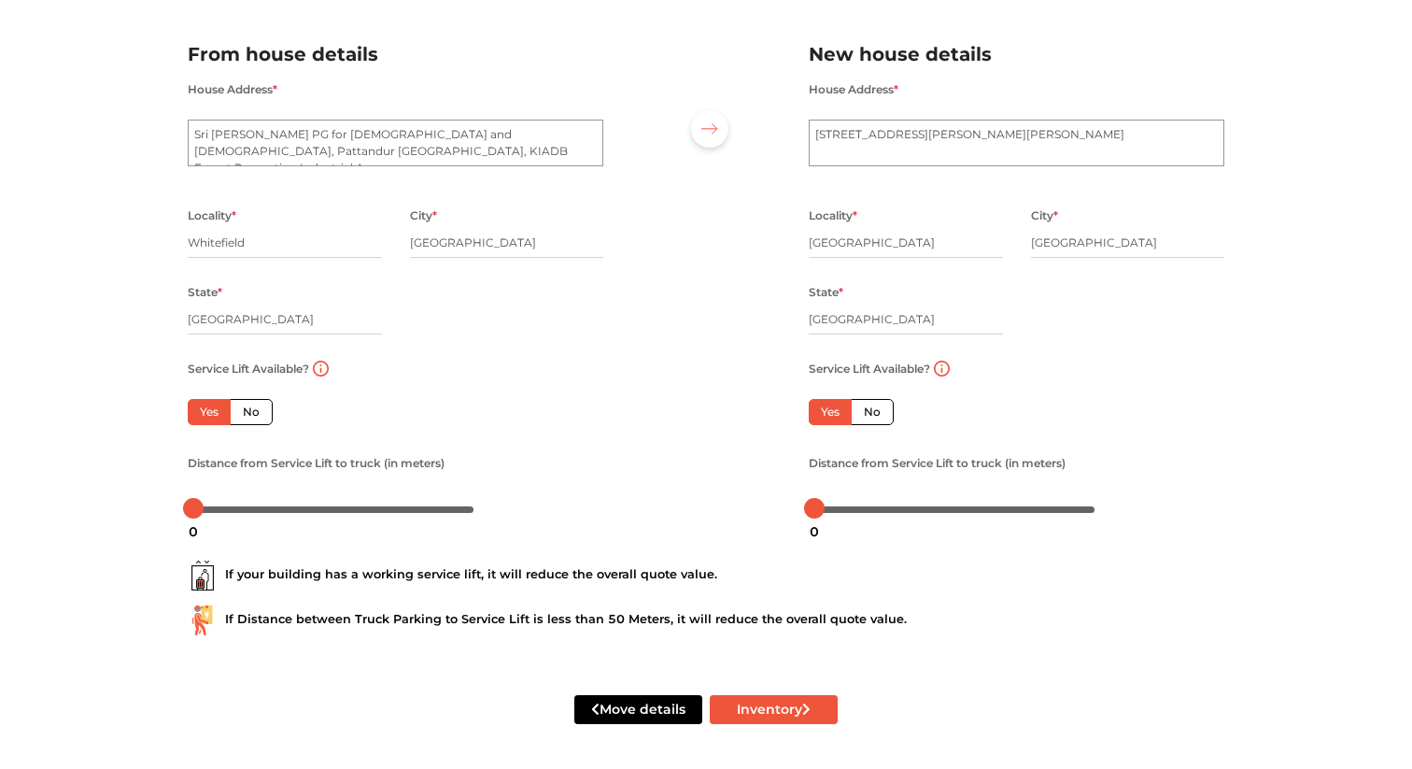
click at [581, 550] on div "If your building has a working service lift, it will reduce the overall quote v…" at bounding box center [706, 591] width 1065 height 120
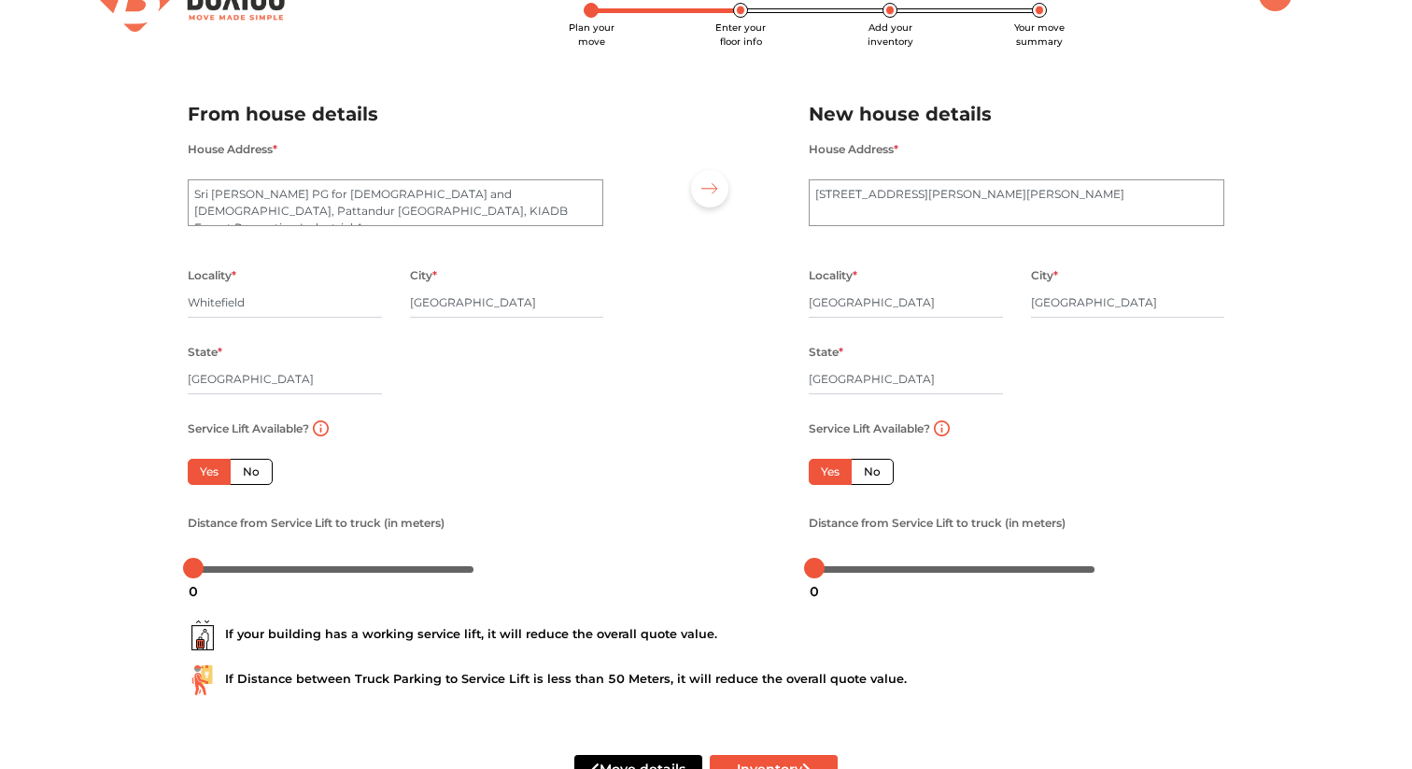
scroll to position [39, 0]
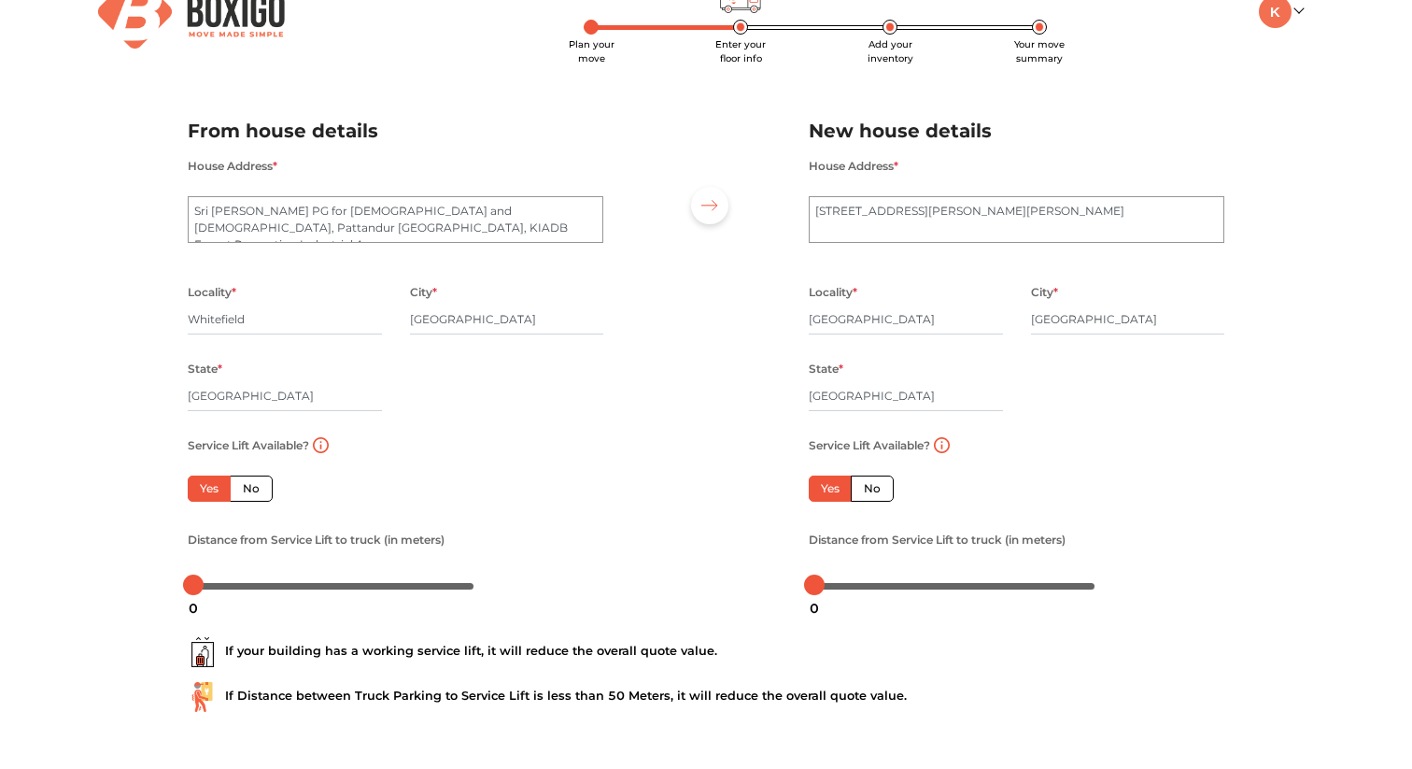
click at [885, 496] on label "No" at bounding box center [872, 488] width 43 height 26
click at [876, 492] on input "No" at bounding box center [870, 486] width 12 height 12
radio input "true"
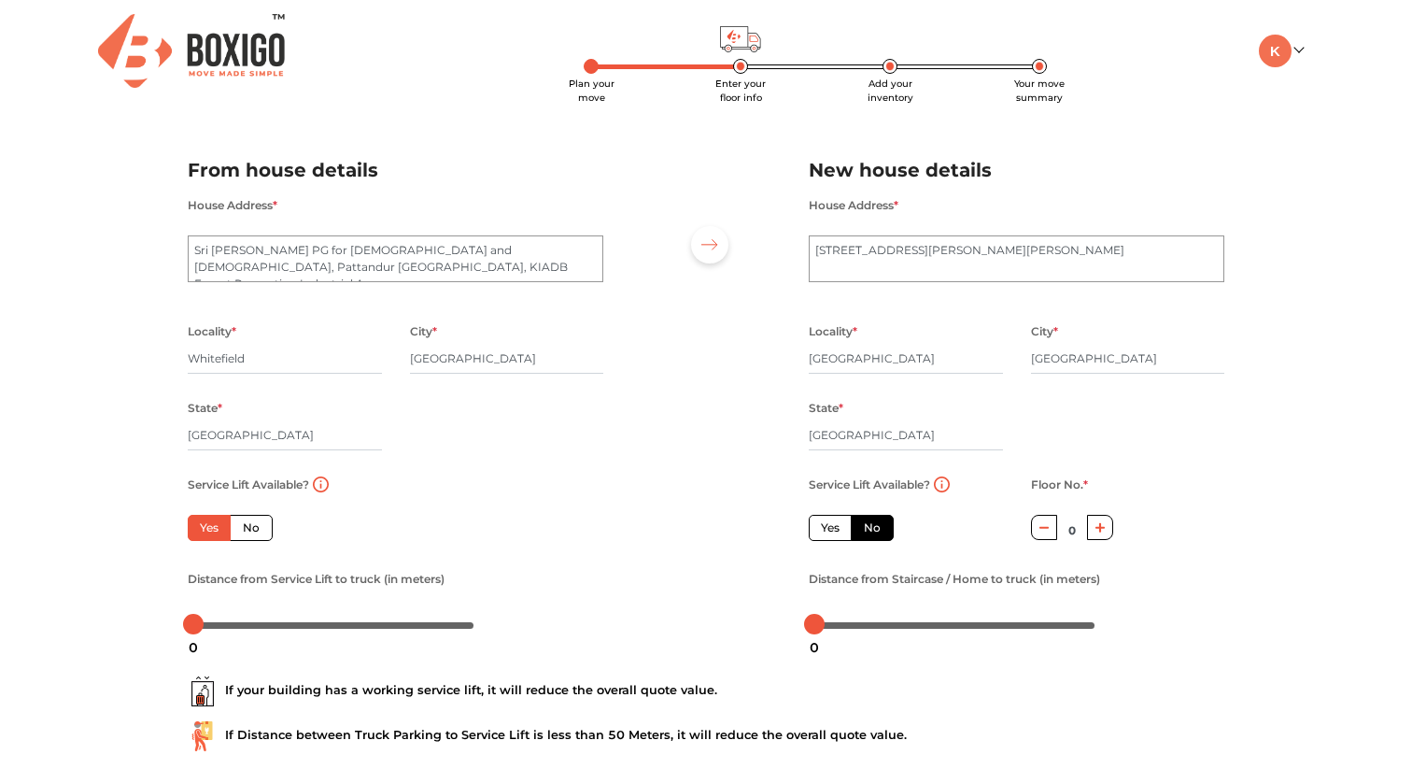
scroll to position [120, 0]
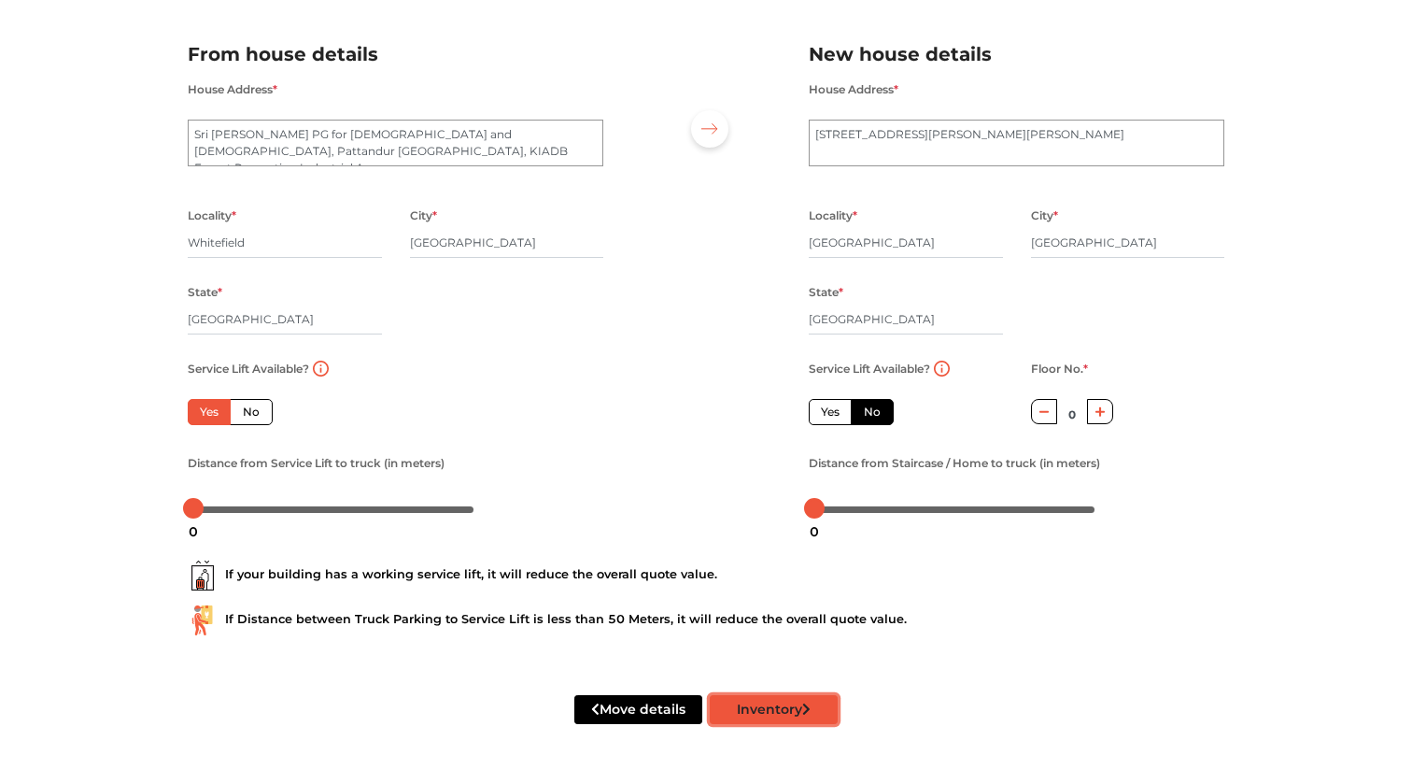
click at [736, 710] on button "Inventory" at bounding box center [774, 709] width 128 height 29
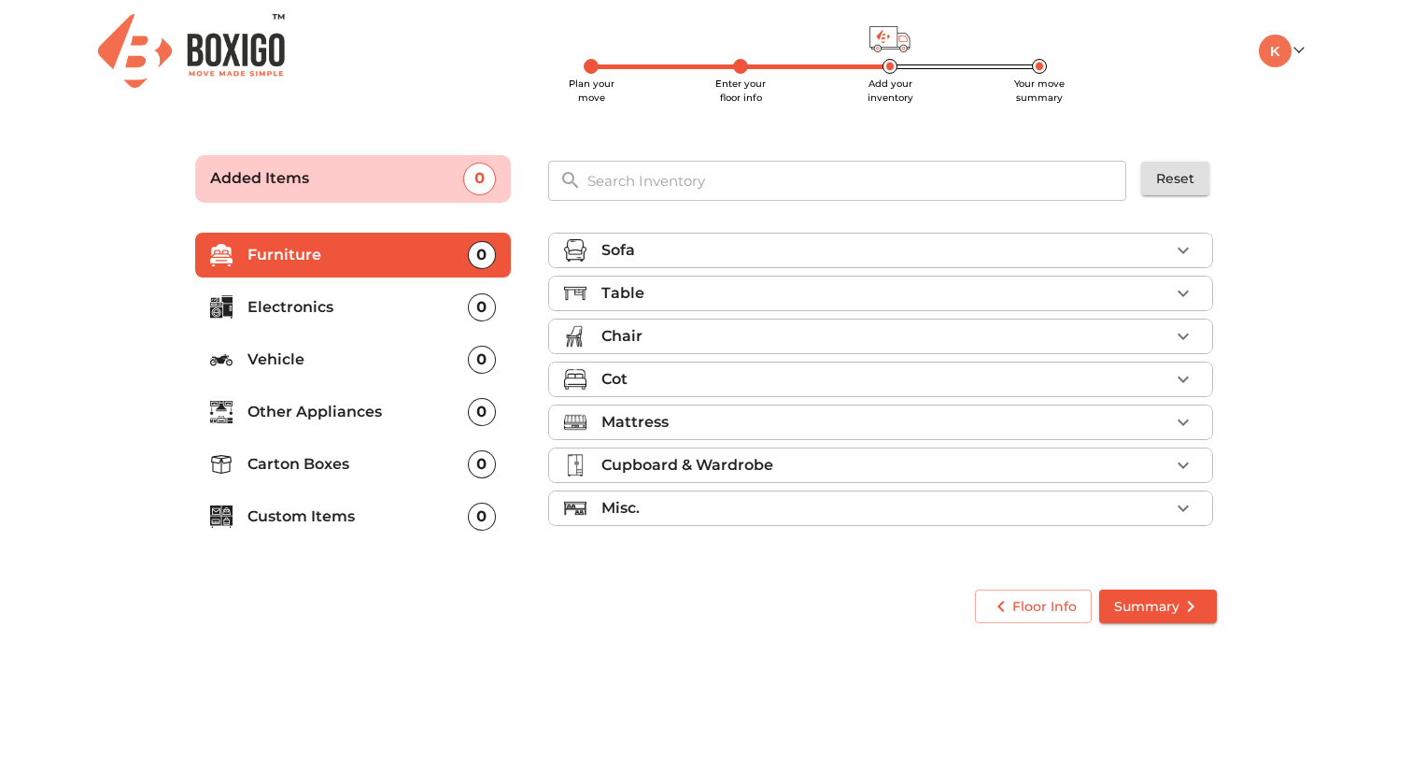
click at [375, 308] on p "Electronics" at bounding box center [358, 307] width 220 height 22
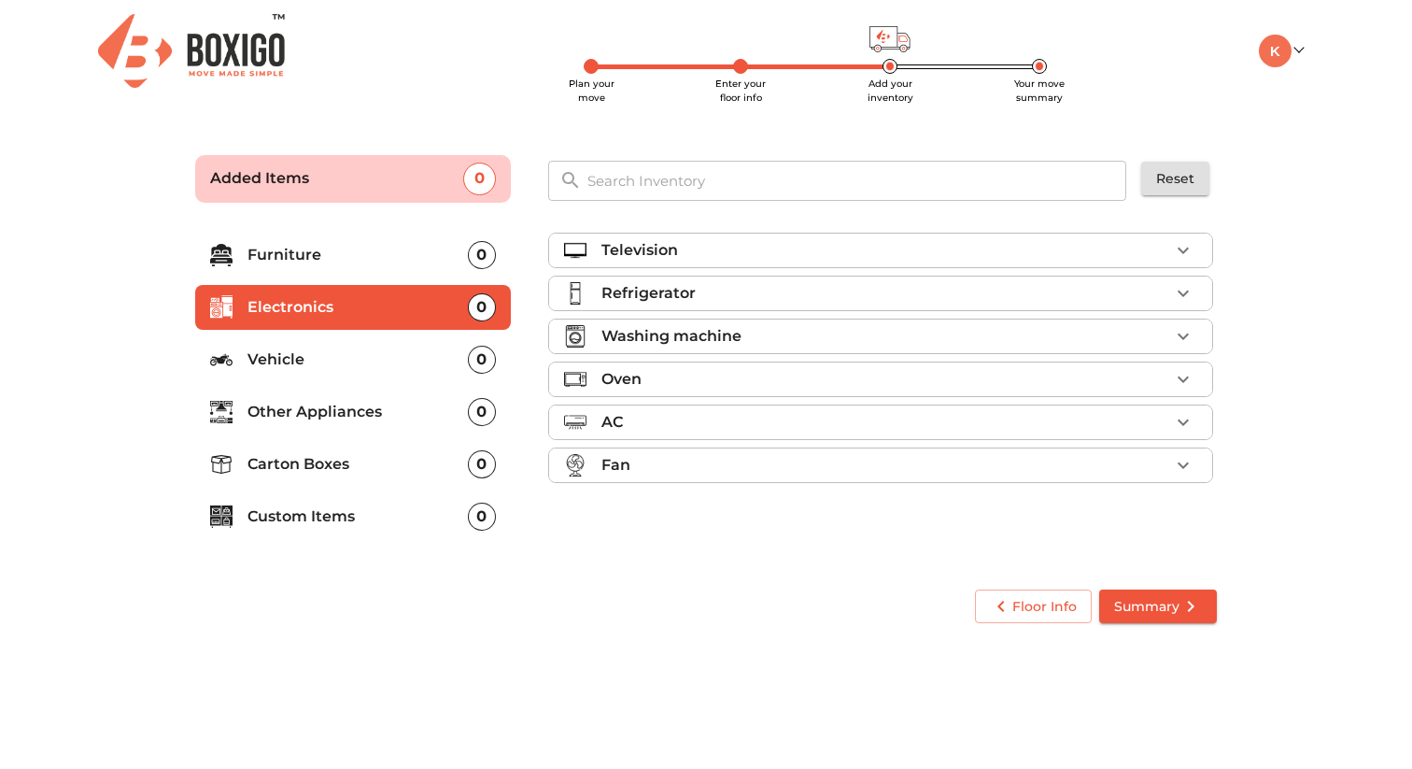
click at [338, 363] on p "Vehicle" at bounding box center [358, 359] width 220 height 22
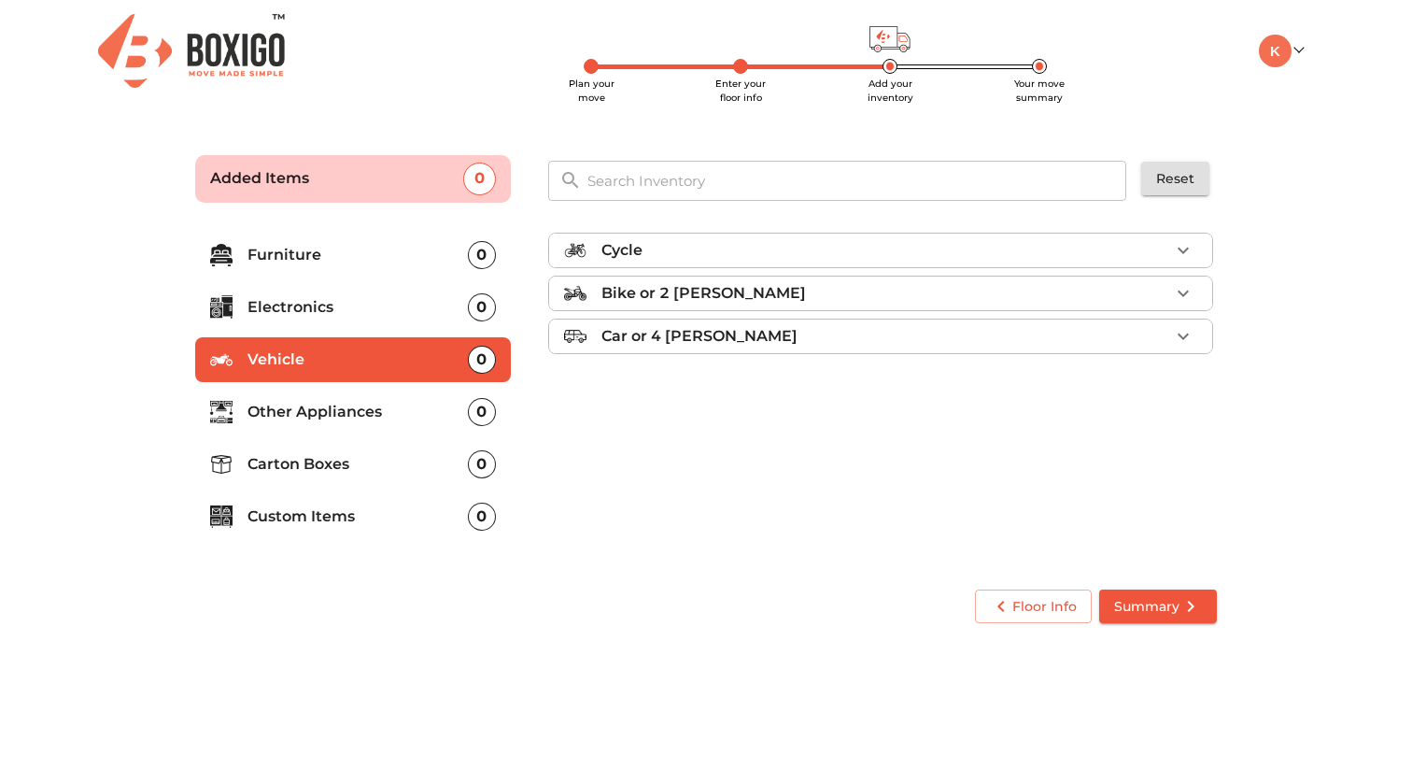
click at [344, 409] on p "Other Appliances" at bounding box center [358, 412] width 220 height 22
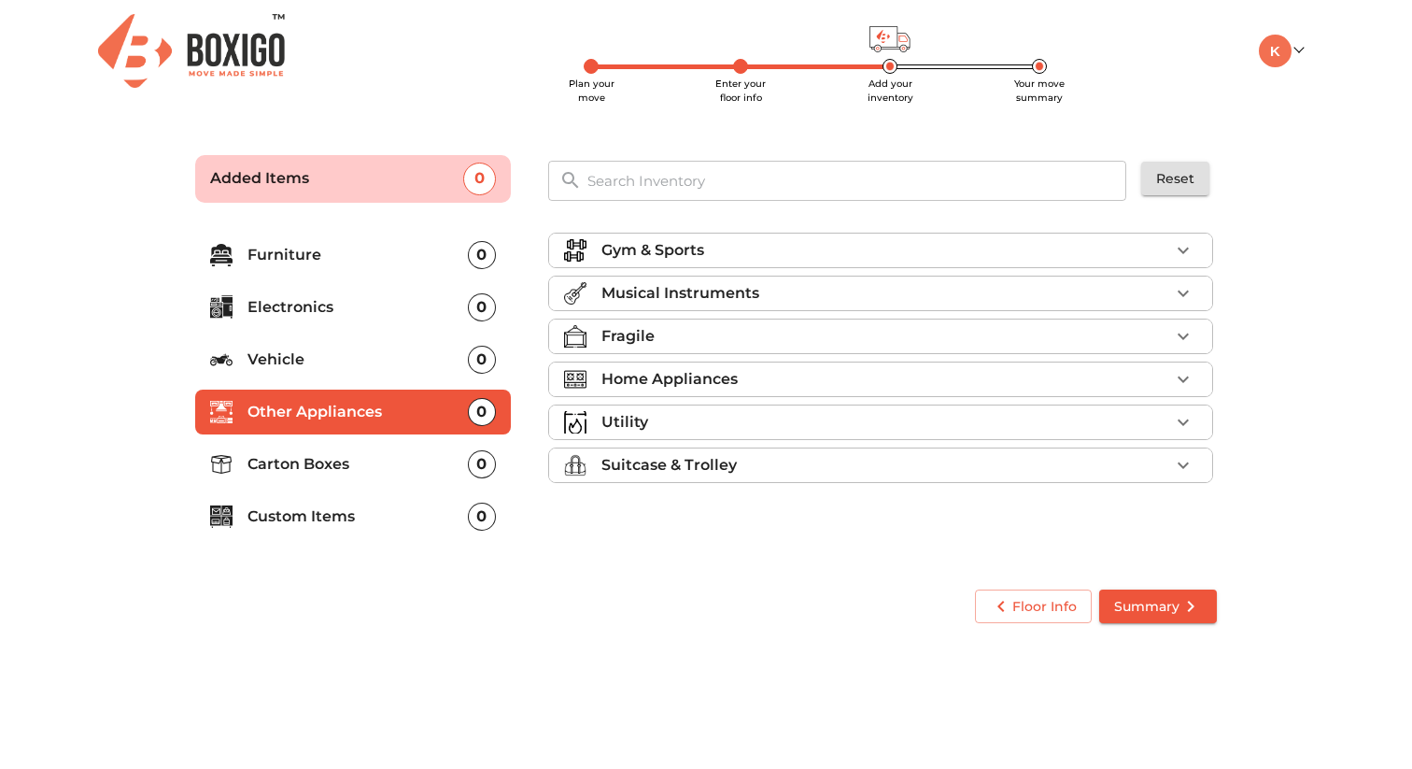
click at [362, 289] on li "Electronics 0" at bounding box center [353, 307] width 316 height 45
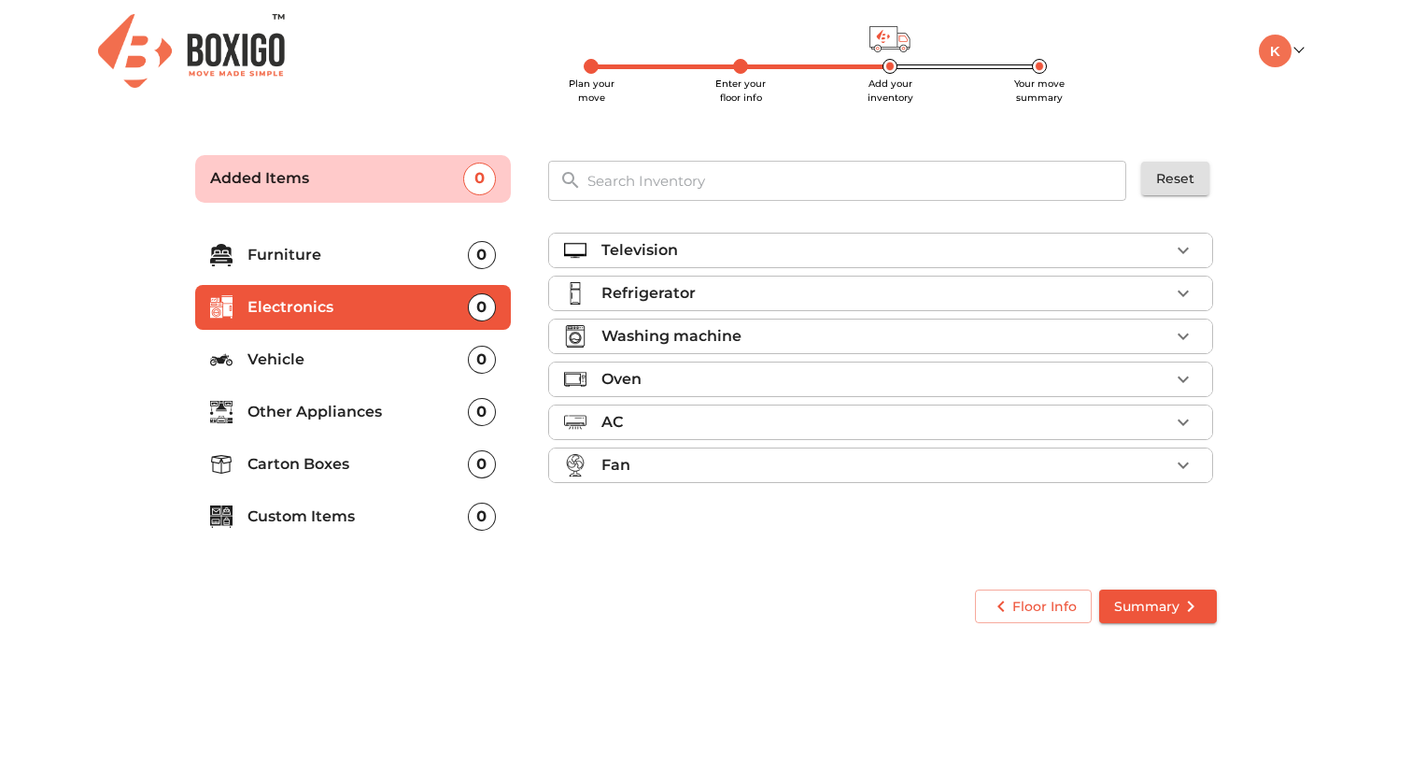
click at [360, 368] on p "Vehicle" at bounding box center [358, 359] width 220 height 22
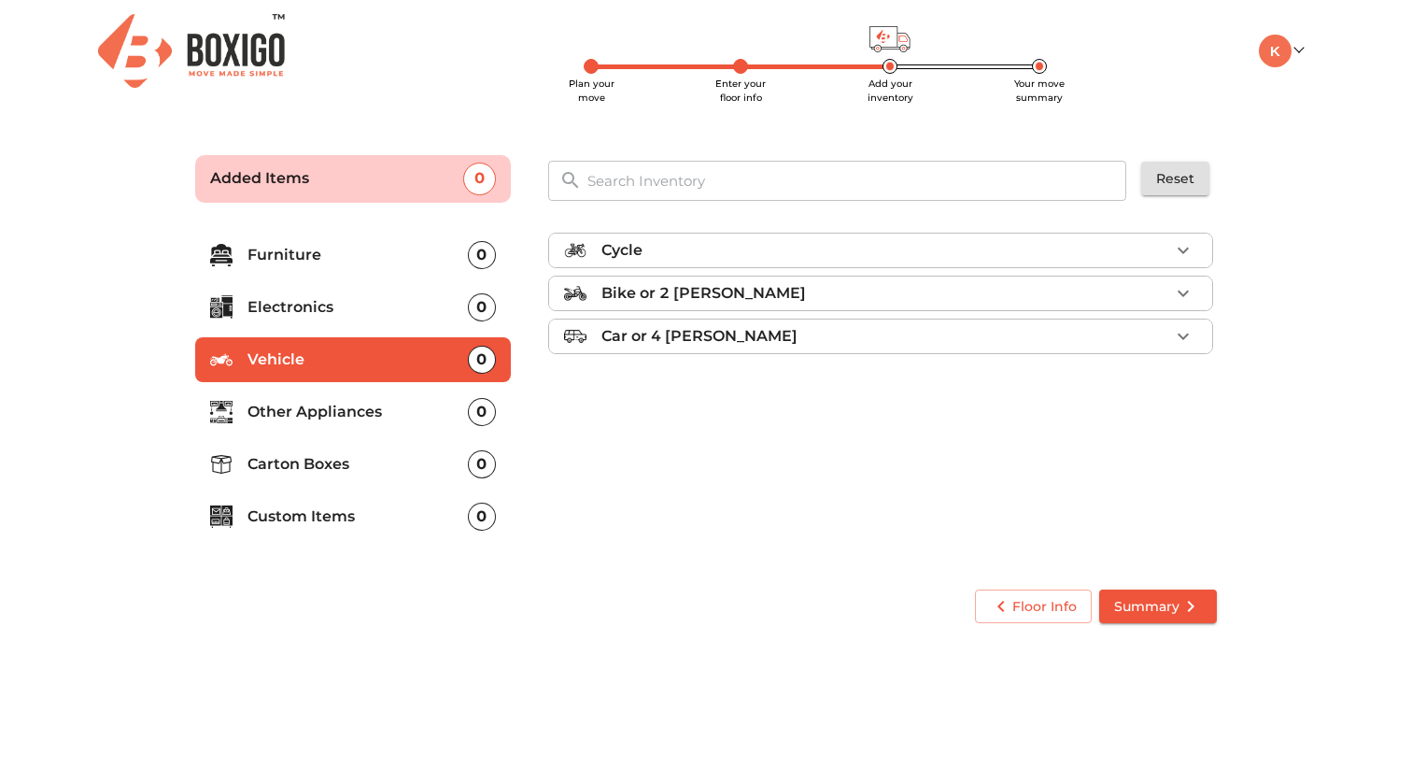
click at [361, 401] on p "Other Appliances" at bounding box center [358, 412] width 220 height 22
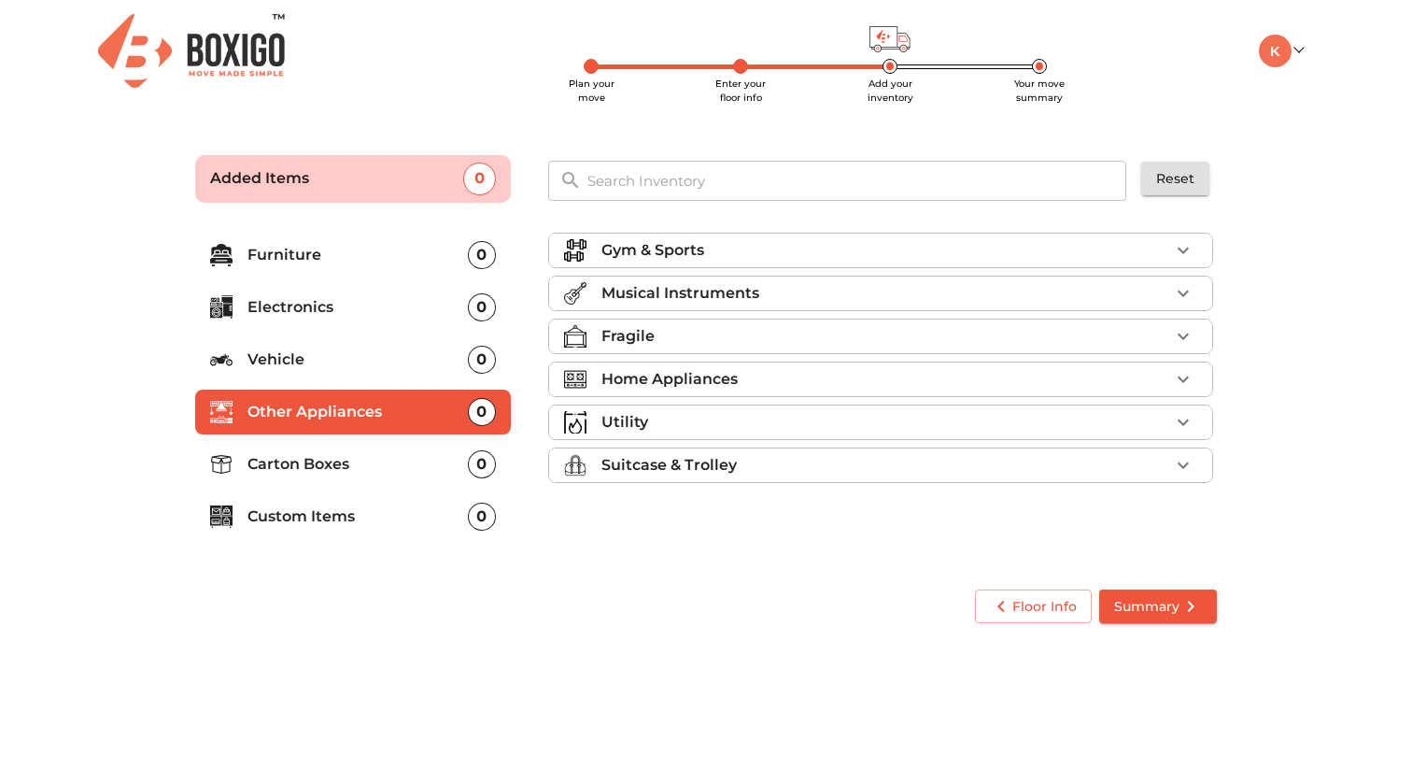
click at [638, 339] on p "Fragile" at bounding box center [627, 336] width 53 height 22
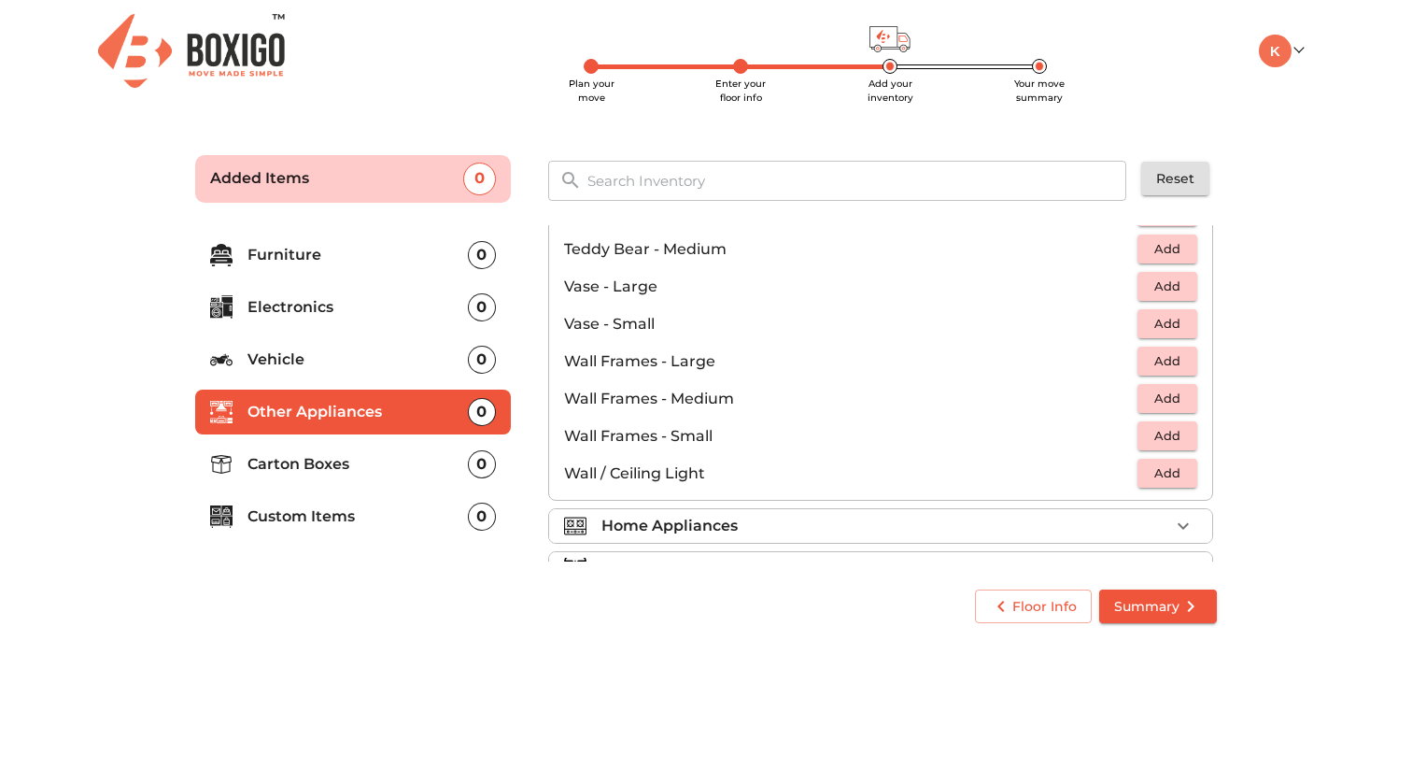
scroll to position [1260, 0]
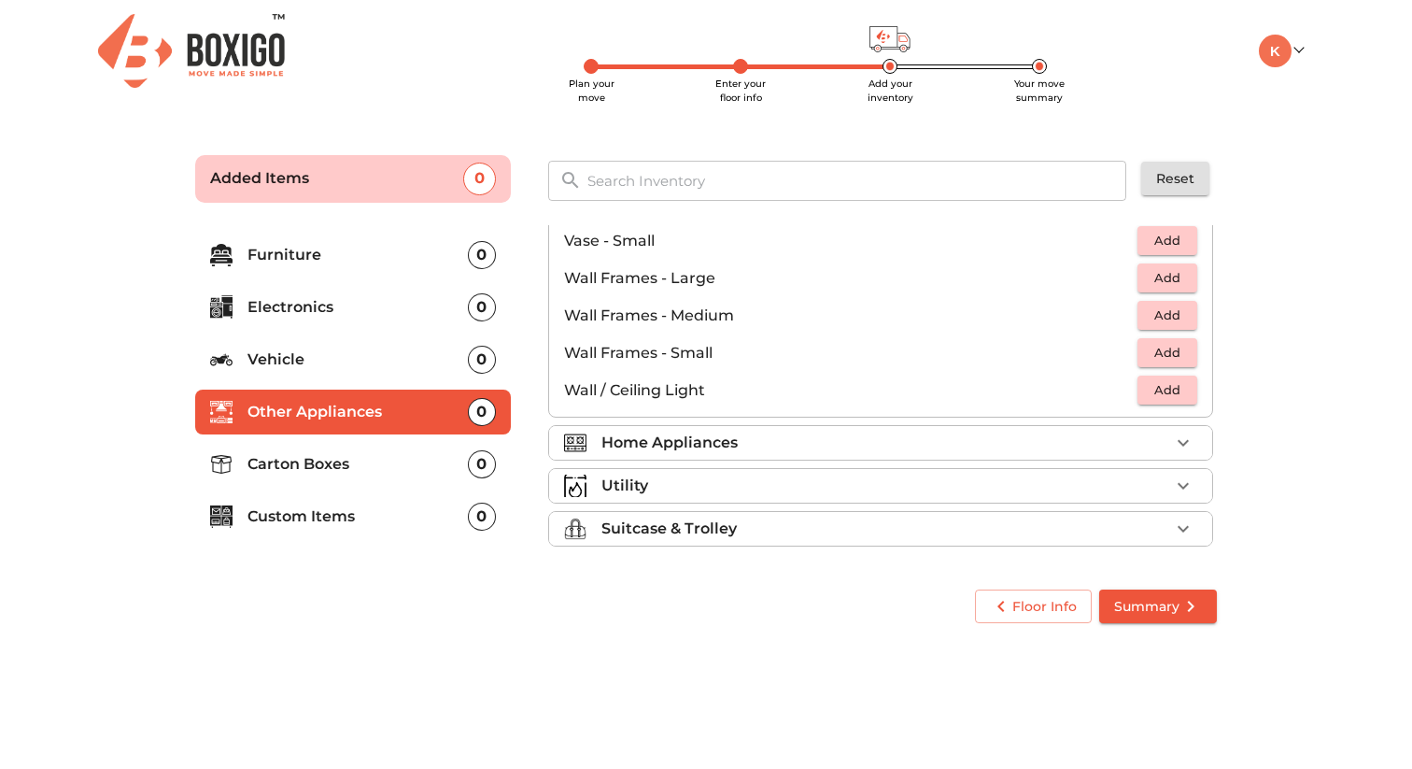
click at [751, 446] on div "Home Appliances" at bounding box center [885, 442] width 568 height 22
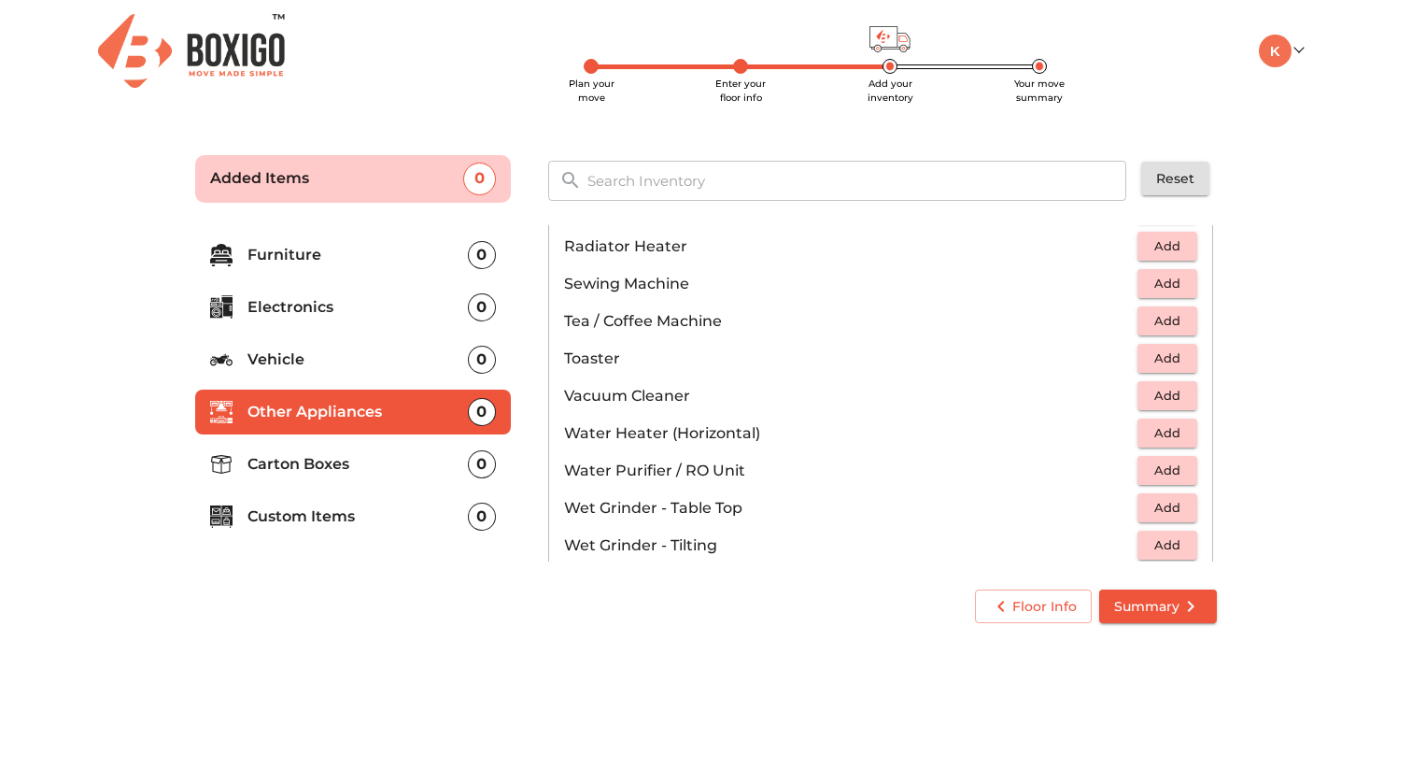
scroll to position [1297, 0]
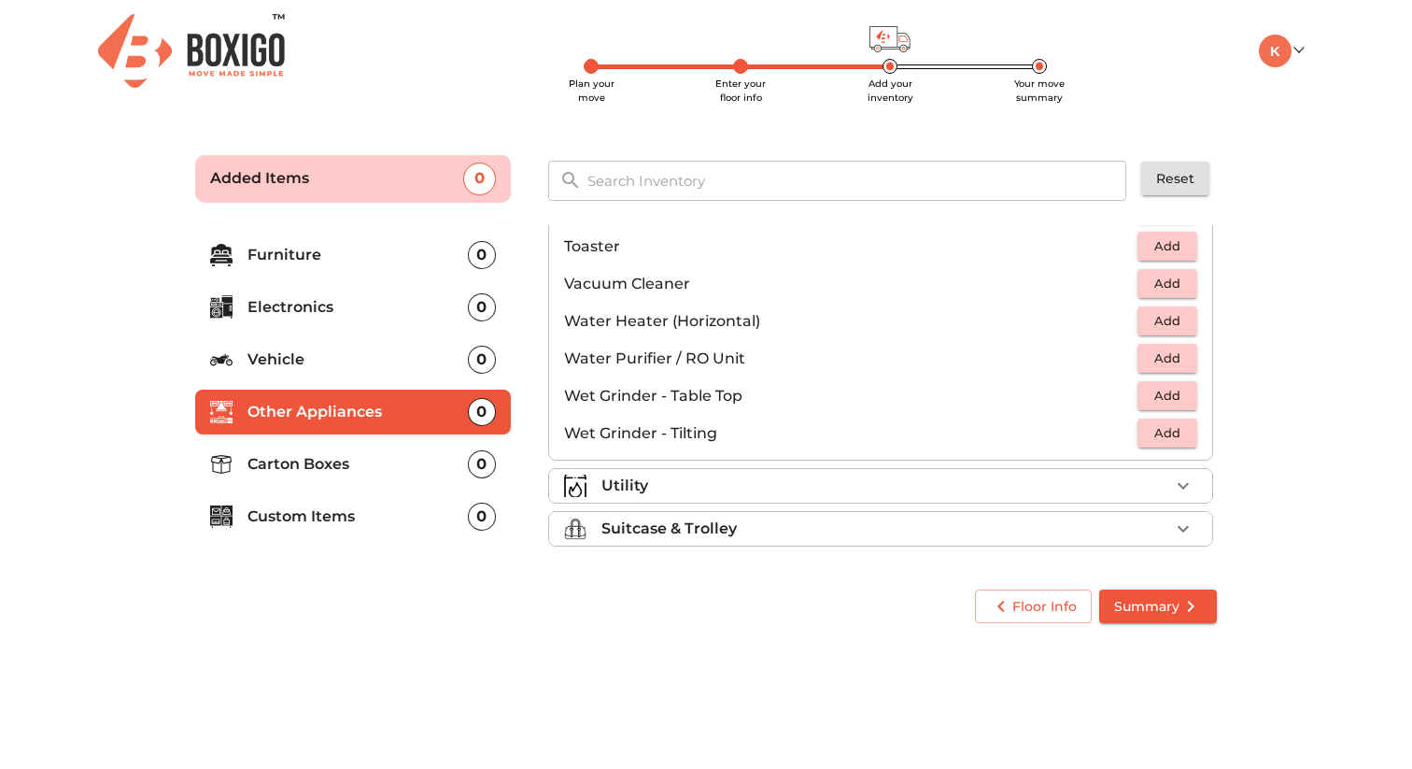
click at [348, 521] on p "Custom Items" at bounding box center [358, 516] width 220 height 22
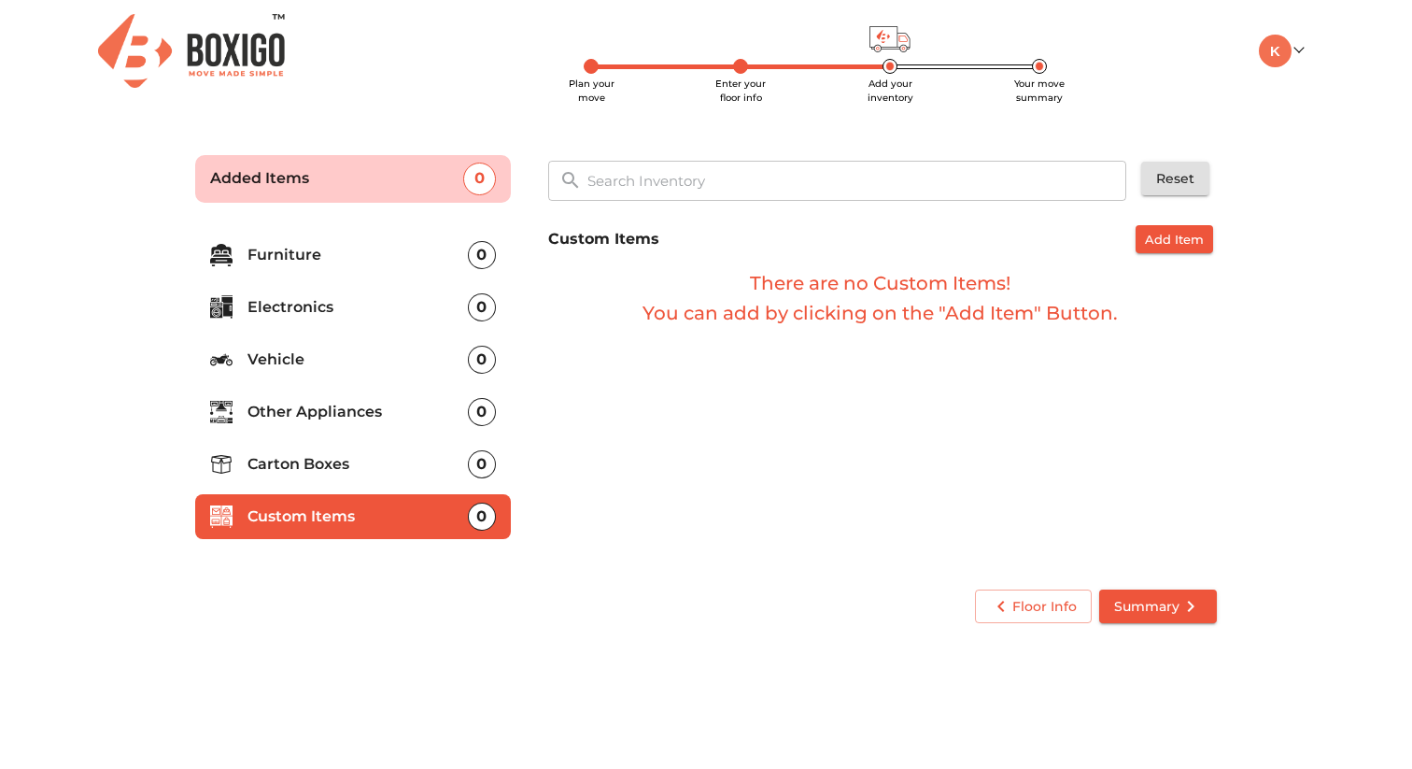
click at [1161, 246] on span "Add Item" at bounding box center [1174, 239] width 59 height 21
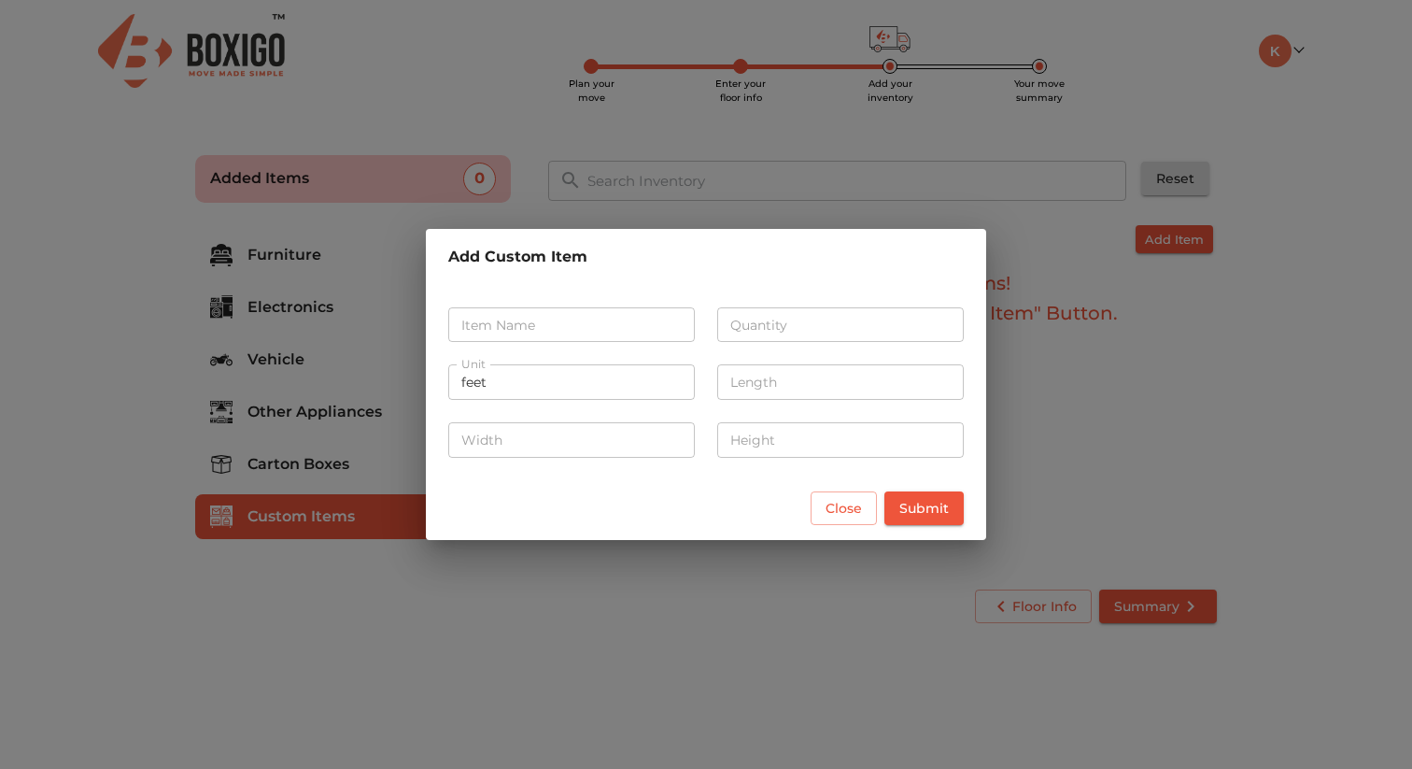
click at [516, 330] on input "text" at bounding box center [571, 324] width 247 height 35
type input "clothes"
click at [810, 314] on input "number" at bounding box center [840, 324] width 247 height 35
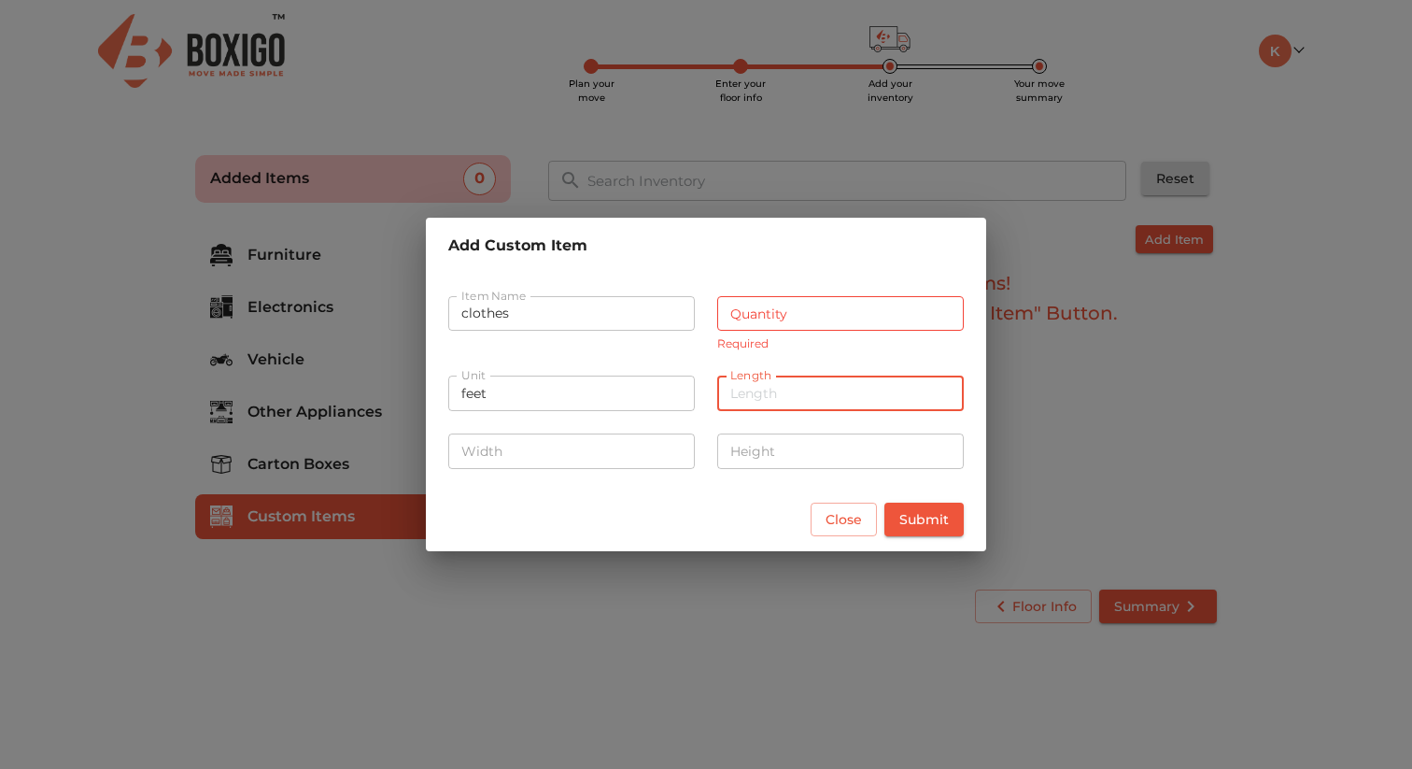
click at [800, 389] on input "number" at bounding box center [840, 392] width 247 height 35
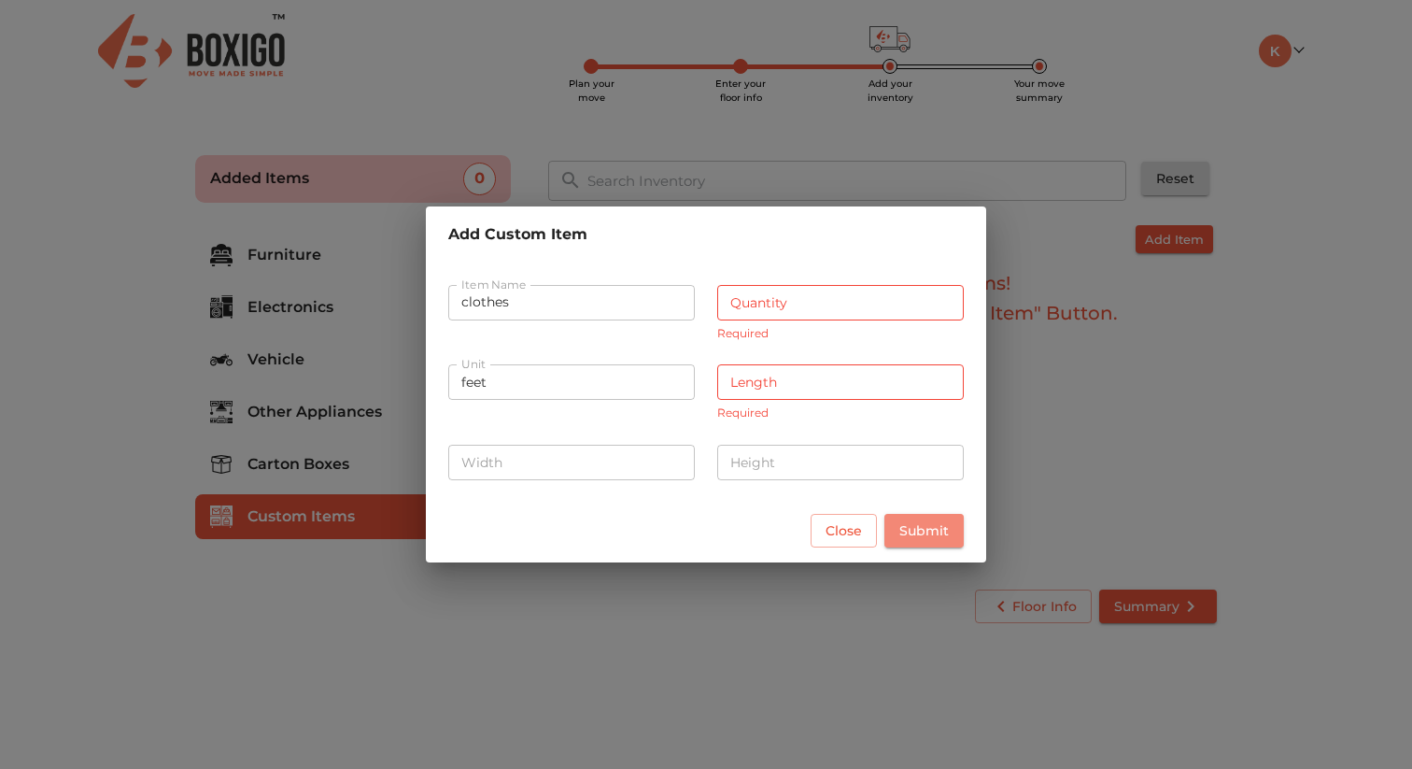
click at [919, 515] on button "Submit" at bounding box center [923, 531] width 79 height 35
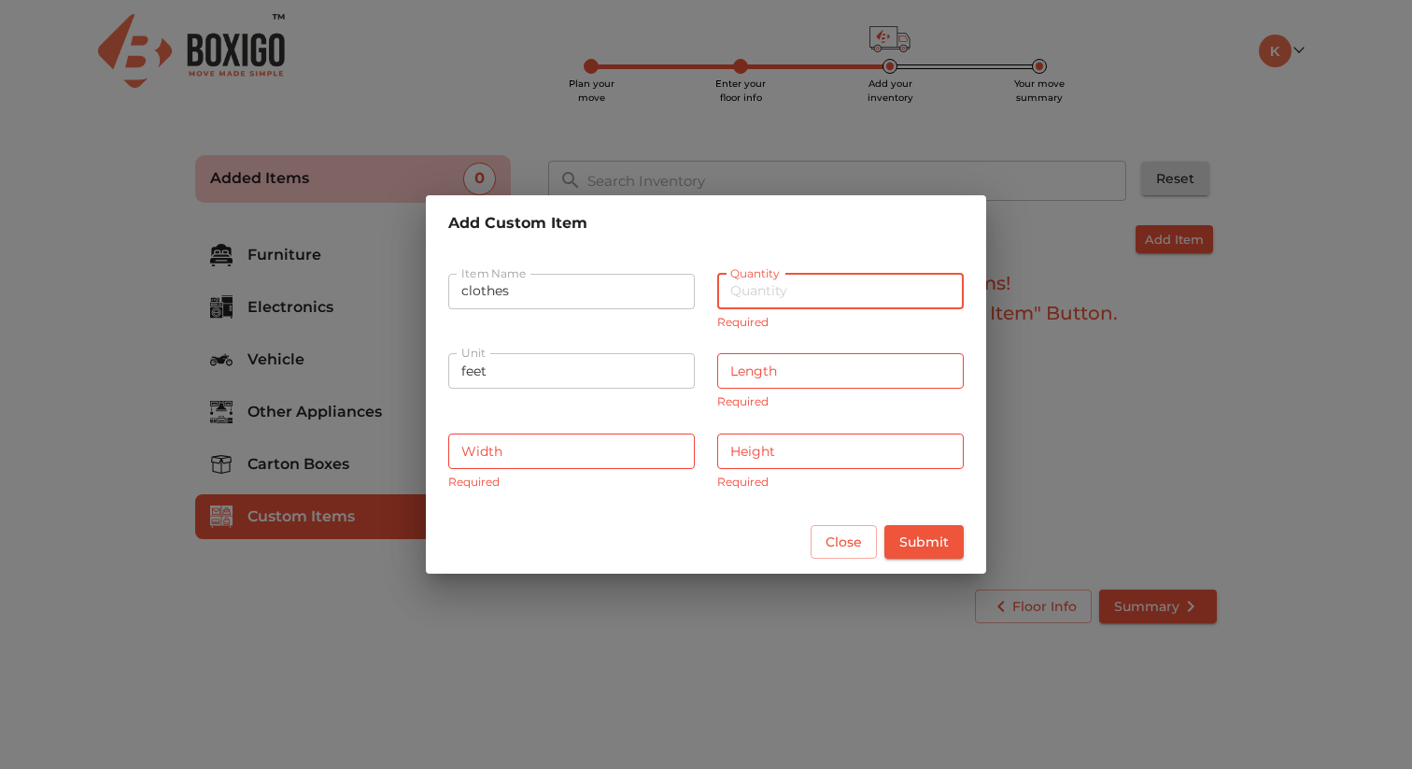
click at [778, 291] on input "number" at bounding box center [840, 291] width 247 height 35
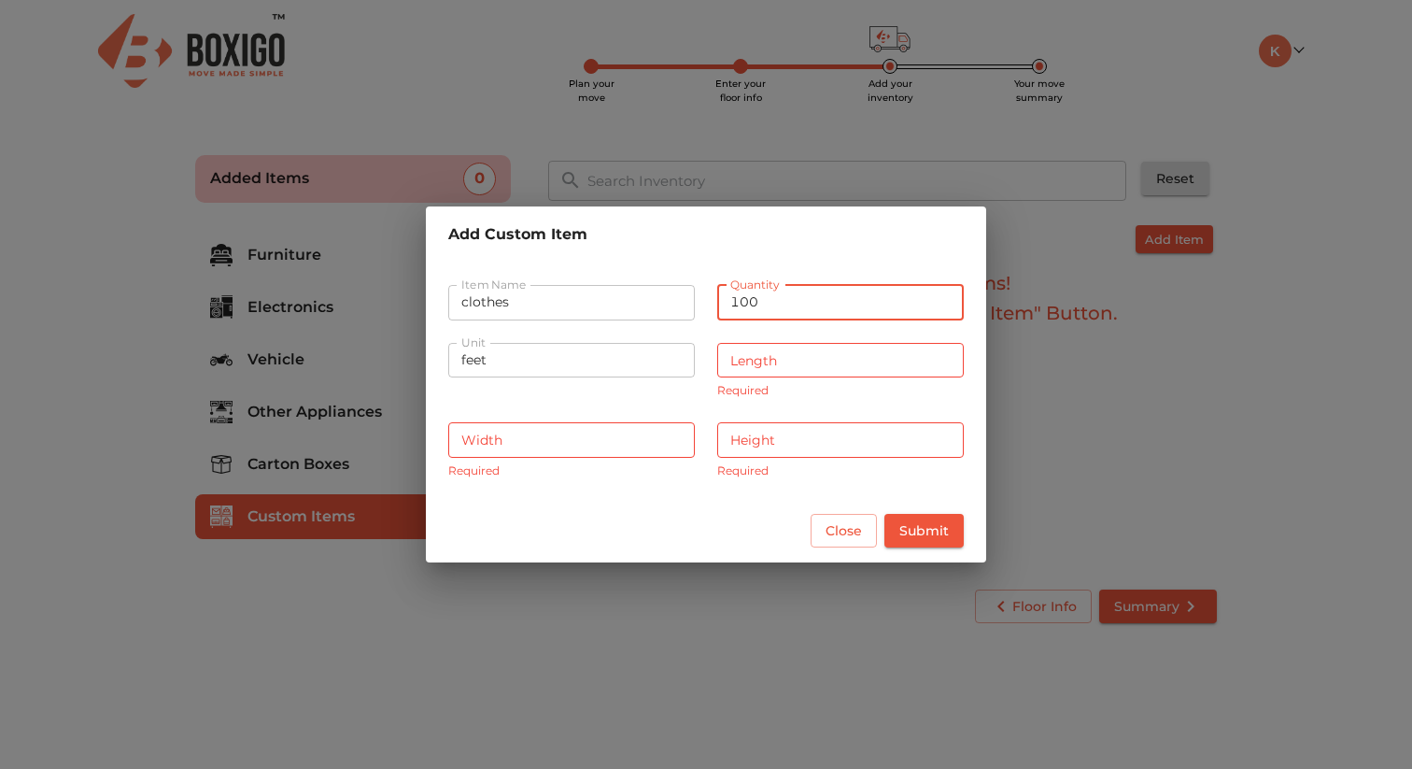
type input "100"
click at [760, 371] on input "number" at bounding box center [840, 360] width 247 height 35
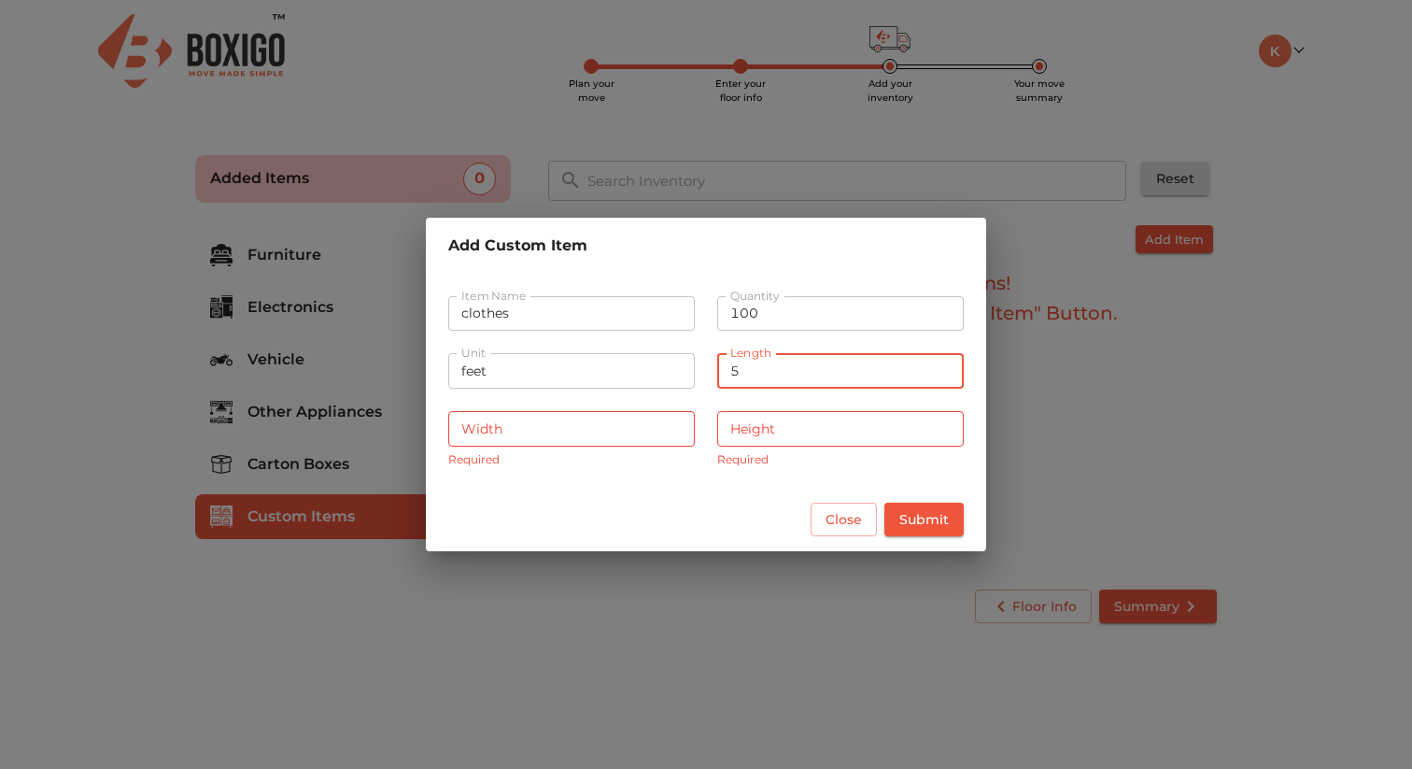
type input "5"
click at [629, 439] on input "number" at bounding box center [571, 428] width 247 height 35
type input "5"
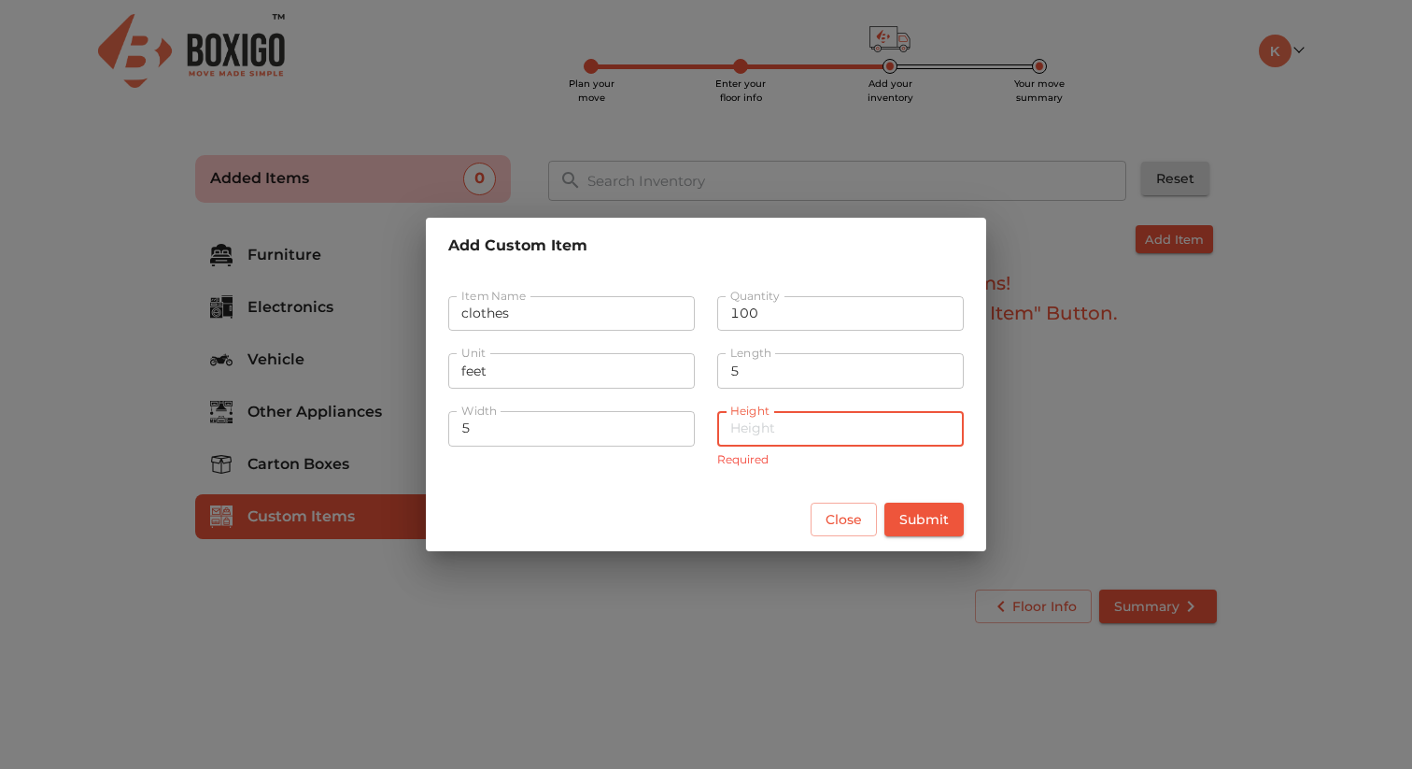
click at [823, 422] on input "number" at bounding box center [840, 428] width 247 height 35
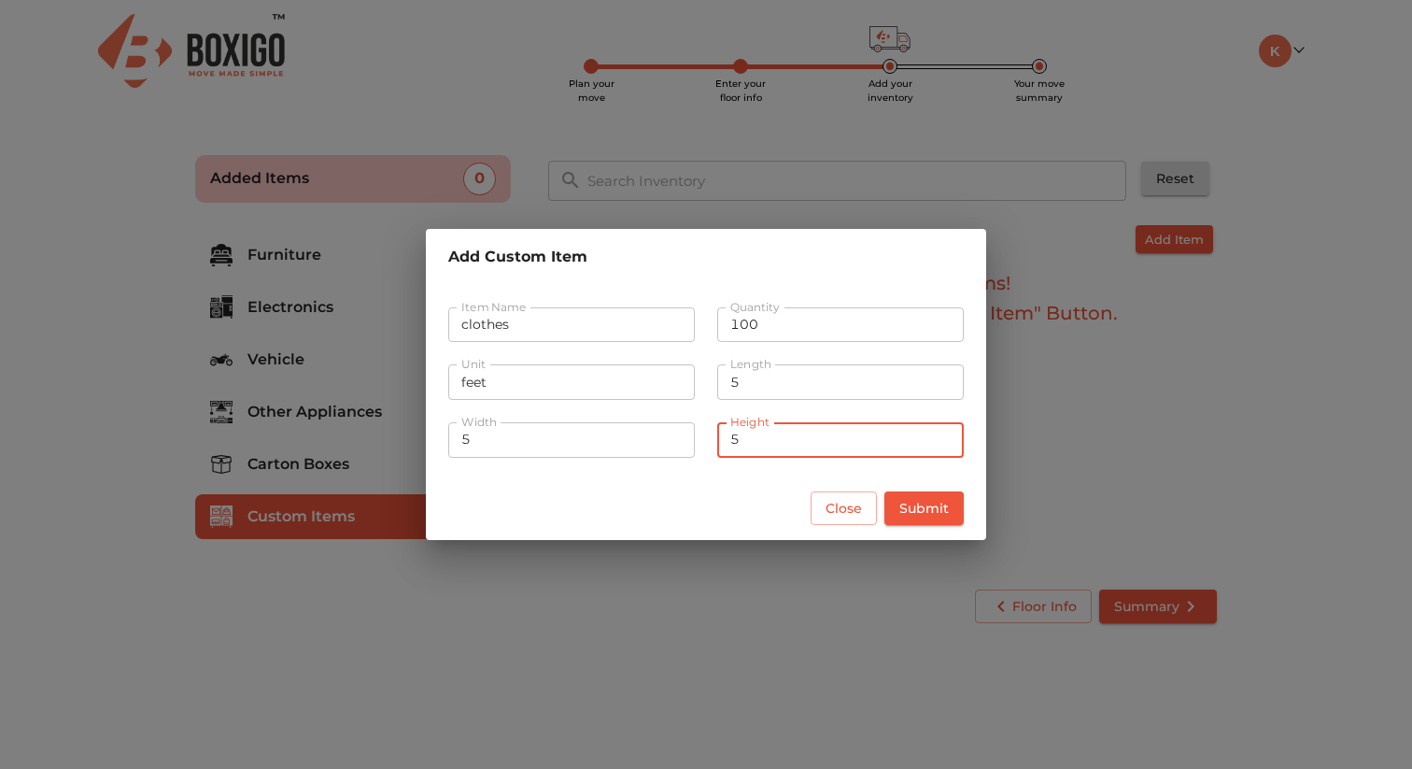
type input "5"
click at [954, 509] on button "Submit" at bounding box center [923, 508] width 79 height 35
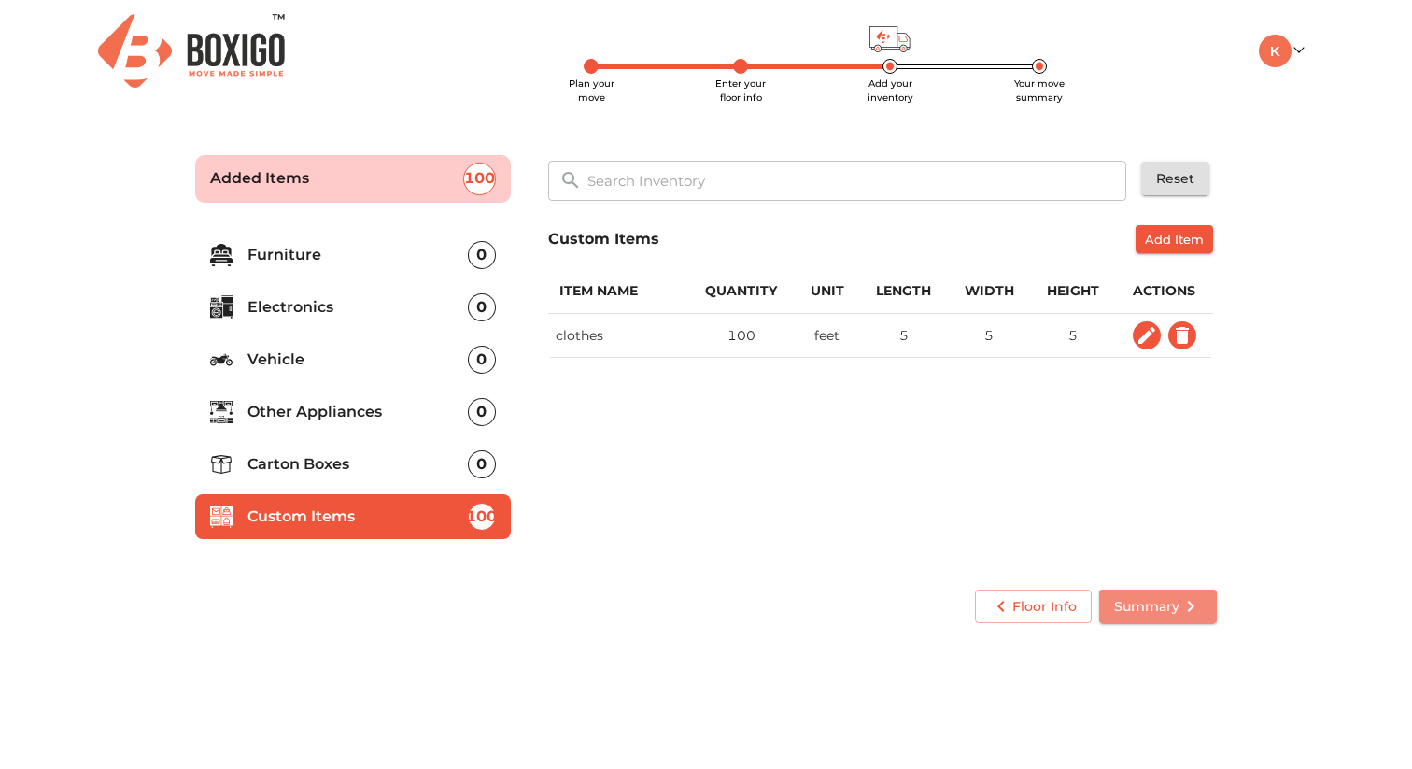
click at [1156, 603] on span "Summary" at bounding box center [1158, 606] width 88 height 23
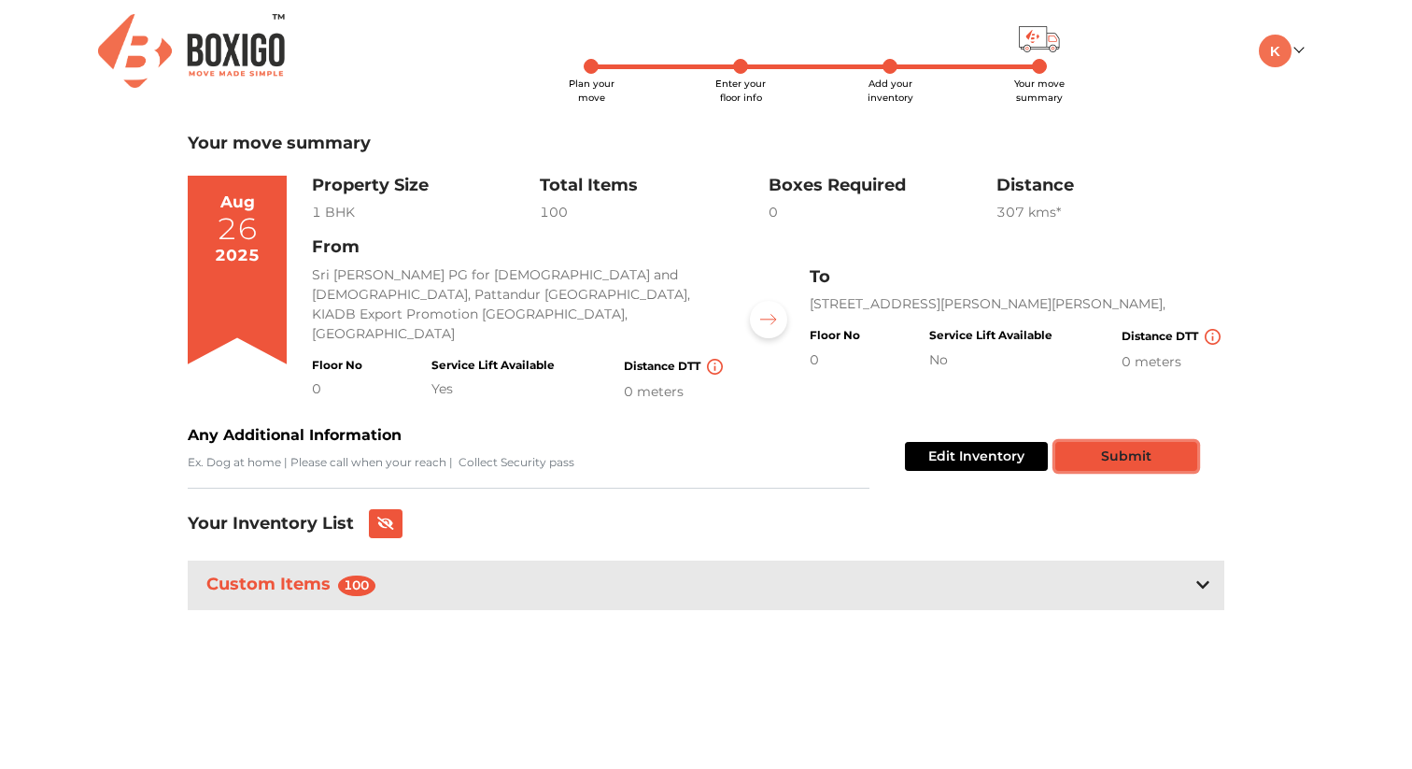
click at [1121, 446] on button "Submit" at bounding box center [1126, 456] width 142 height 29
